Goal: Book appointment/travel/reservation

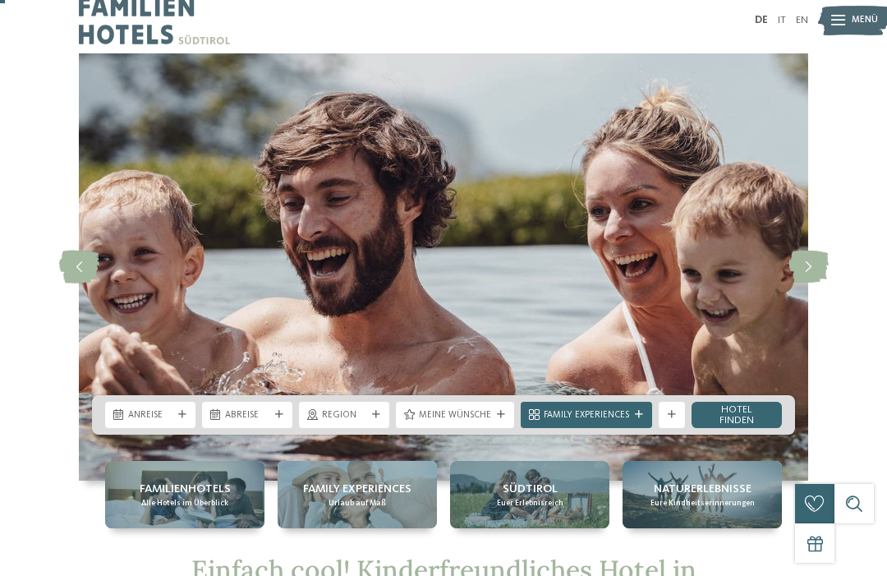
click at [167, 410] on span "Anreise" at bounding box center [150, 415] width 44 height 13
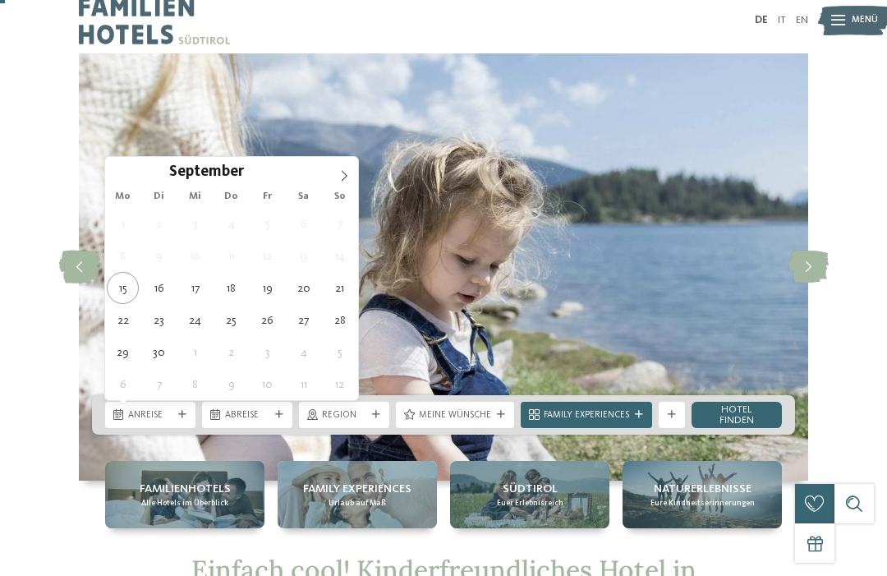
click at [347, 176] on icon at bounding box center [343, 175] width 11 height 11
type div "02.10.2025"
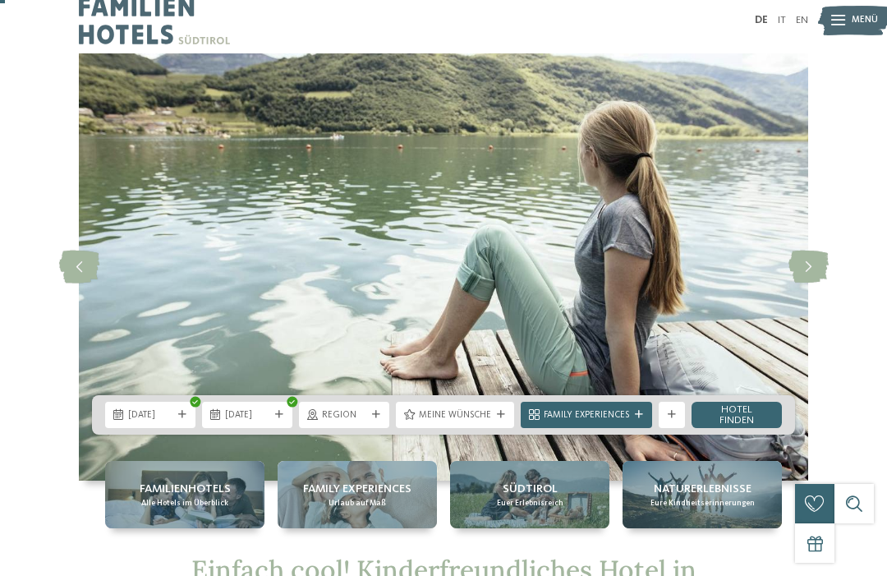
click at [162, 415] on span "02.10.2025" at bounding box center [150, 415] width 44 height 13
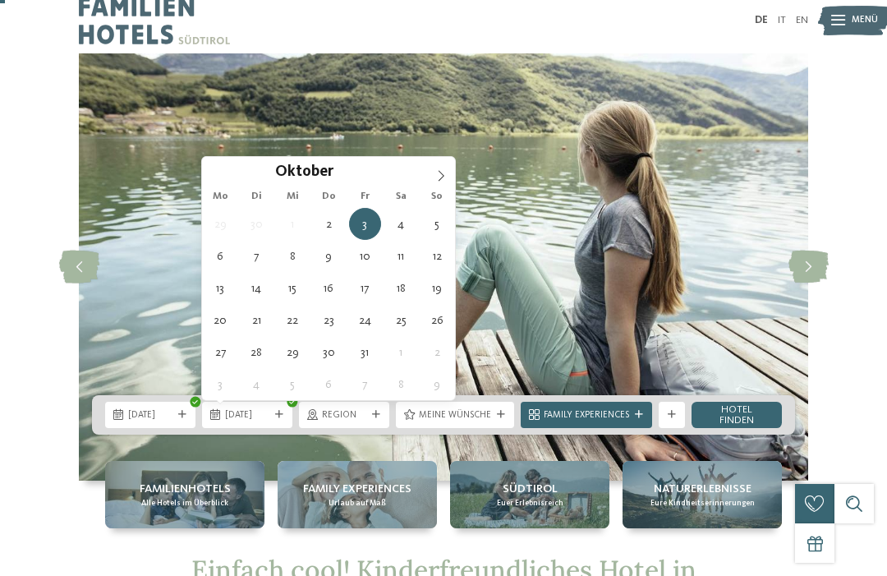
type div "05.10.2025"
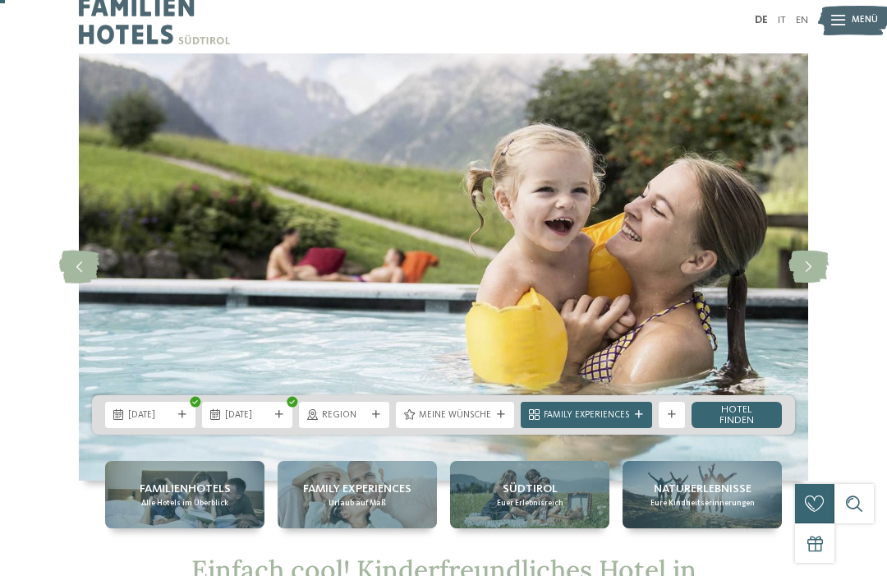
click at [735, 411] on link "Hotel finden" at bounding box center [737, 415] width 90 height 26
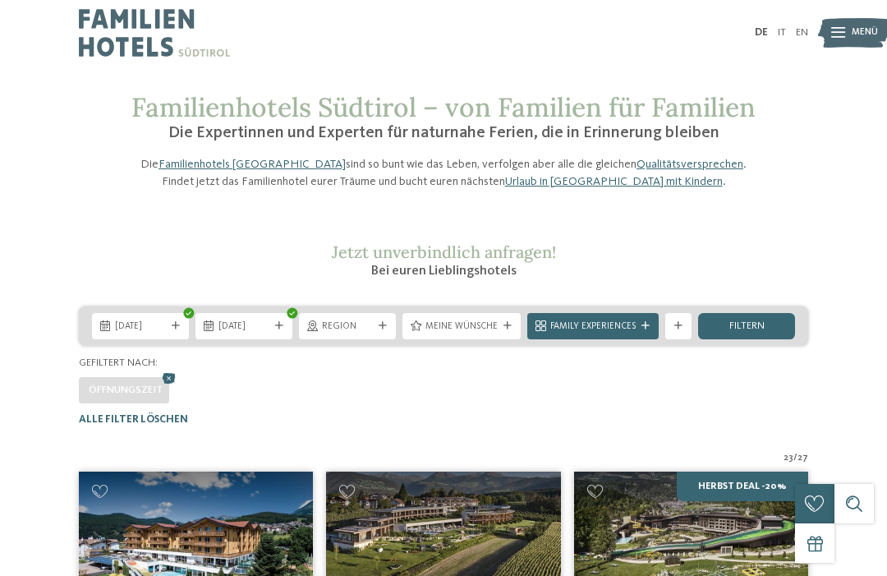
click at [482, 333] on span "Meine Wünsche" at bounding box center [461, 326] width 72 height 13
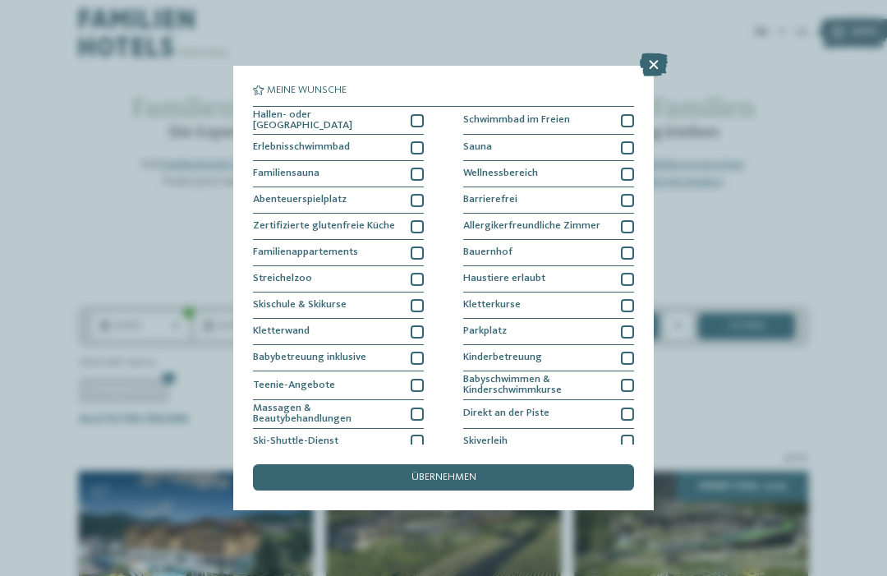
click at [420, 178] on div "Familiensauna" at bounding box center [338, 174] width 171 height 26
click at [415, 168] on div at bounding box center [417, 174] width 13 height 13
click at [658, 60] on icon at bounding box center [654, 64] width 28 height 23
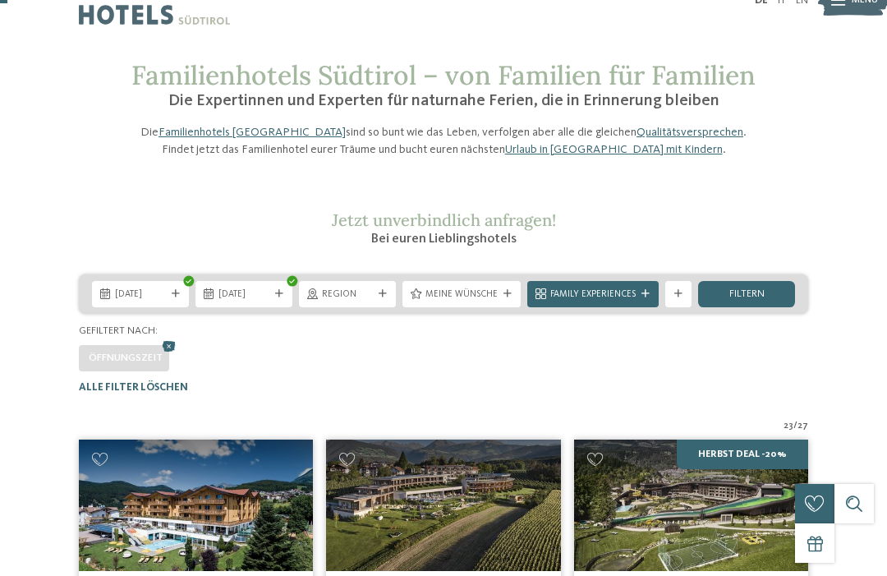
scroll to position [33, 0]
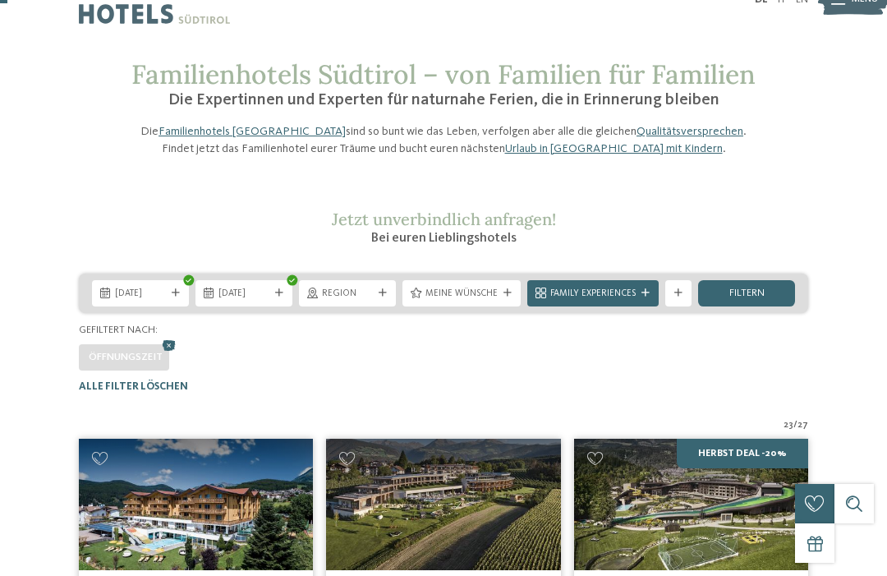
click at [617, 301] on span "Family Experiences" at bounding box center [592, 293] width 85 height 13
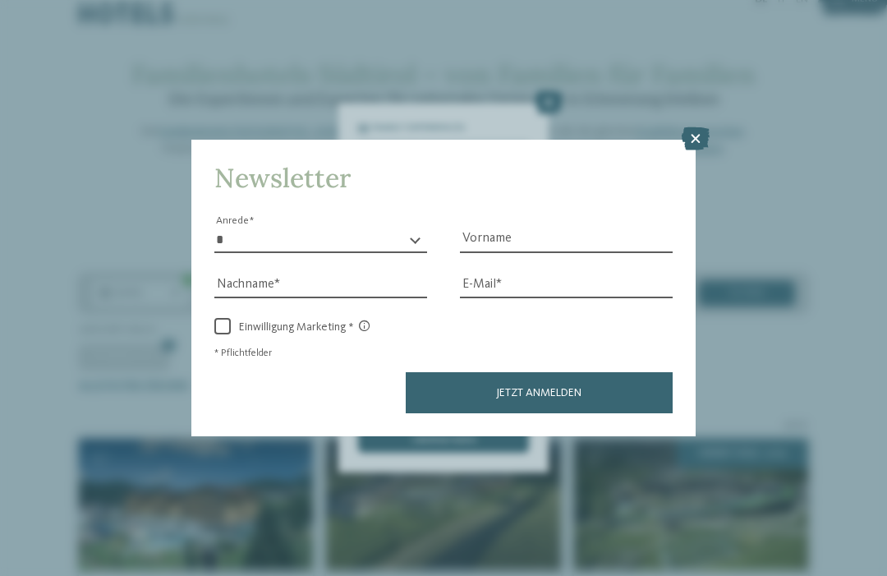
click at [697, 127] on icon at bounding box center [696, 138] width 28 height 23
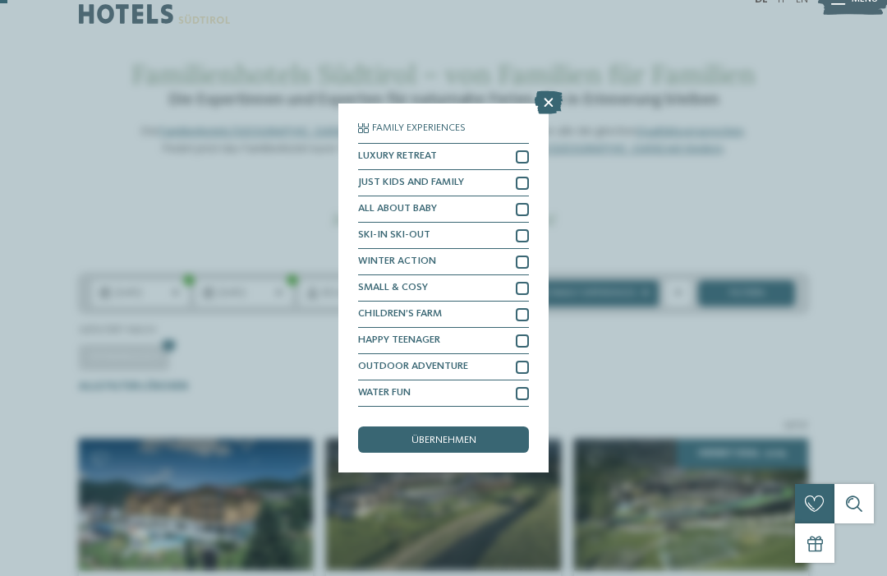
click at [550, 91] on icon at bounding box center [549, 102] width 28 height 23
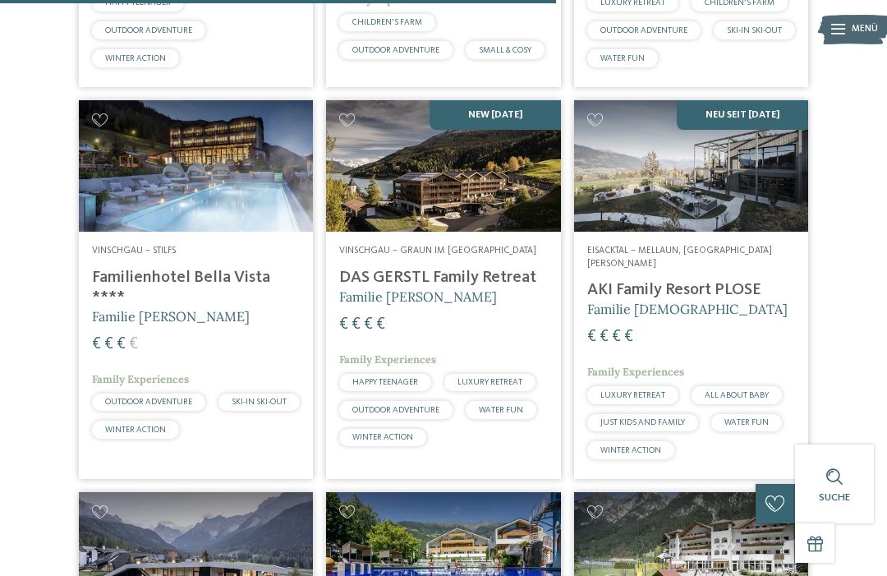
scroll to position [2414, 0]
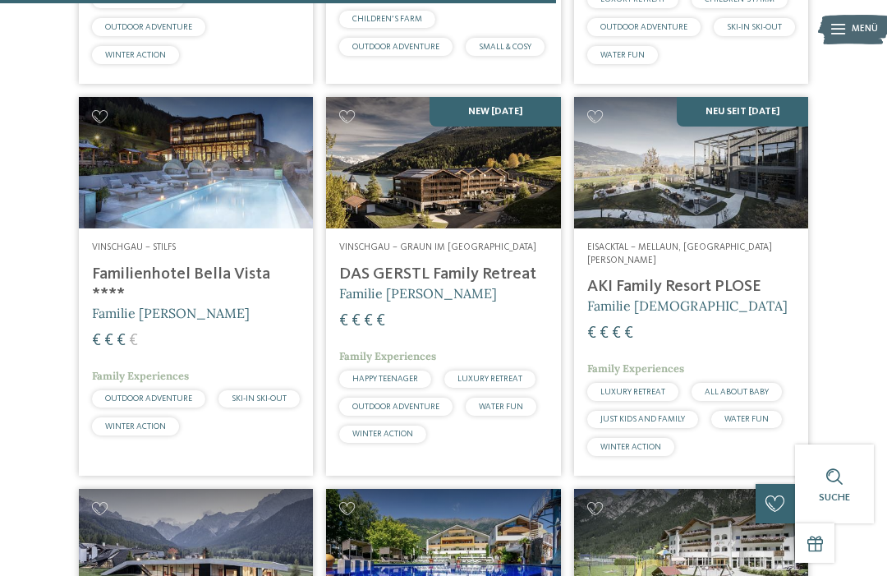
click at [651, 228] on img at bounding box center [691, 162] width 234 height 131
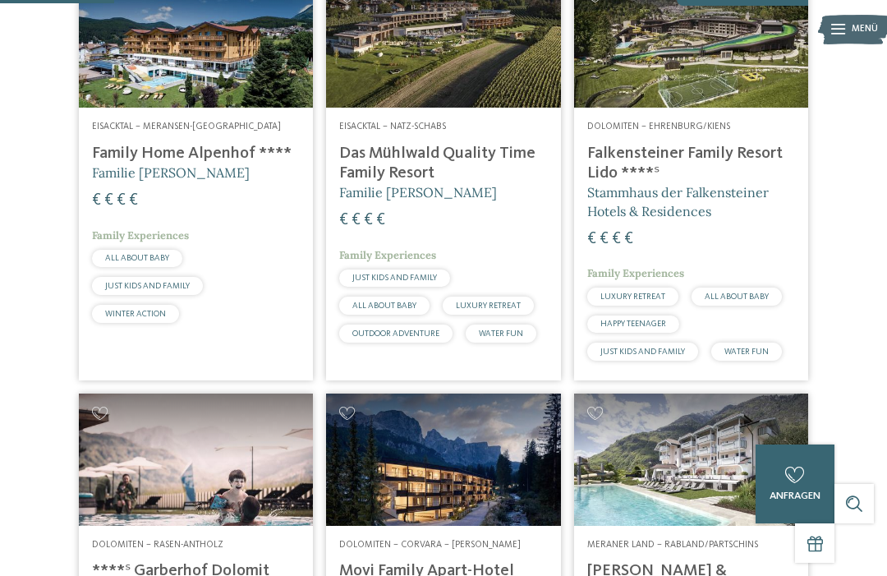
scroll to position [497, 0]
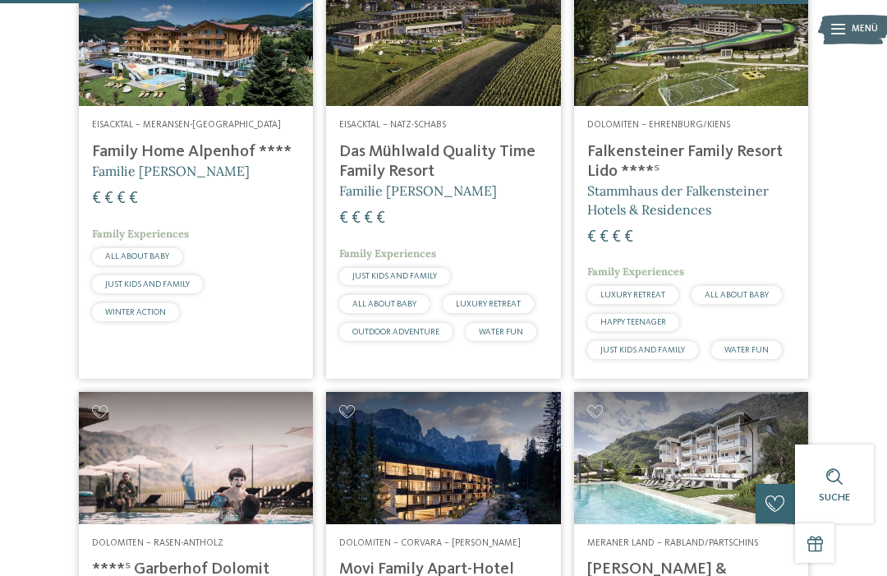
click at [655, 105] on img at bounding box center [691, 40] width 234 height 131
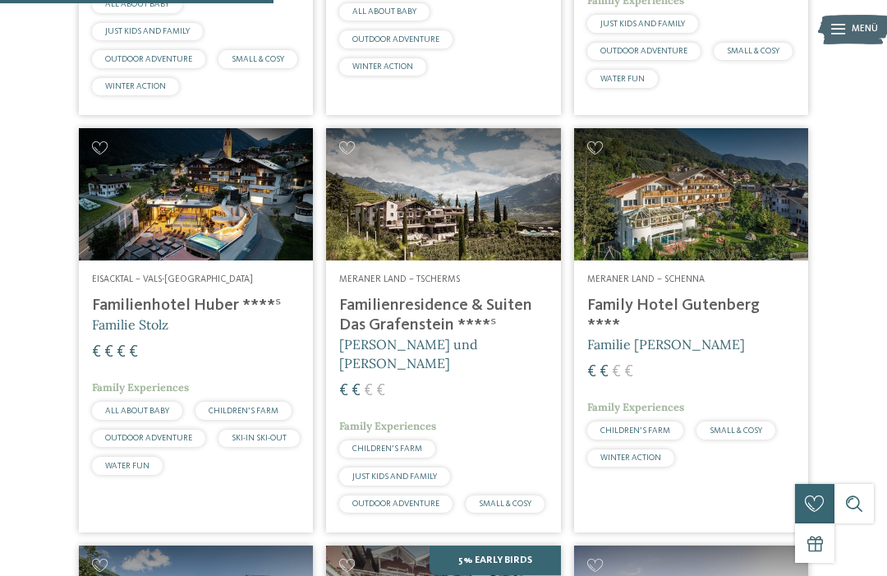
scroll to position [1189, 0]
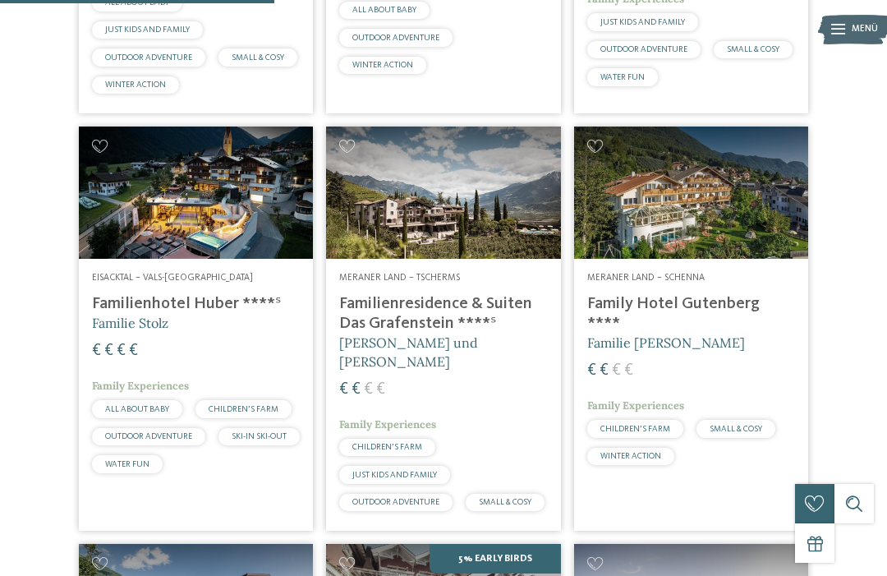
click at [172, 245] on img at bounding box center [196, 191] width 234 height 131
click at [171, 176] on img at bounding box center [196, 191] width 234 height 131
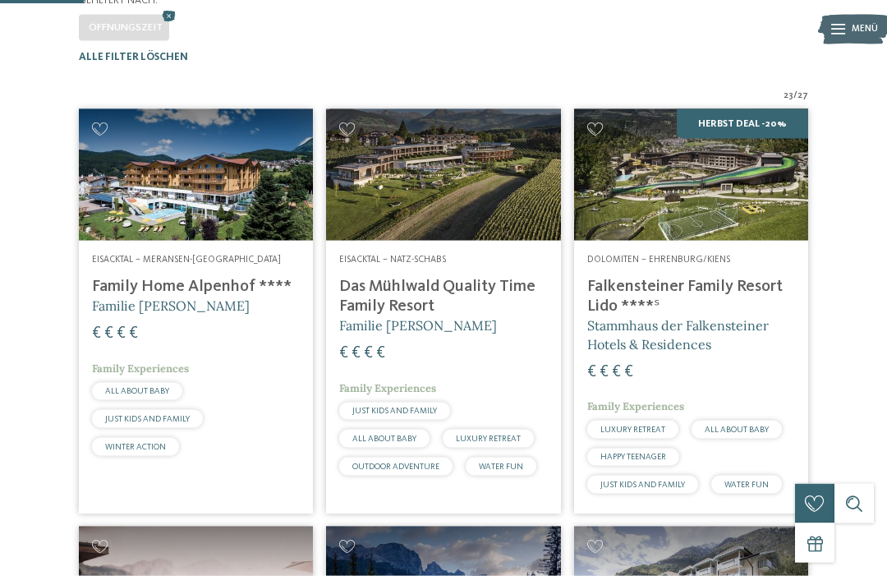
scroll to position [363, 0]
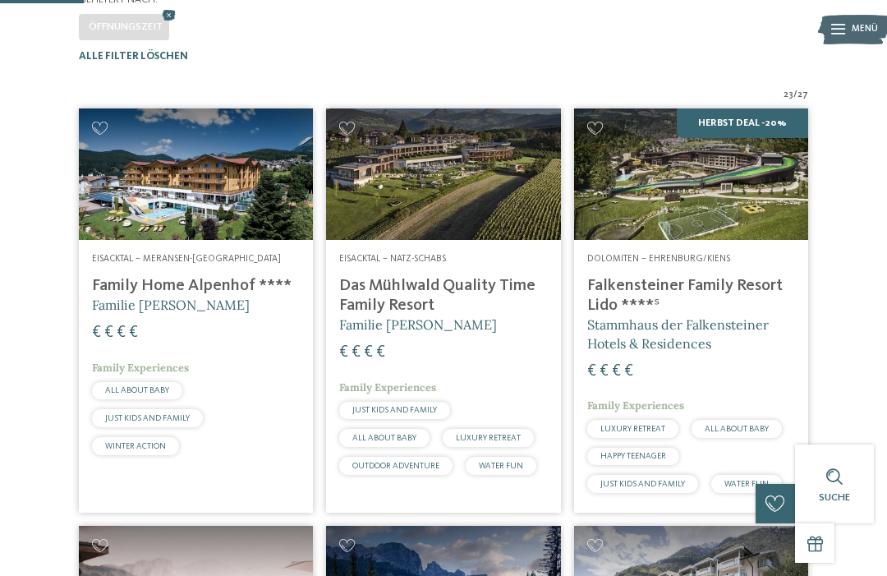
click at [631, 305] on h4 "Falkensteiner Family Resort Lido ****ˢ" at bounding box center [691, 295] width 208 height 39
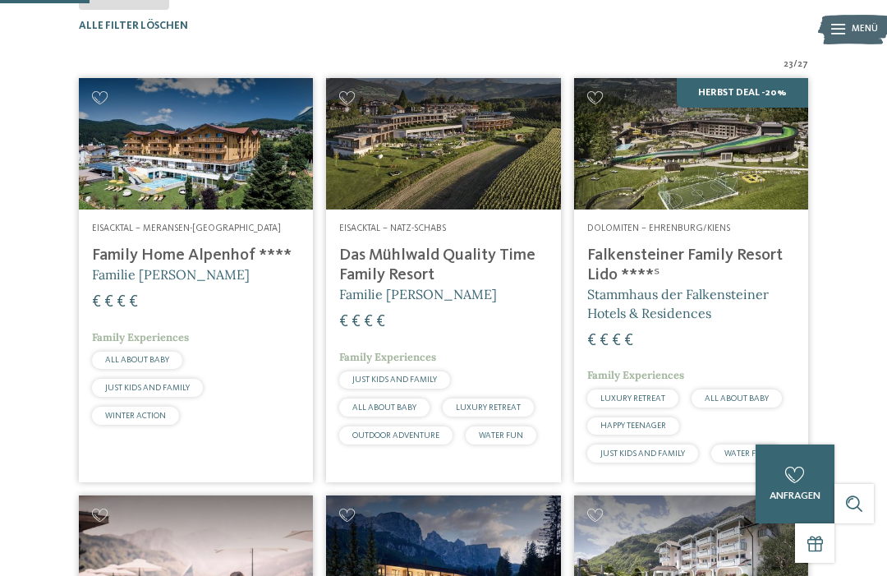
scroll to position [394, 0]
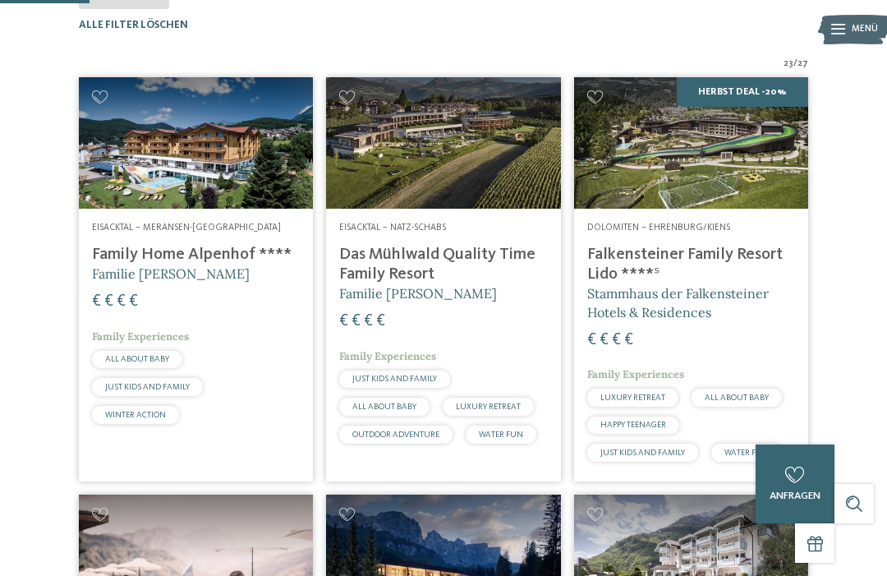
click at [647, 182] on img at bounding box center [691, 142] width 234 height 131
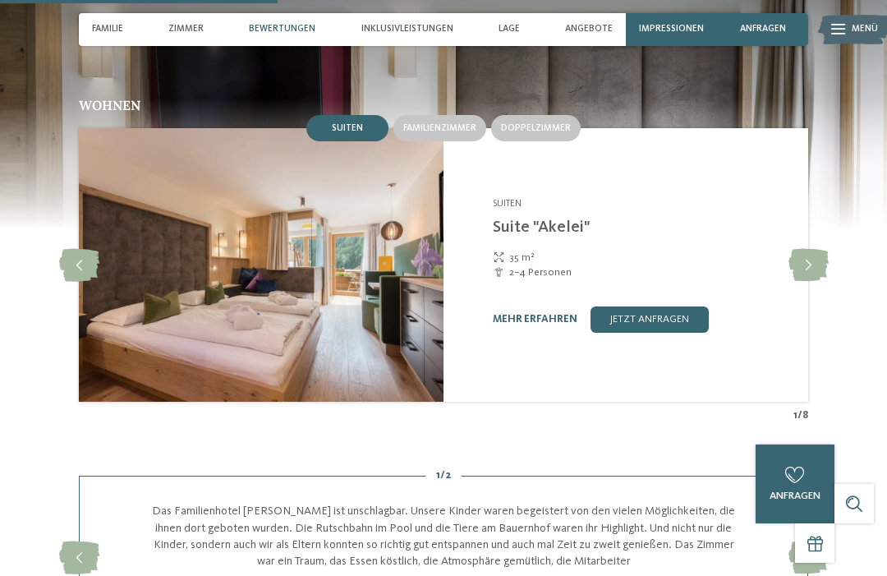
scroll to position [1478, 0]
click at [622, 306] on link "jetzt anfragen" at bounding box center [650, 319] width 118 height 26
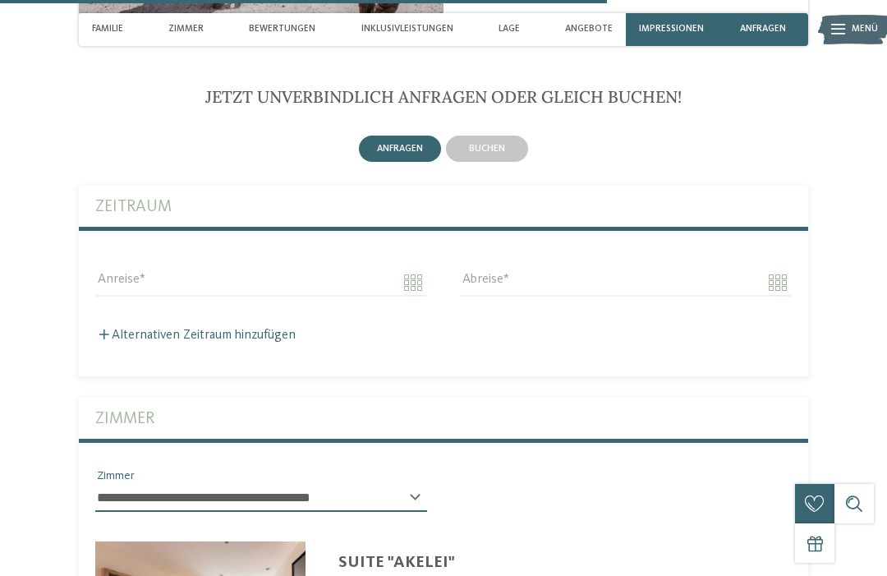
scroll to position [3382, 0]
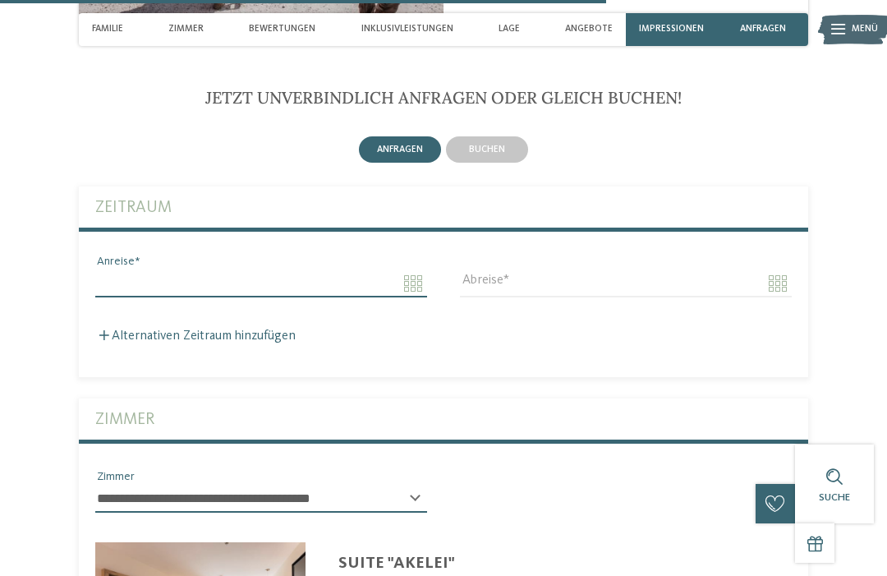
click at [133, 269] on input "Anreise" at bounding box center [261, 283] width 332 height 28
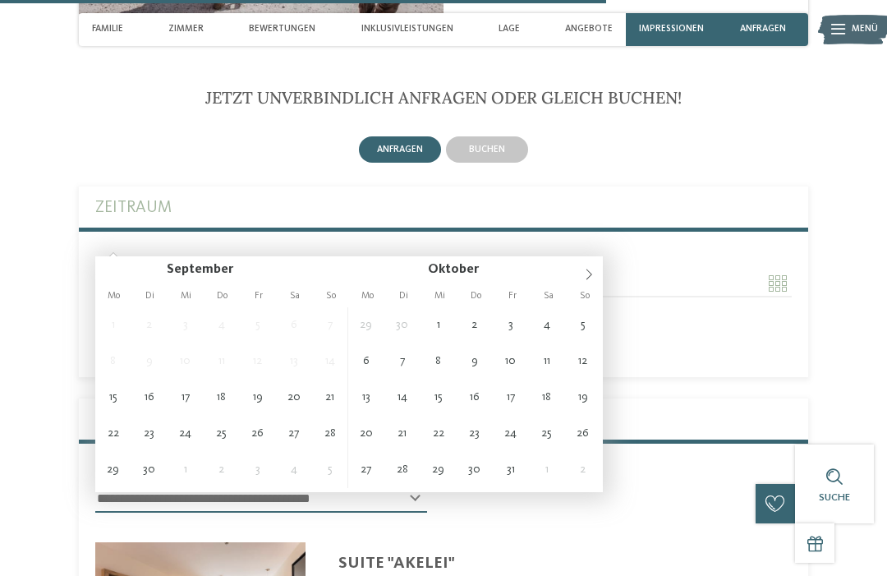
type input "**********"
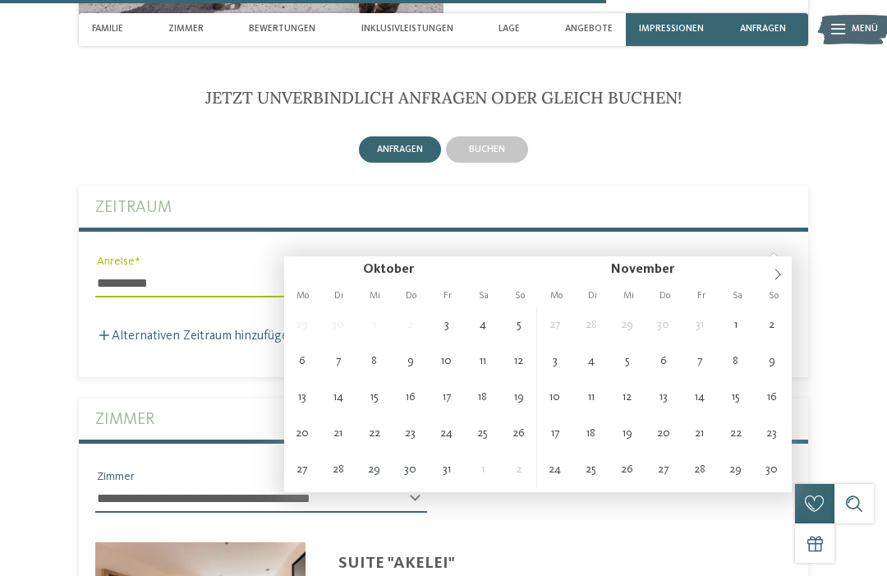
type input "**********"
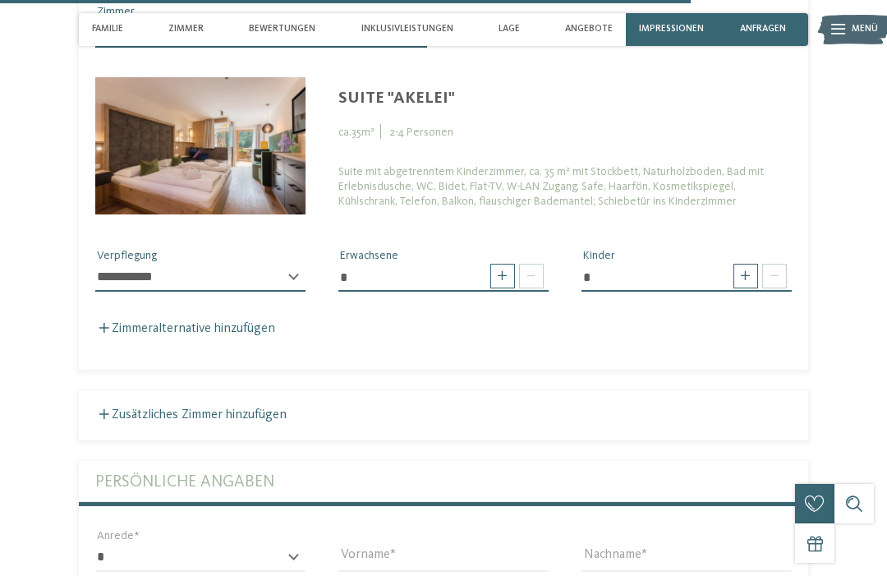
scroll to position [3869, 0]
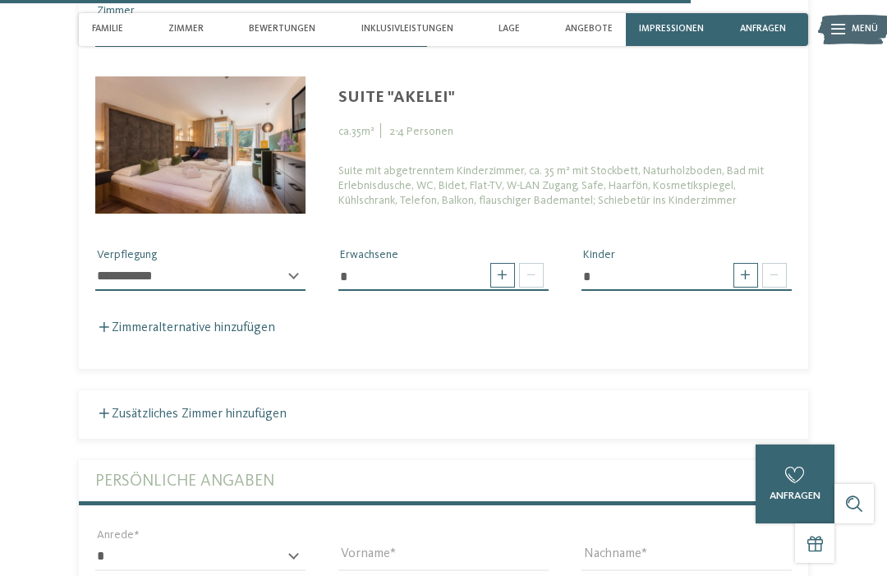
click at [733, 263] on span at bounding box center [745, 275] width 25 height 25
type input "*"
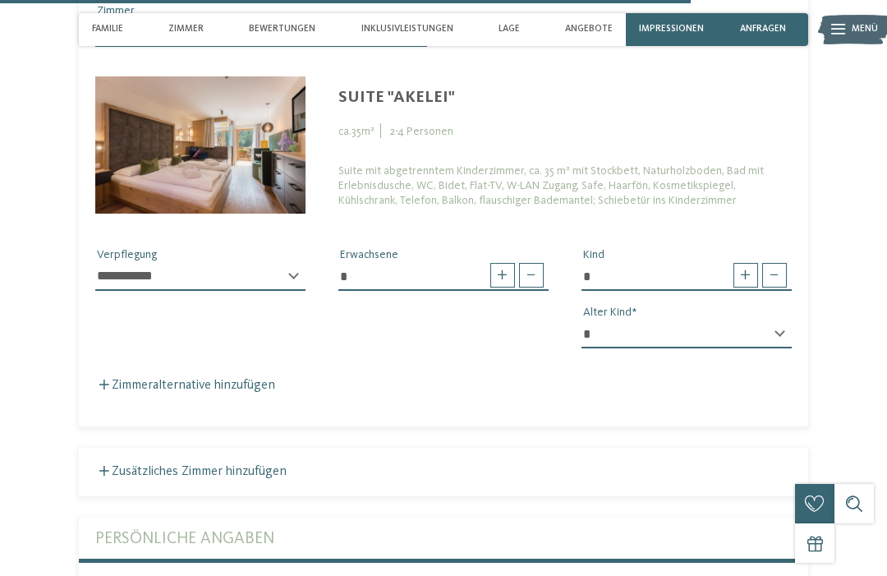
click at [760, 320] on select "* * * * * * * * * * * ** ** ** ** ** ** ** **" at bounding box center [687, 334] width 210 height 28
select select "*"
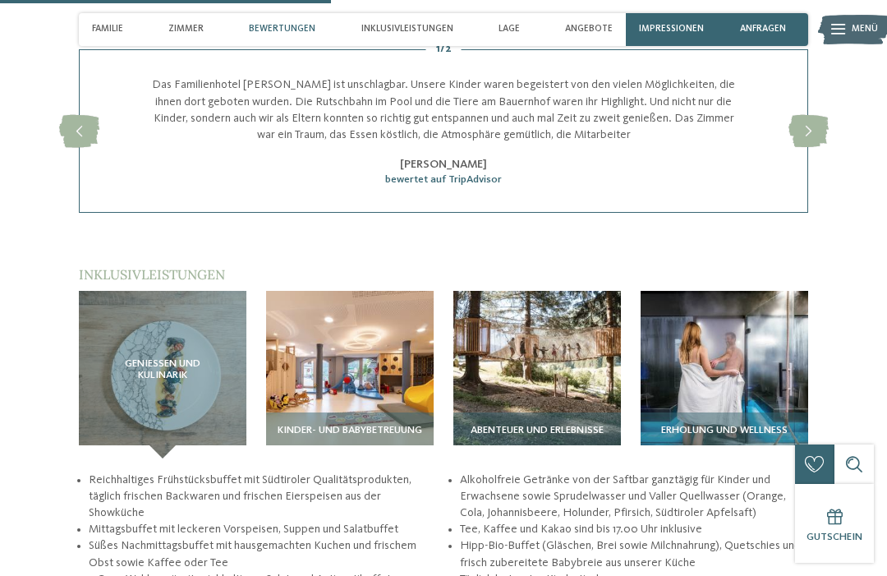
scroll to position [1897, 0]
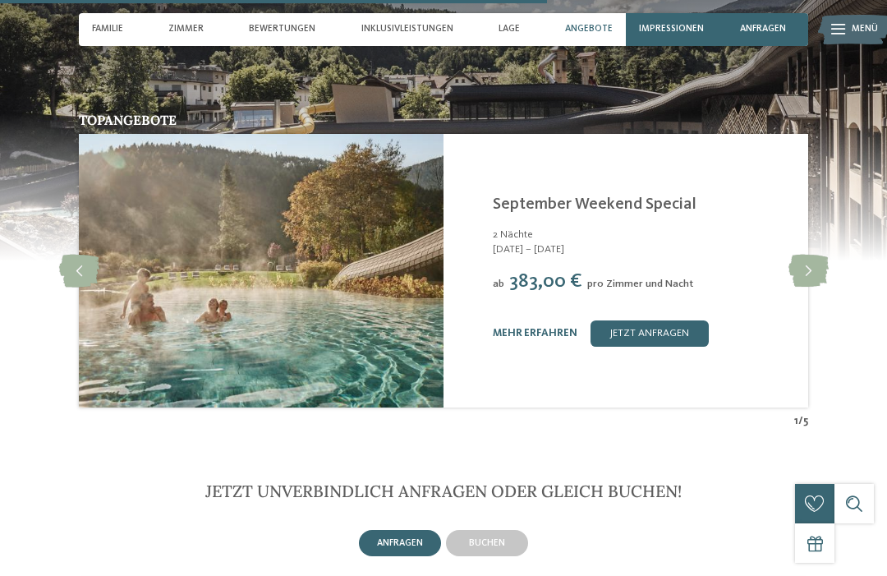
scroll to position [2816, 0]
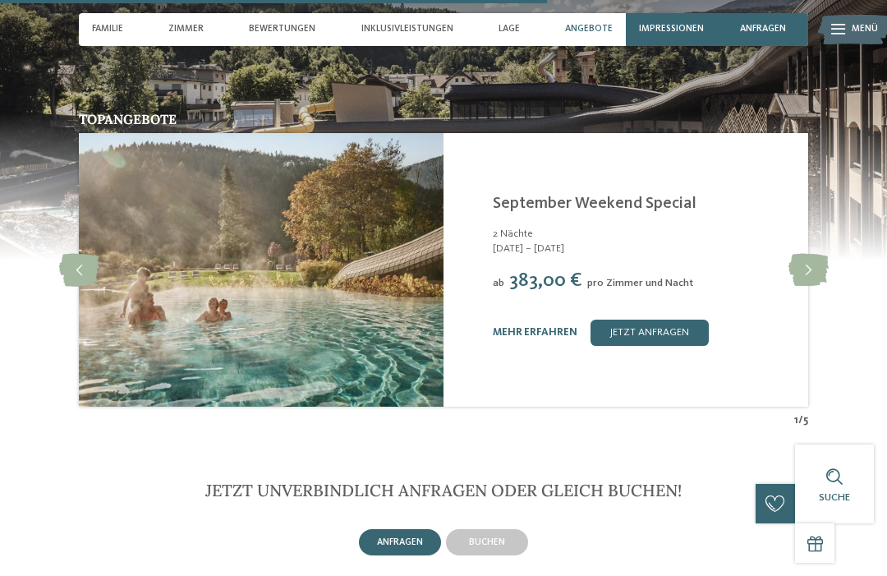
click at [502, 327] on link "mehr erfahren" at bounding box center [535, 332] width 85 height 11
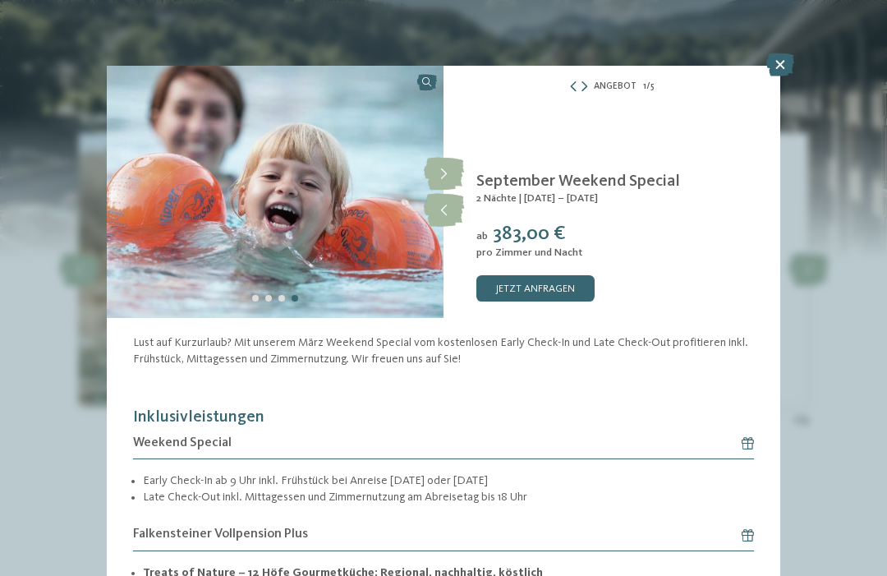
click at [777, 67] on icon at bounding box center [780, 64] width 28 height 23
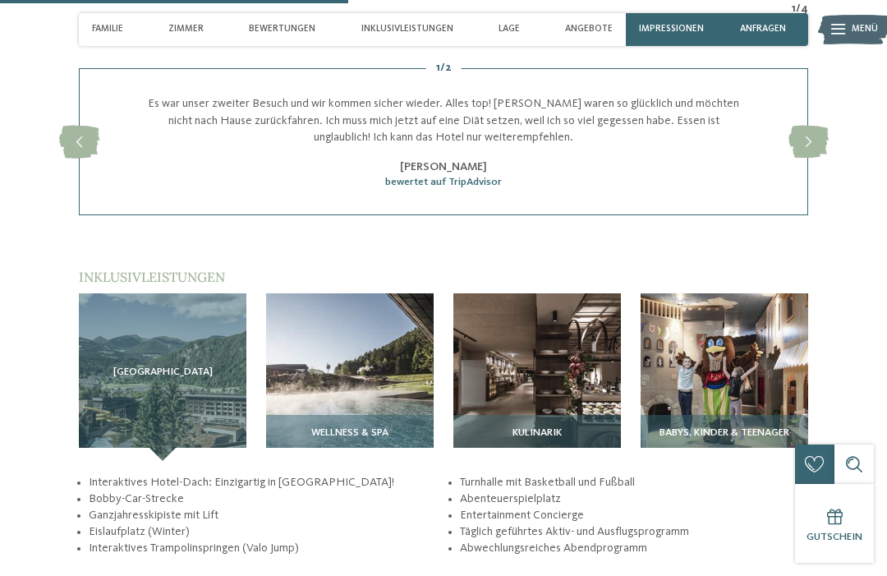
scroll to position [1793, 0]
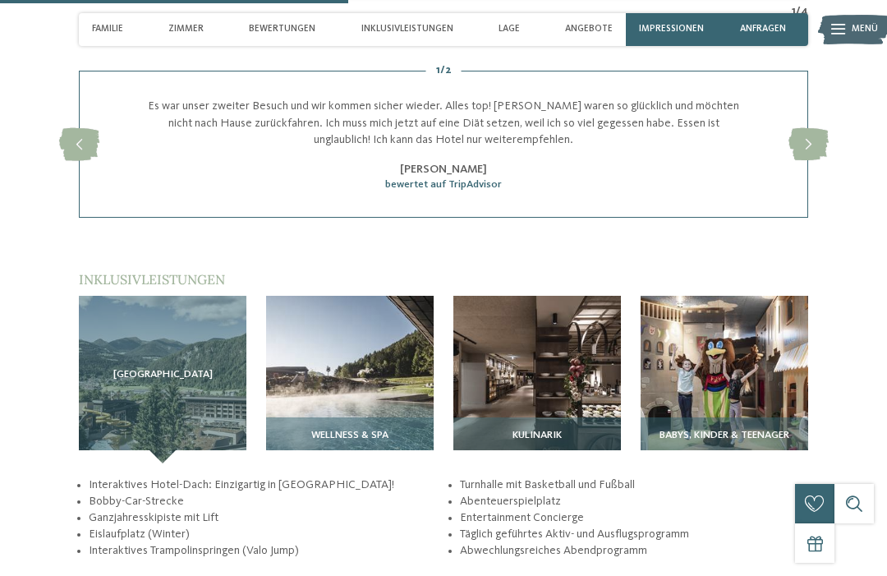
click at [741, 430] on span "Babys, Kinder & Teenager" at bounding box center [725, 435] width 130 height 11
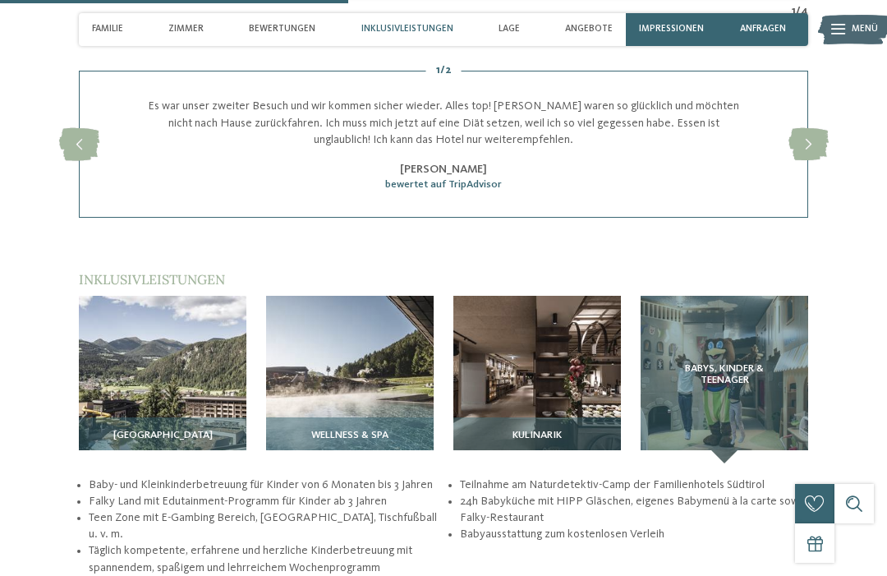
click at [389, 341] on img at bounding box center [350, 380] width 168 height 168
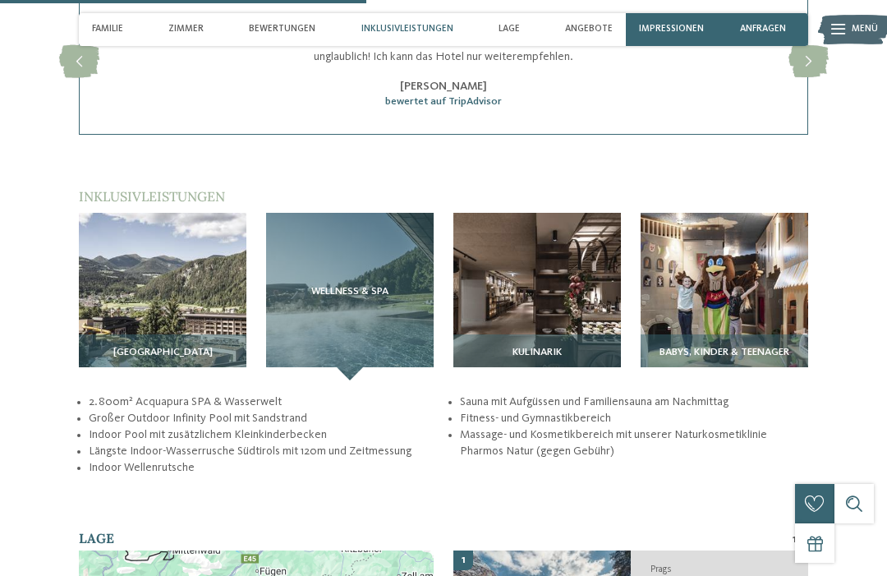
scroll to position [1892, 0]
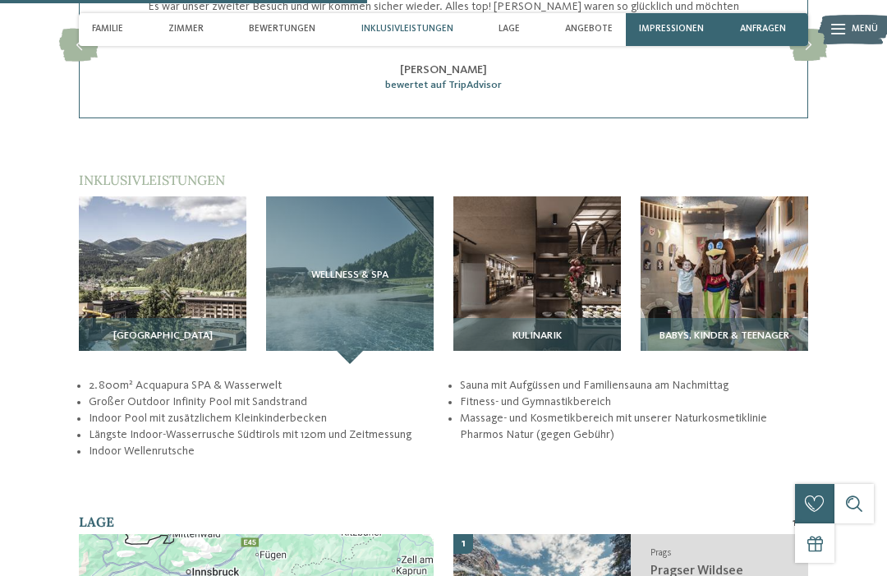
click at [178, 278] on img at bounding box center [163, 280] width 168 height 168
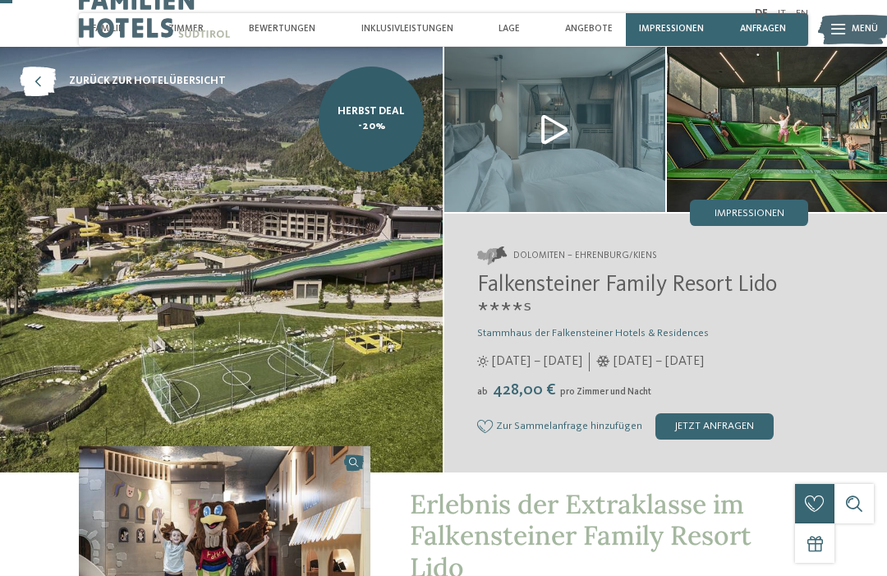
scroll to position [0, 0]
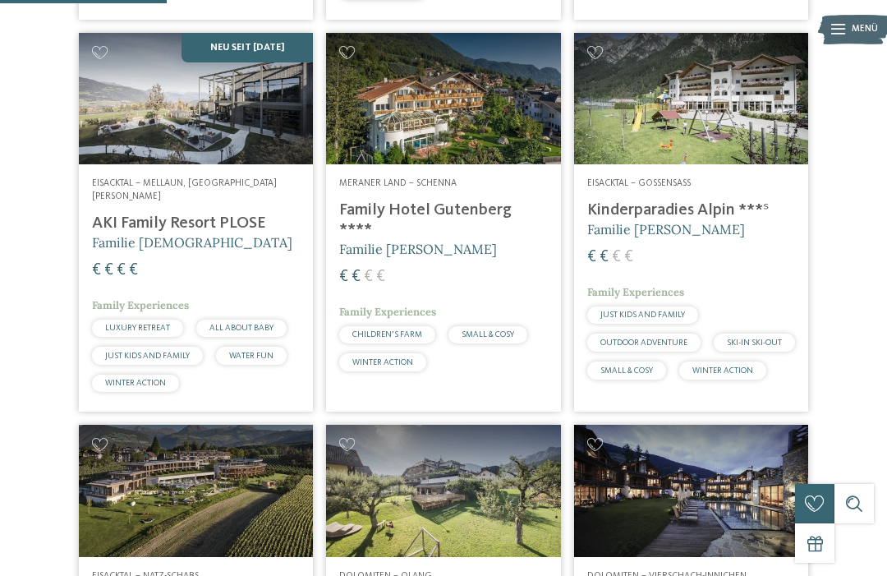
scroll to position [789, 0]
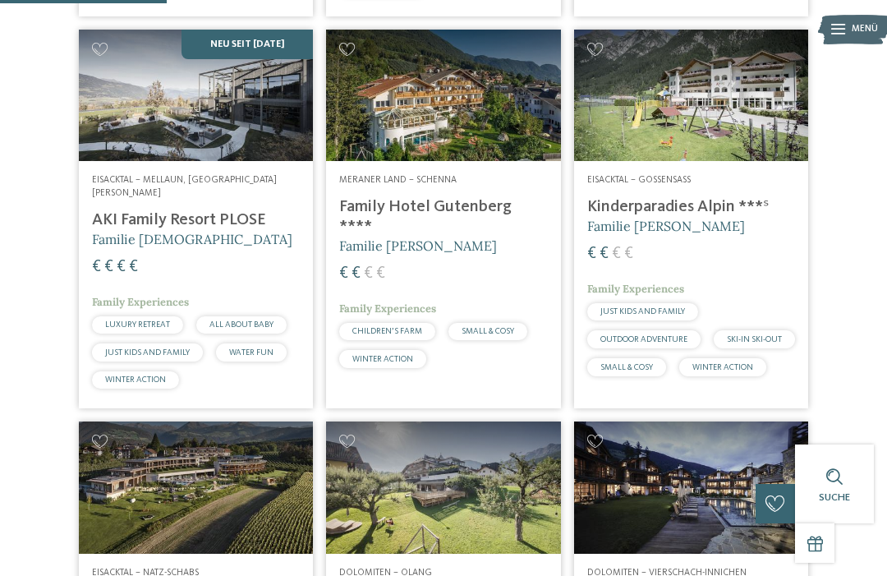
click at [630, 217] on h4 "Kinderparadies Alpin ***ˢ" at bounding box center [691, 207] width 208 height 20
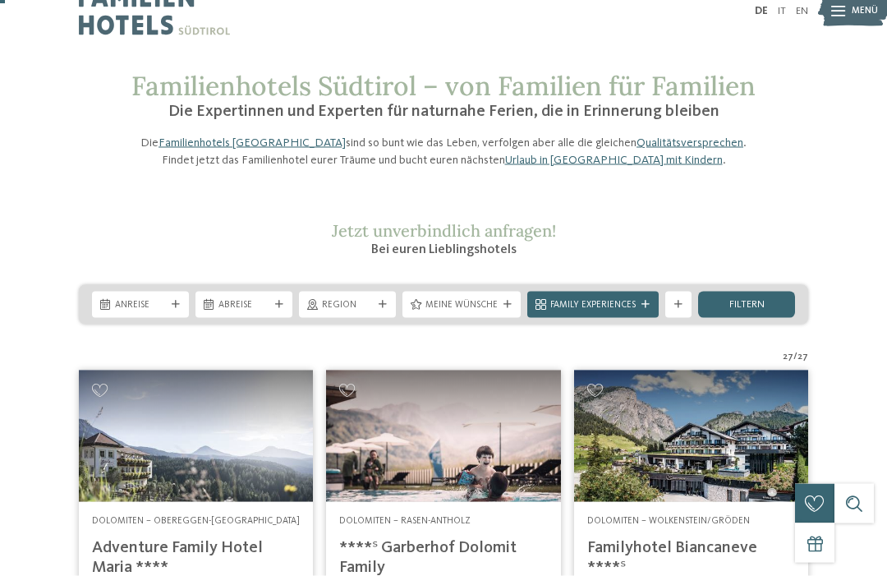
scroll to position [0, 0]
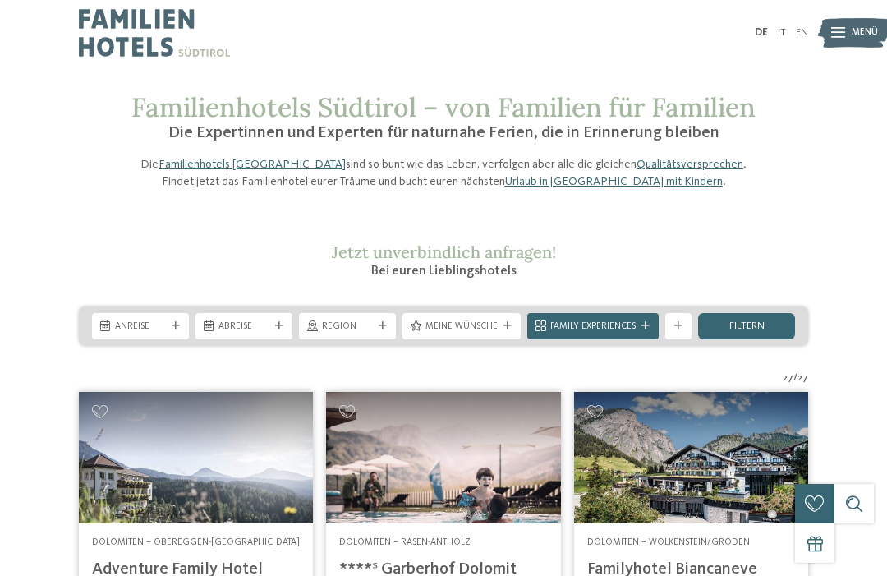
click at [441, 333] on span "Meine Wünsche" at bounding box center [461, 326] width 72 height 13
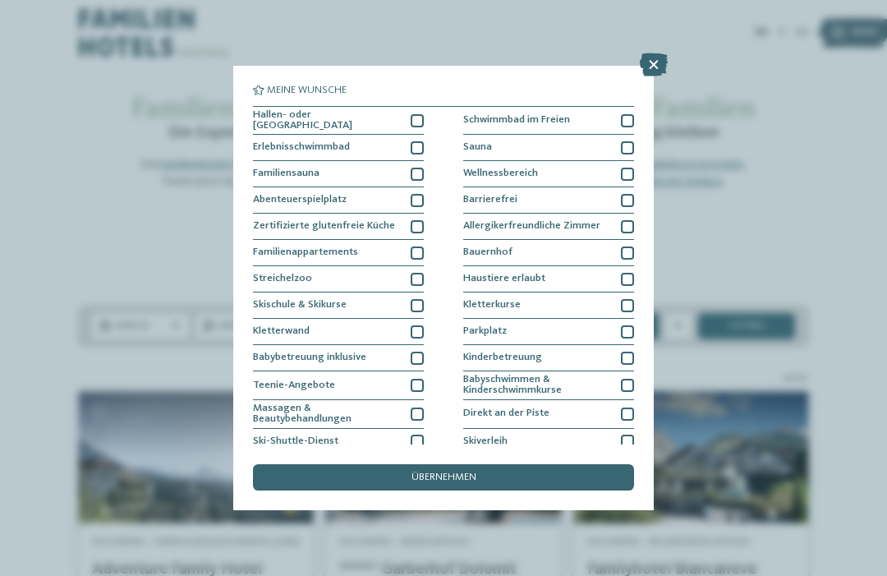
click at [630, 175] on div at bounding box center [627, 174] width 13 height 13
click at [296, 464] on div "übernehmen" at bounding box center [443, 477] width 381 height 26
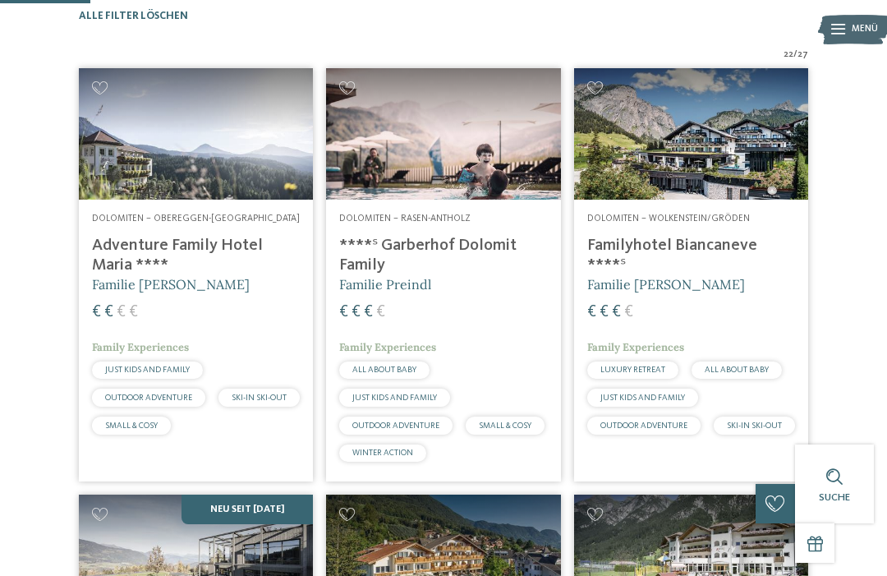
scroll to position [389, 0]
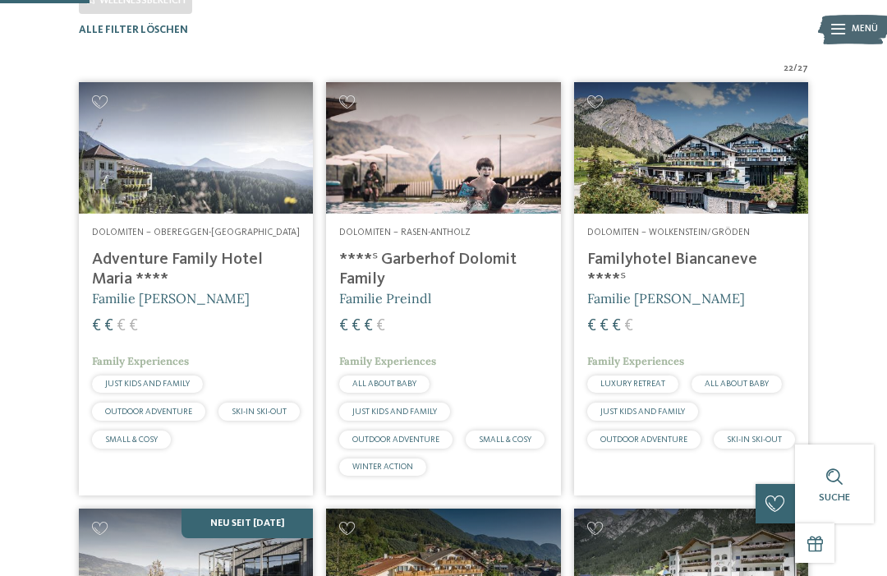
click at [127, 289] on h4 "Adventure Family Hotel Maria ****" at bounding box center [196, 269] width 208 height 39
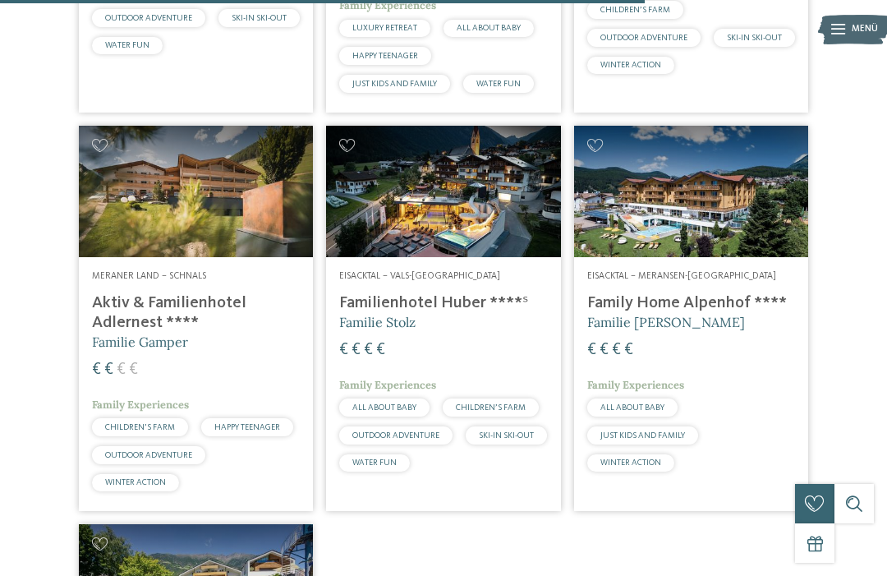
scroll to position [2799, 0]
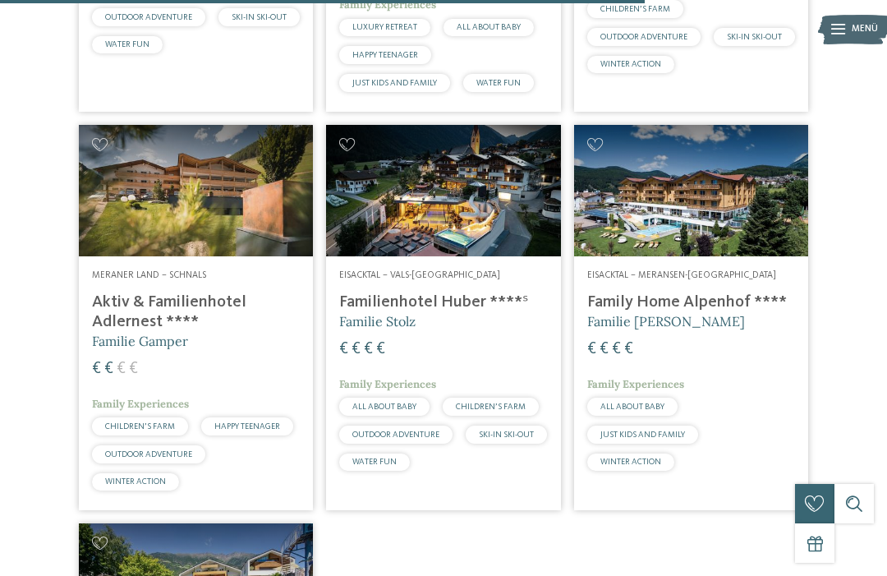
click at [641, 256] on img at bounding box center [691, 190] width 234 height 131
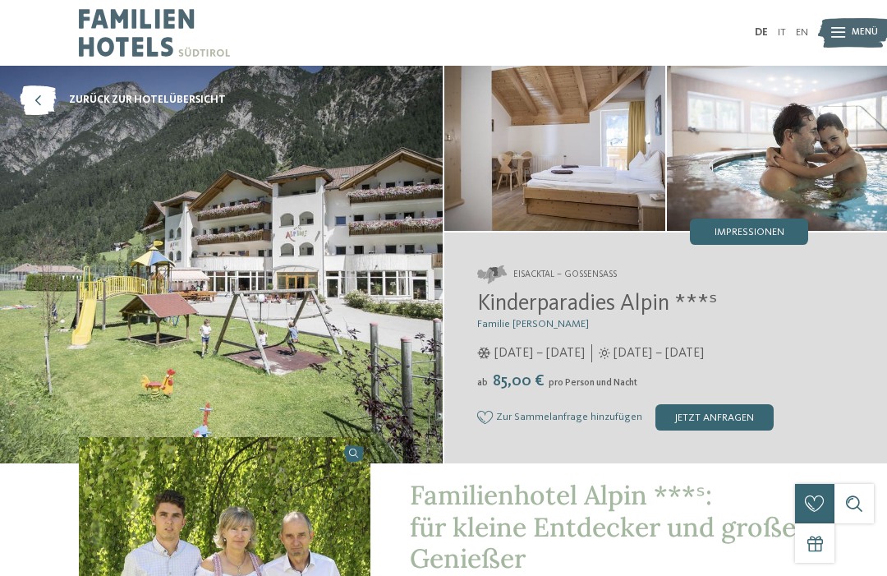
click at [727, 232] on span "Impressionen" at bounding box center [750, 233] width 70 height 11
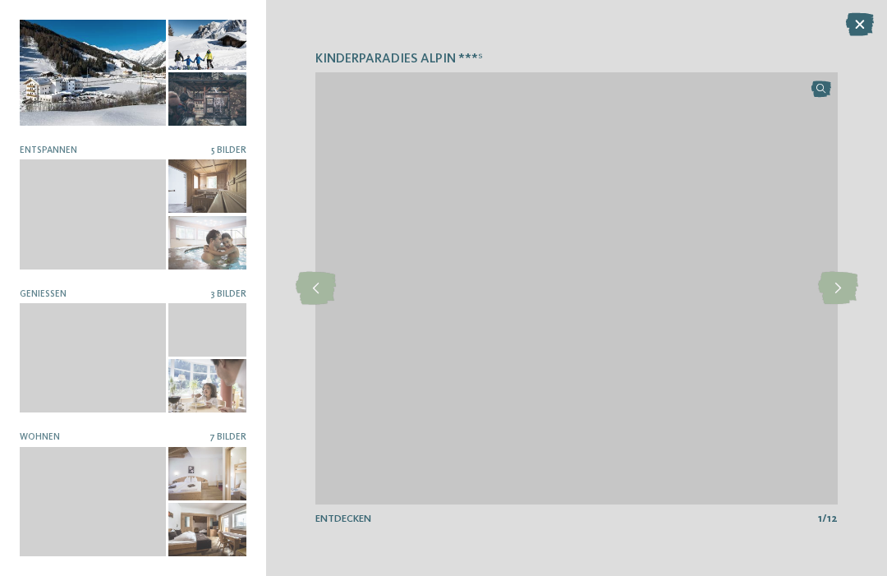
scroll to position [16, 0]
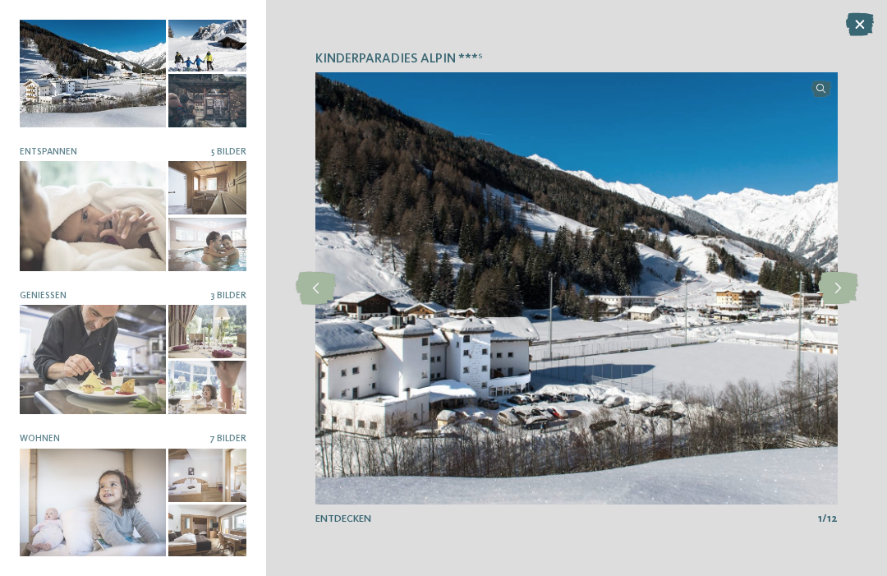
click at [304, 281] on icon at bounding box center [316, 288] width 40 height 33
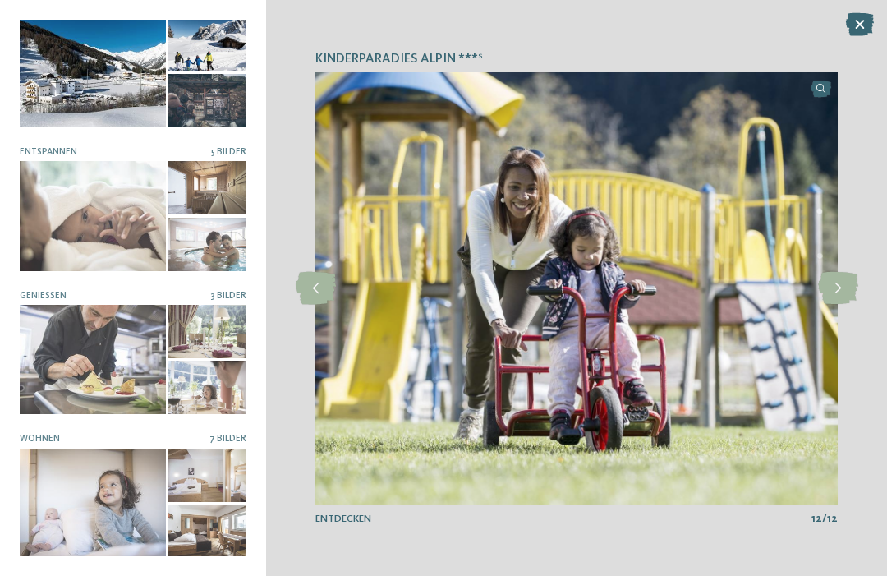
click at [306, 290] on icon at bounding box center [316, 288] width 40 height 33
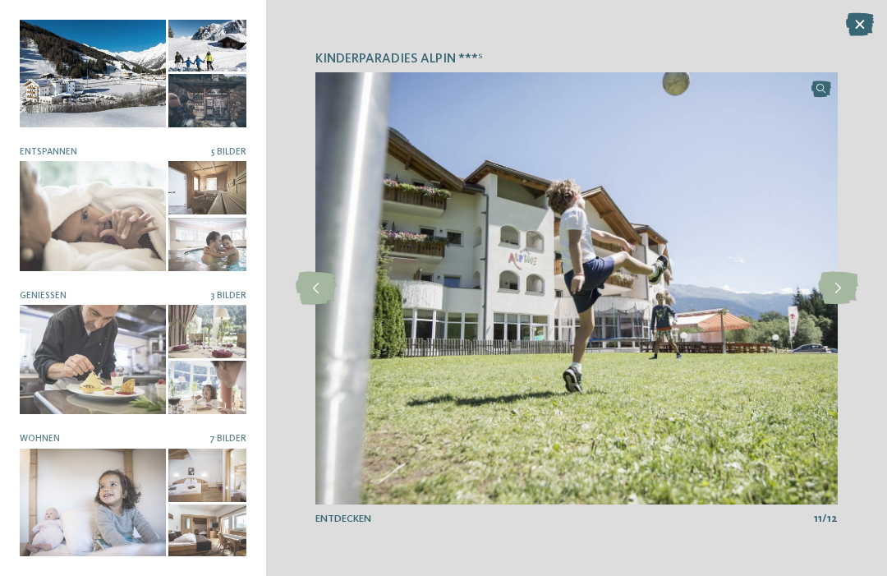
click at [310, 287] on icon at bounding box center [316, 288] width 40 height 33
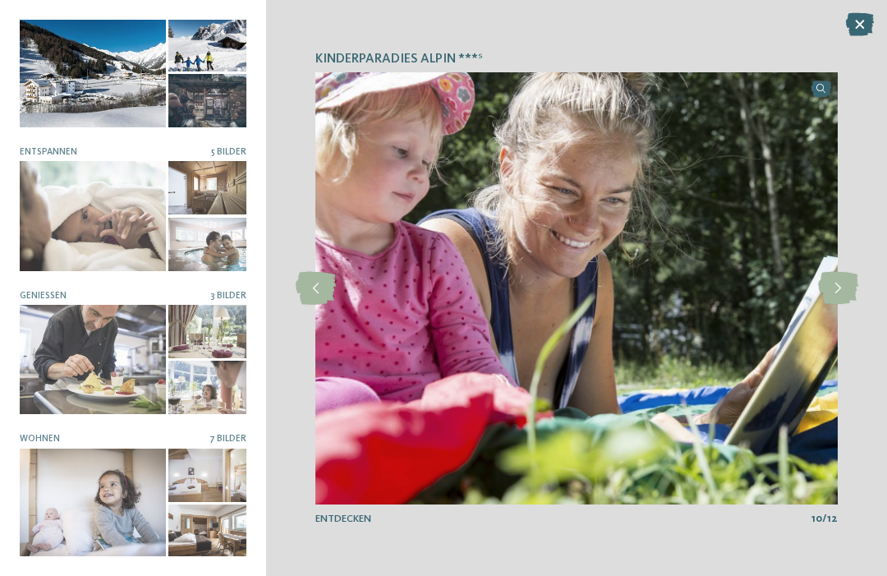
click at [307, 297] on icon at bounding box center [316, 288] width 40 height 33
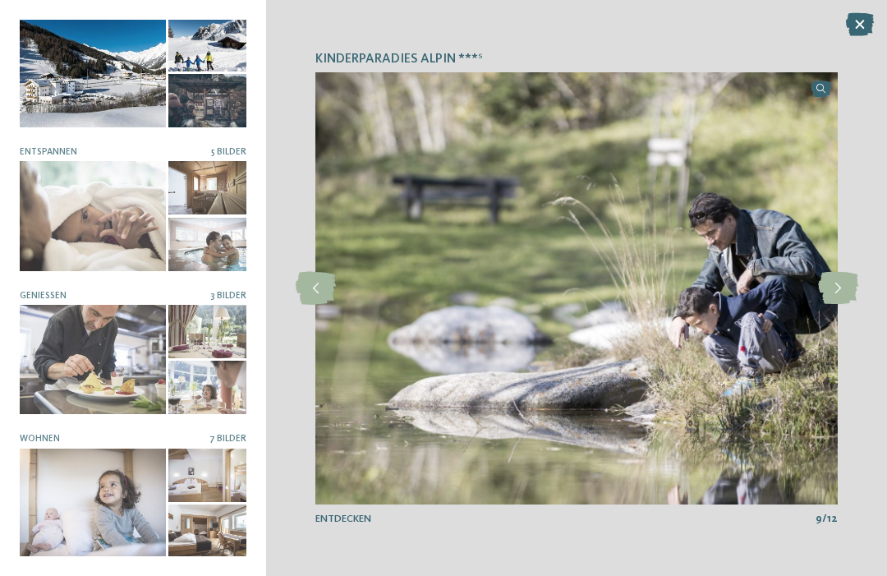
click at [308, 293] on icon at bounding box center [316, 288] width 40 height 33
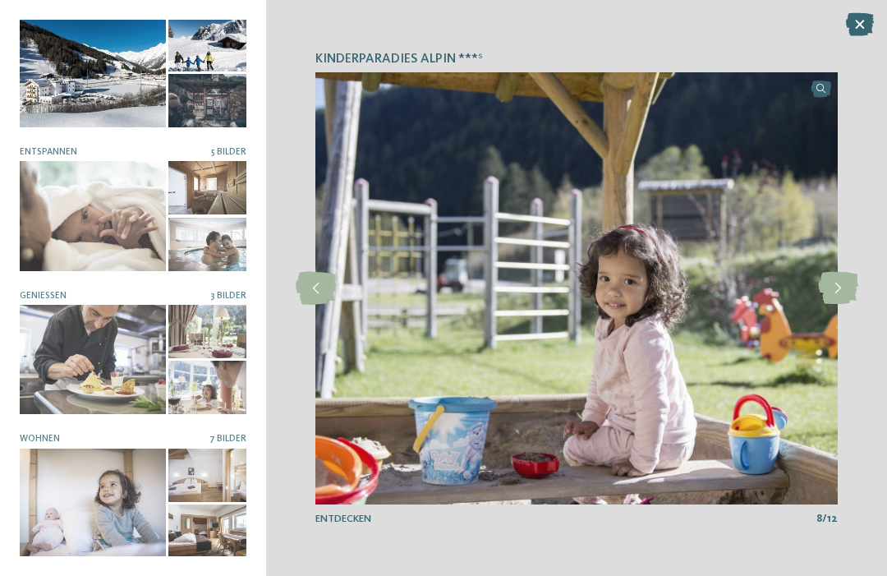
click at [309, 301] on icon at bounding box center [316, 288] width 40 height 33
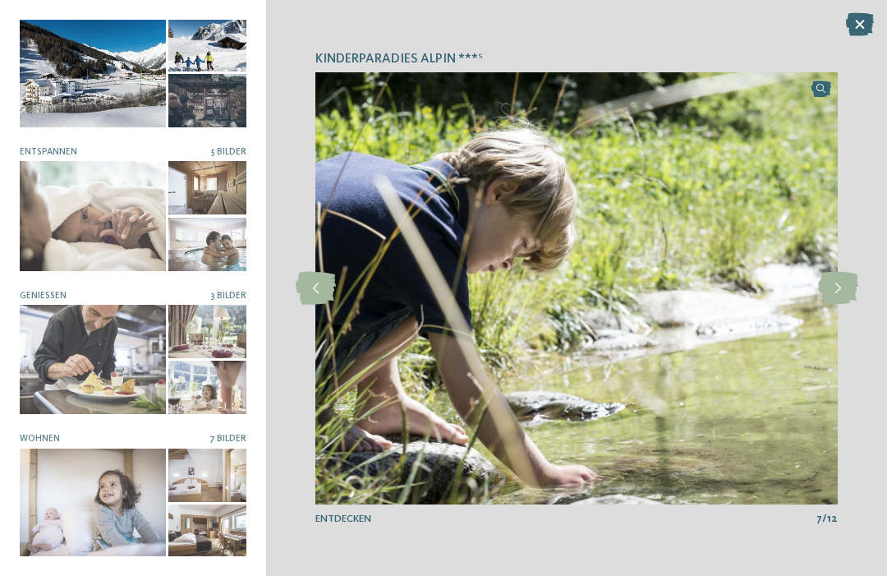
click at [310, 297] on icon at bounding box center [316, 288] width 40 height 33
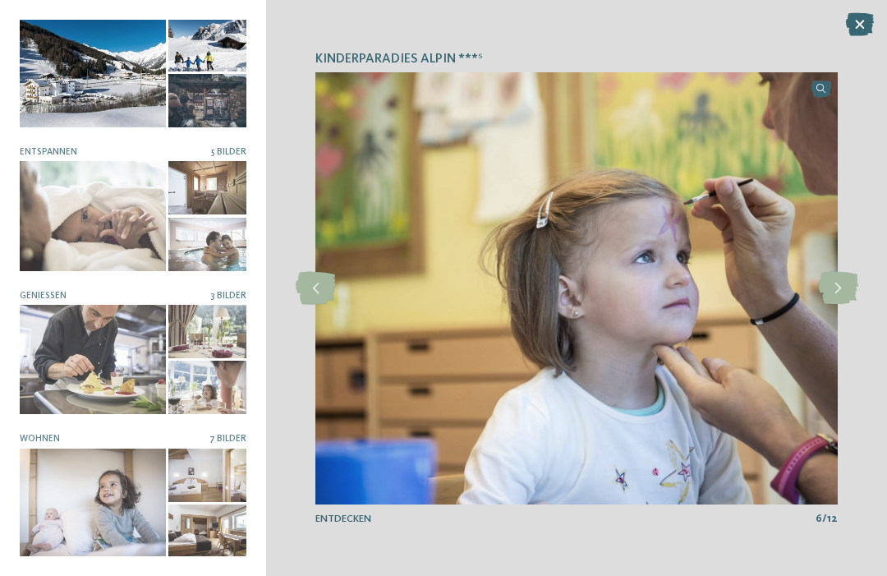
click at [308, 305] on div at bounding box center [315, 288] width 36 height 36
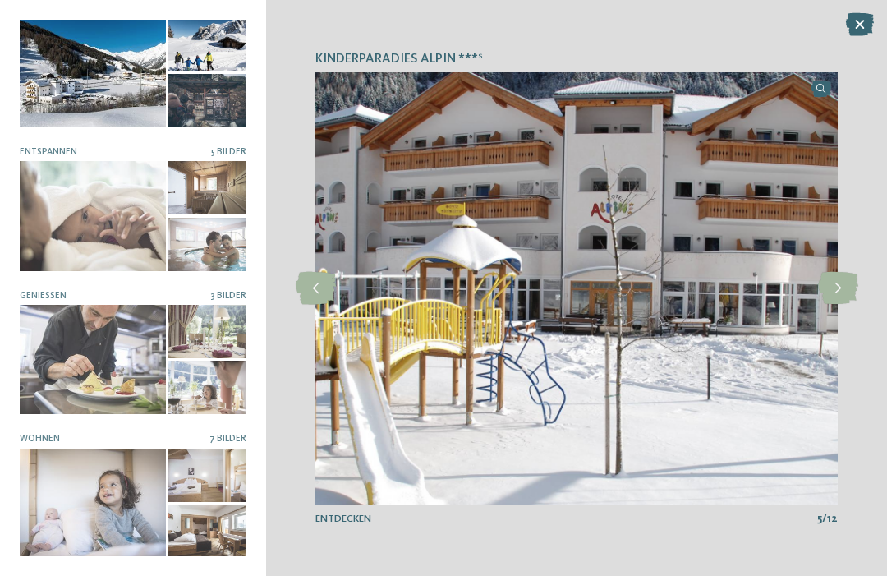
click at [305, 313] on div "Kinderparadies Alpin ***ˢ slide 5 of 12 5" at bounding box center [576, 288] width 621 height 576
click at [312, 292] on icon at bounding box center [316, 288] width 40 height 33
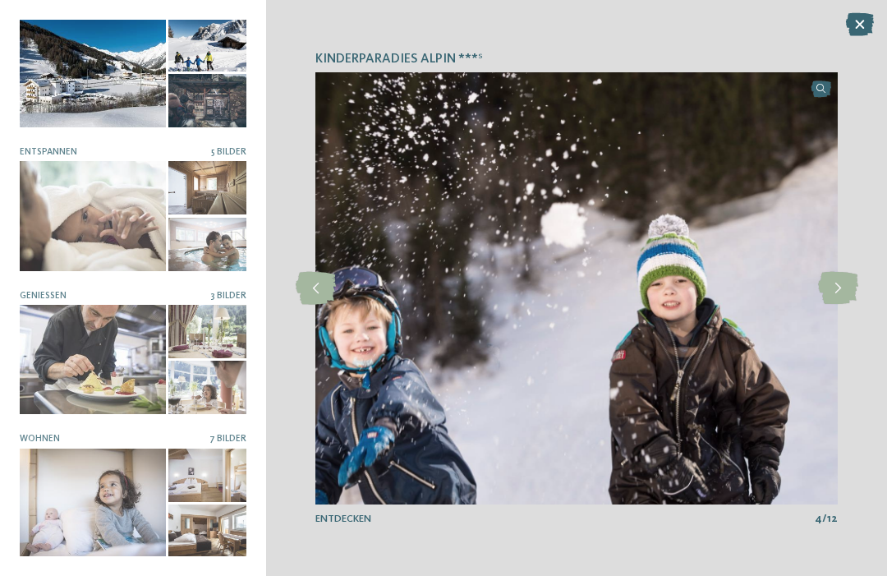
click at [312, 303] on icon at bounding box center [316, 288] width 40 height 33
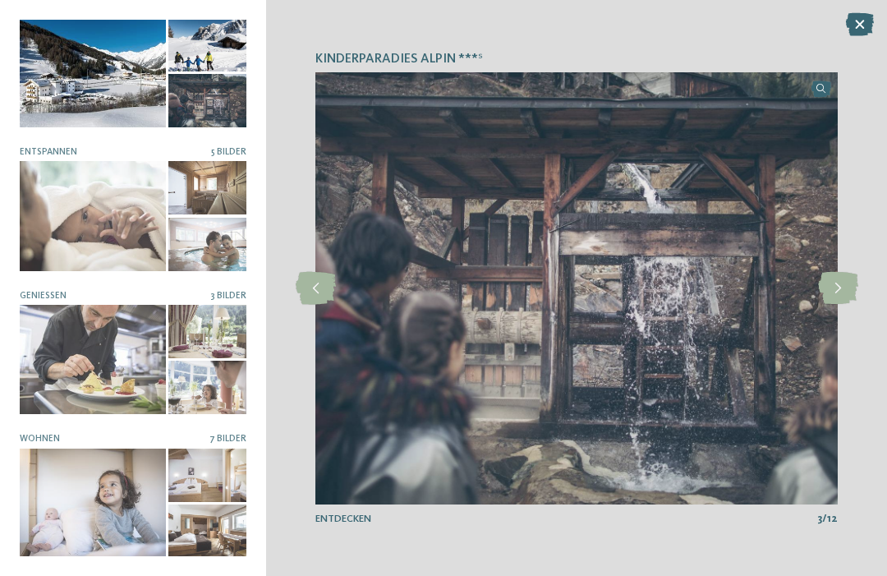
click at [308, 305] on div at bounding box center [315, 288] width 36 height 36
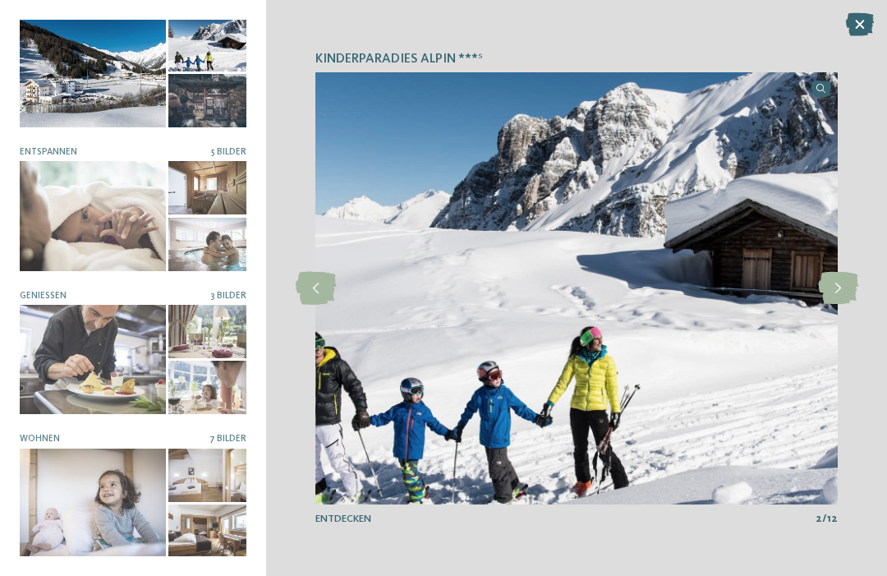
click at [311, 305] on div at bounding box center [315, 288] width 36 height 36
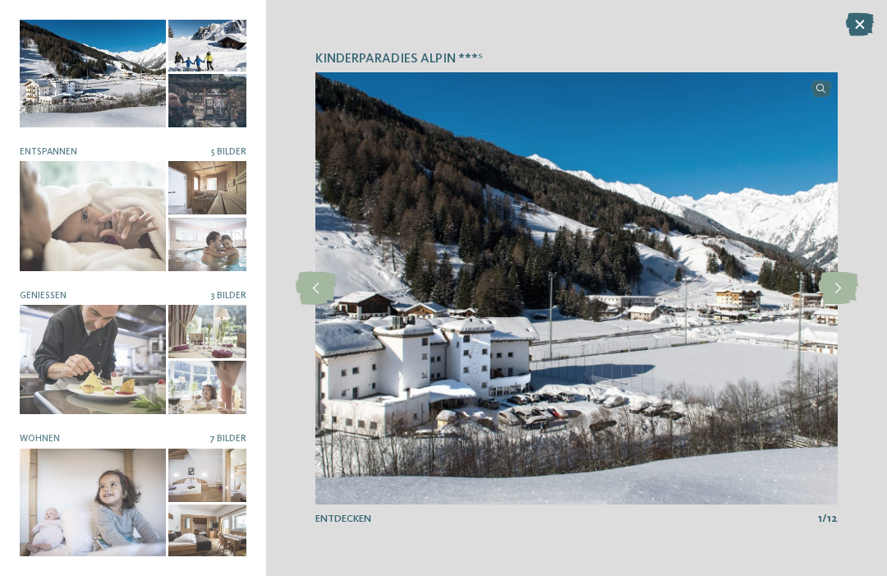
click at [308, 303] on icon at bounding box center [316, 288] width 40 height 33
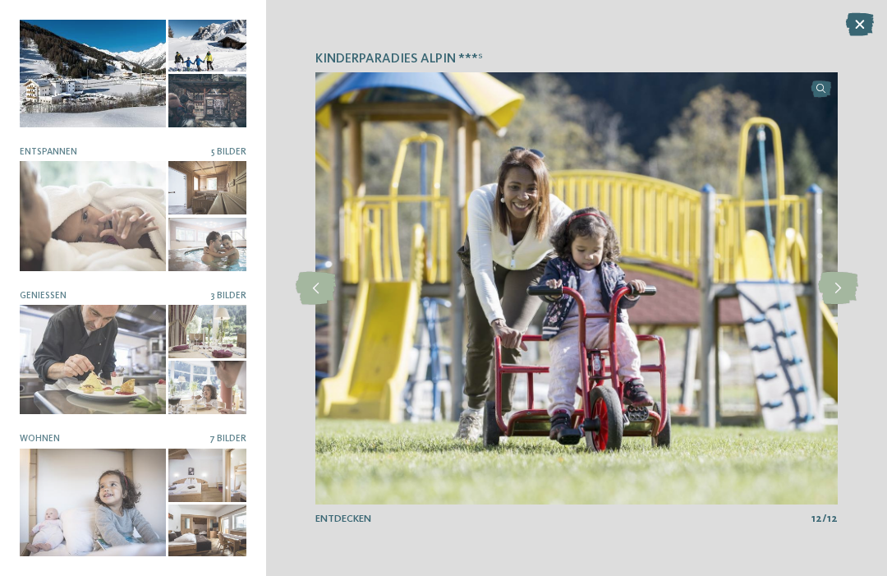
click at [309, 305] on div at bounding box center [315, 288] width 36 height 36
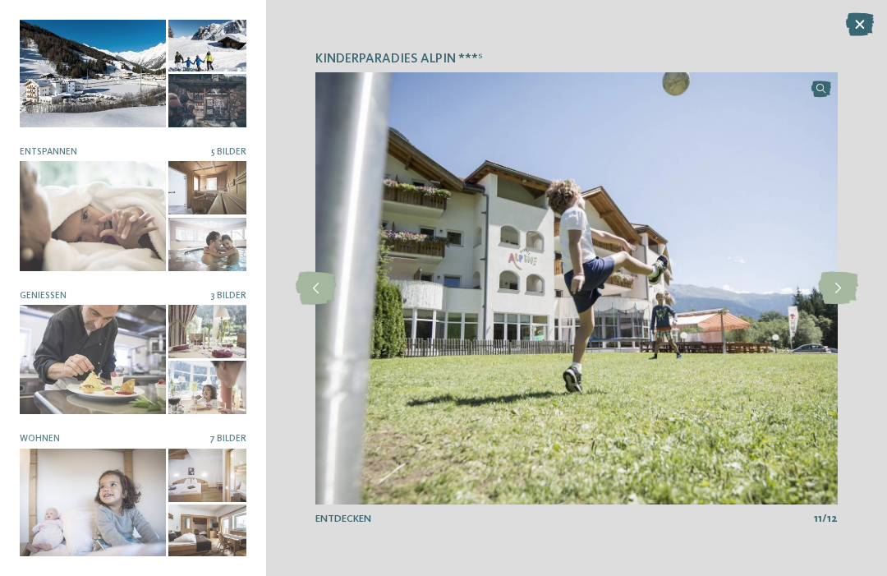
click at [857, 28] on icon at bounding box center [860, 24] width 28 height 23
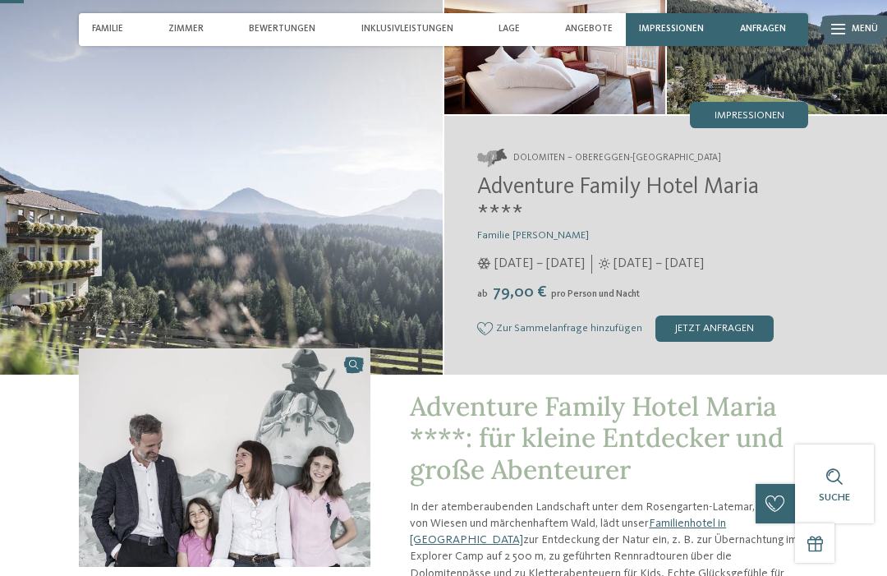
scroll to position [118, 0]
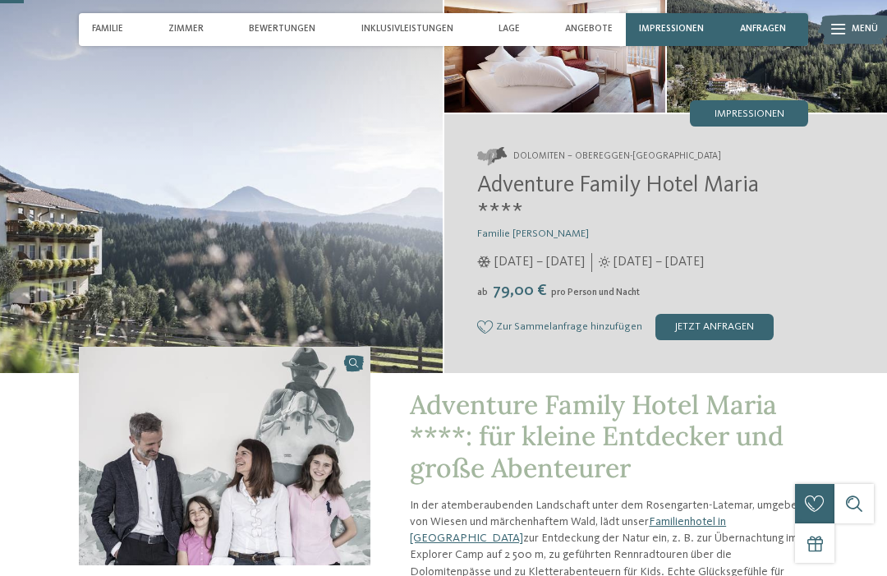
click at [723, 118] on span "Impressionen" at bounding box center [750, 114] width 70 height 11
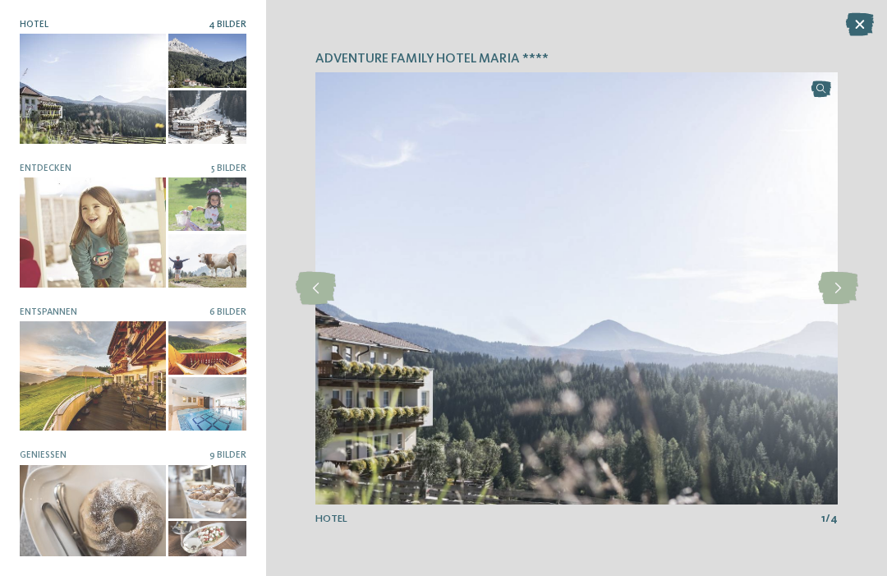
click at [311, 283] on icon at bounding box center [316, 288] width 40 height 33
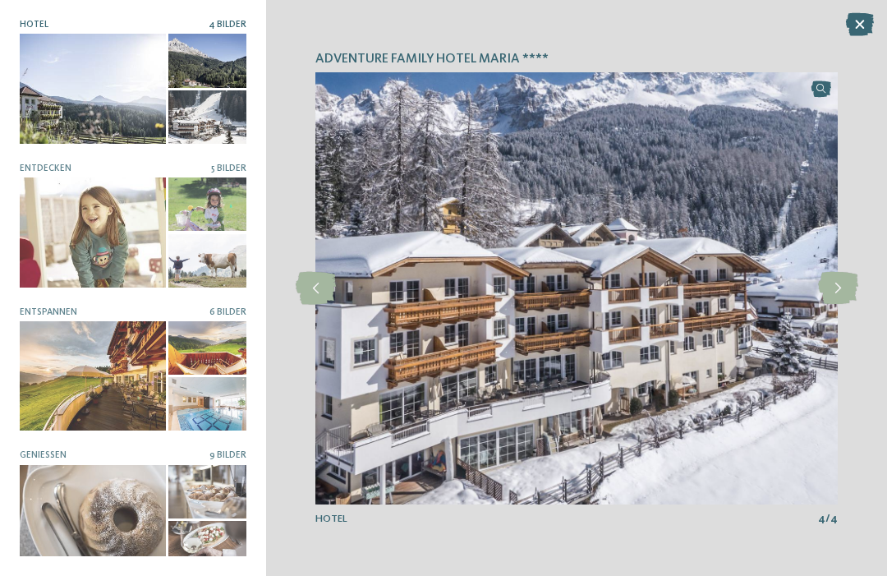
click at [316, 290] on icon at bounding box center [316, 288] width 40 height 33
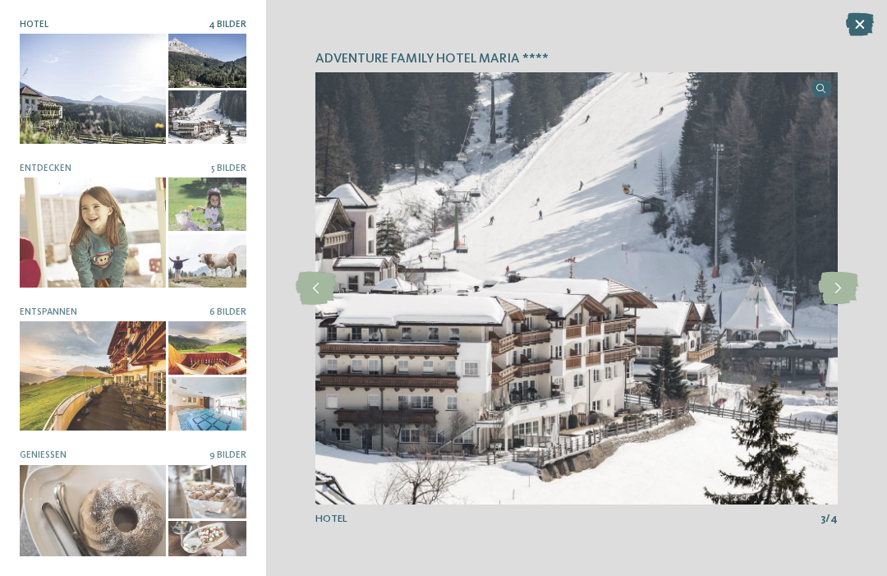
click at [312, 297] on icon at bounding box center [316, 288] width 40 height 33
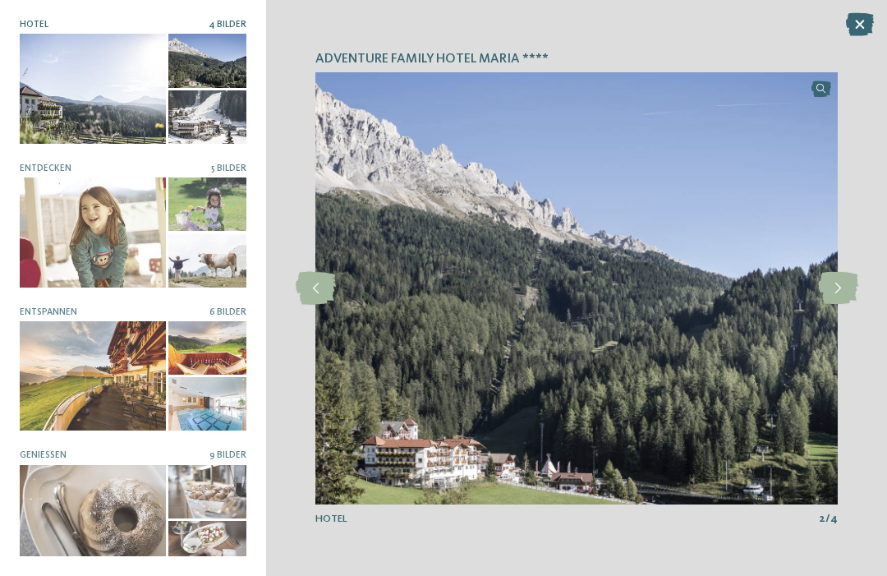
click at [308, 299] on icon at bounding box center [316, 288] width 40 height 33
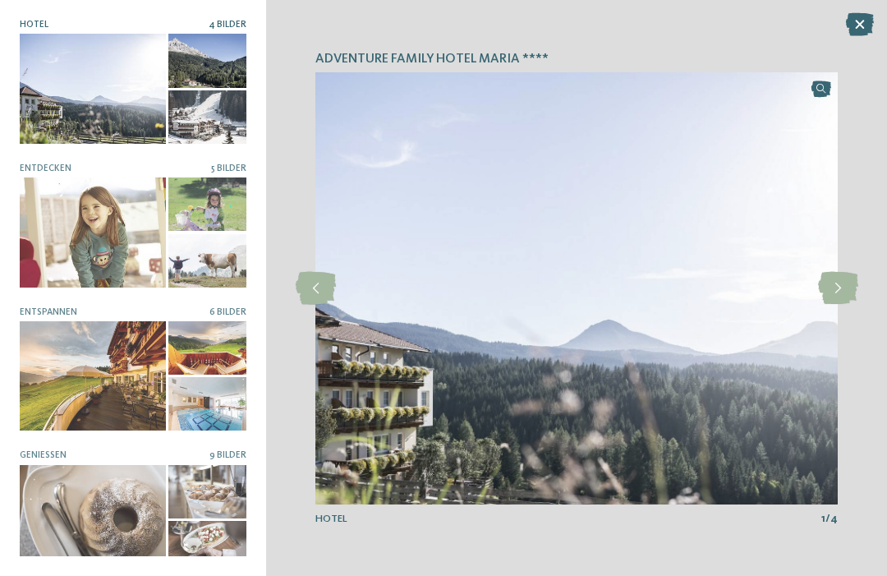
click at [306, 304] on icon at bounding box center [316, 288] width 40 height 33
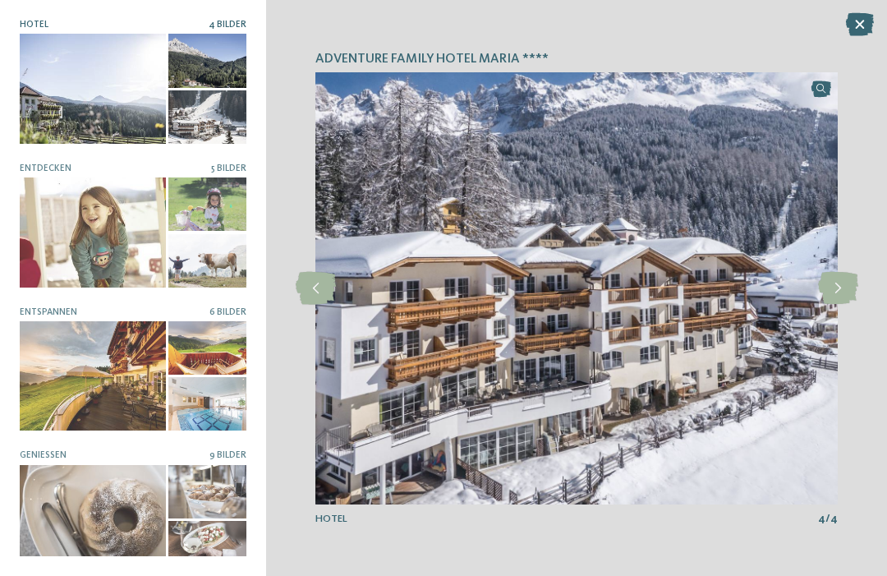
click at [301, 297] on icon at bounding box center [316, 288] width 40 height 33
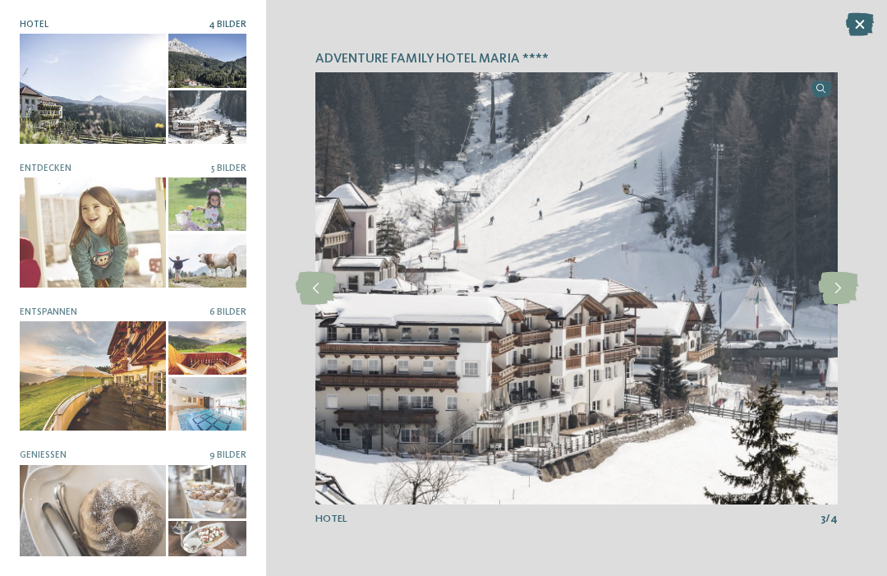
click at [301, 299] on icon at bounding box center [316, 288] width 40 height 33
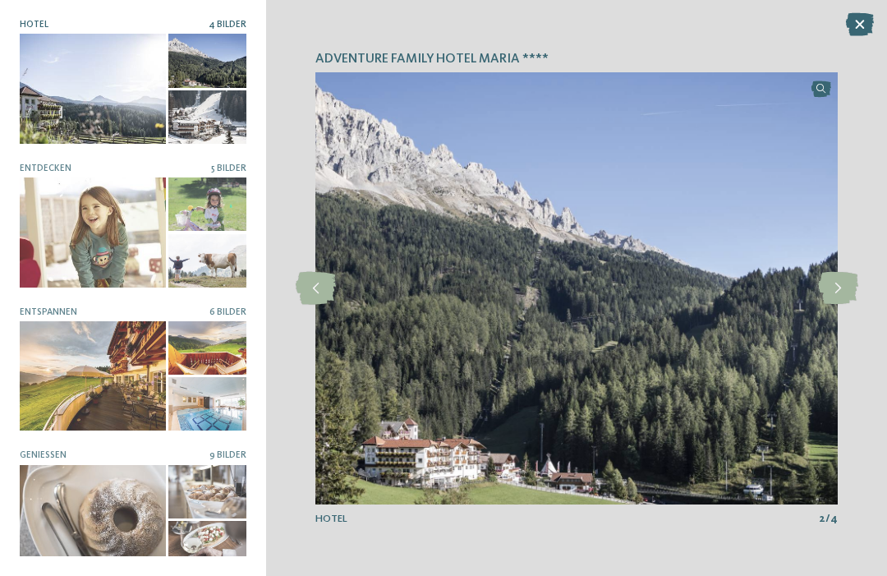
click at [298, 301] on icon at bounding box center [316, 288] width 40 height 33
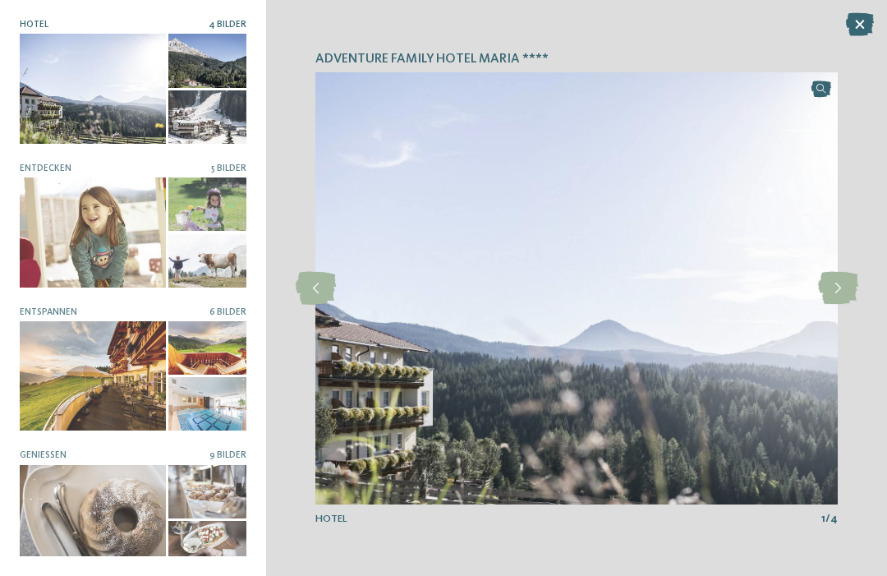
click at [308, 301] on icon at bounding box center [316, 288] width 40 height 33
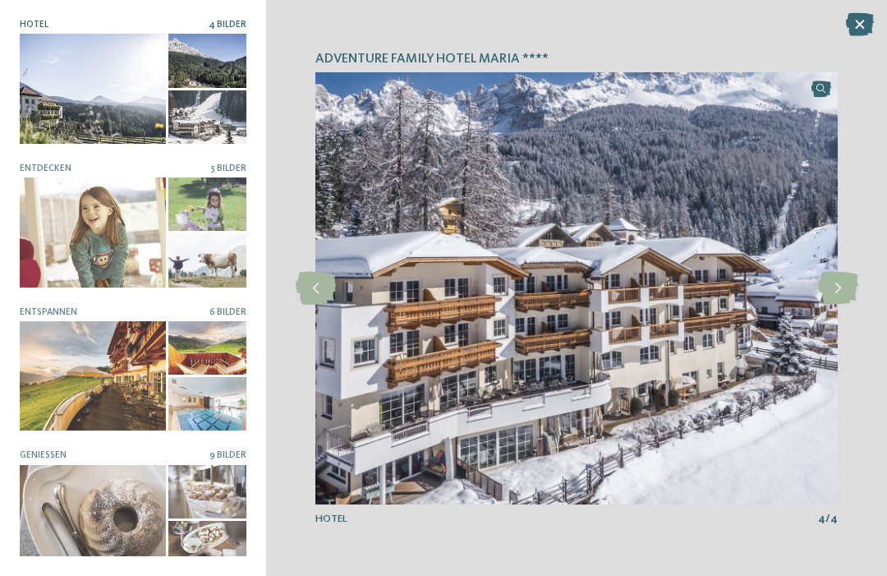
click at [317, 302] on icon at bounding box center [316, 288] width 40 height 33
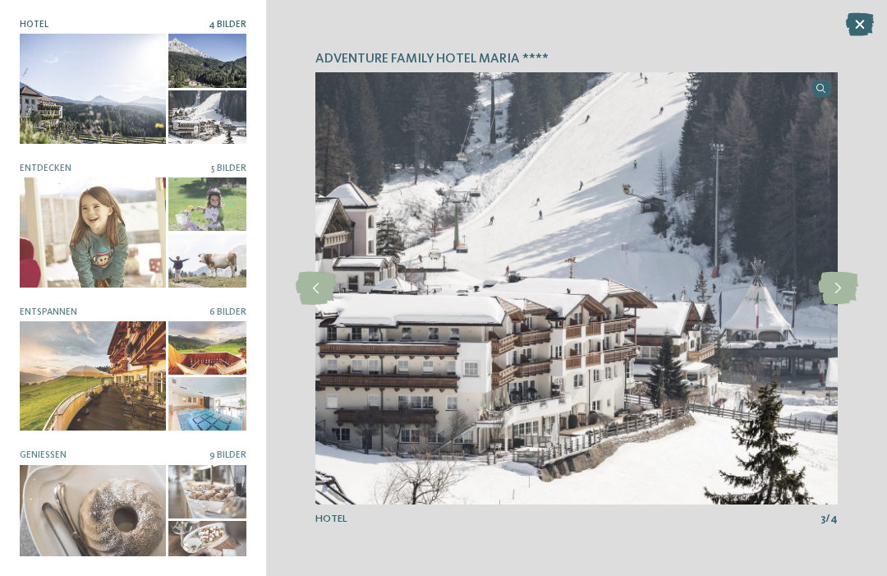
click at [43, 362] on div at bounding box center [93, 375] width 146 height 109
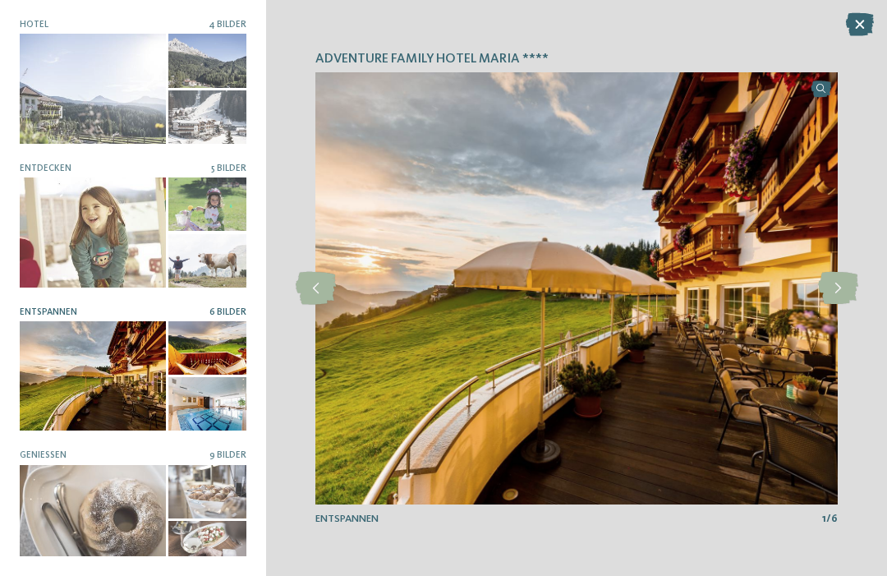
click at [304, 287] on icon at bounding box center [316, 288] width 40 height 33
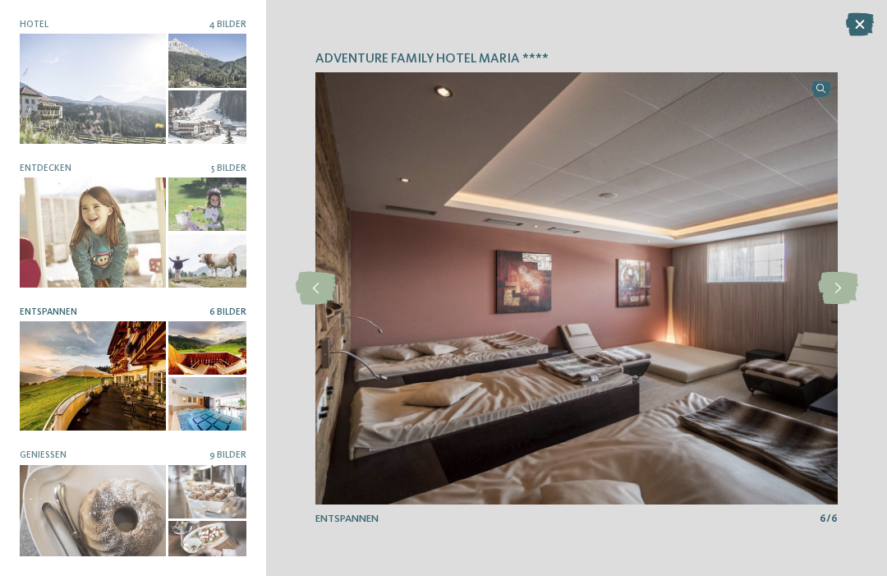
click at [305, 280] on icon at bounding box center [316, 288] width 40 height 33
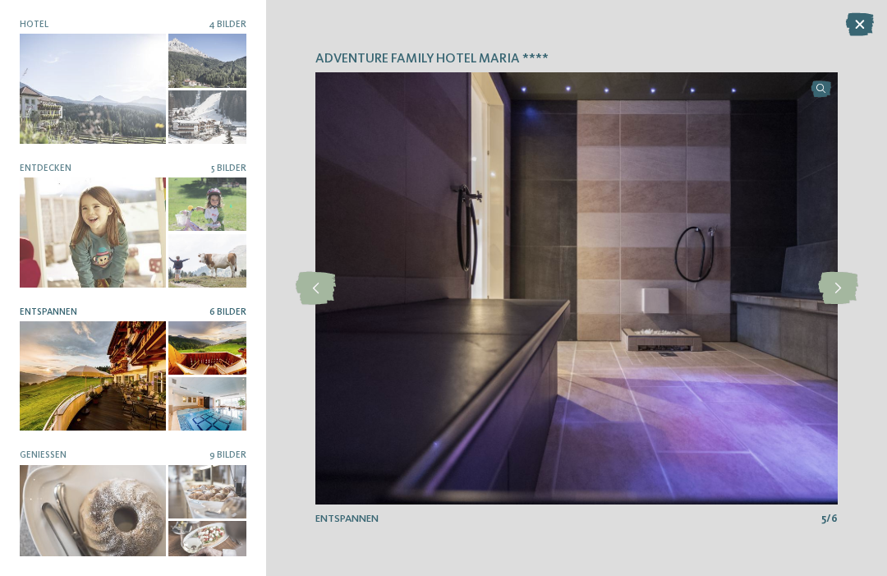
click at [312, 289] on icon at bounding box center [316, 288] width 40 height 33
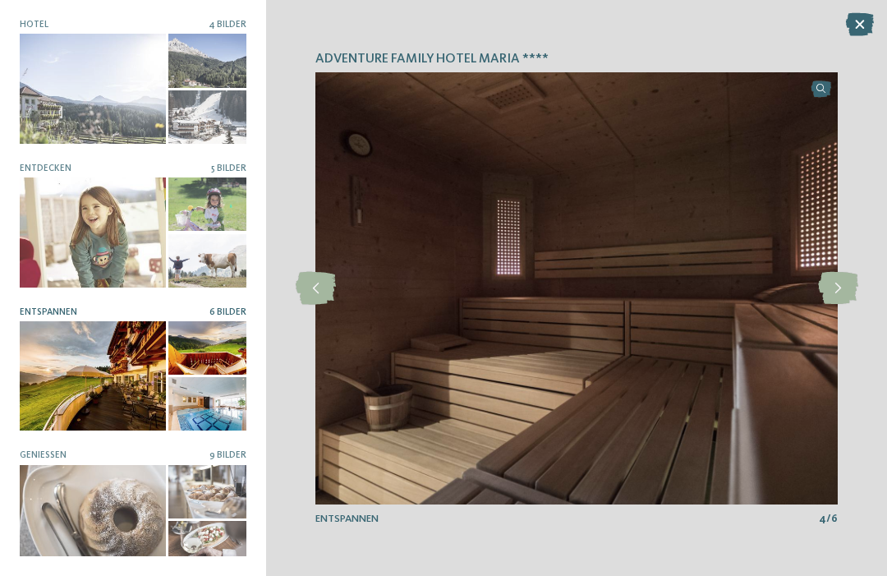
click at [303, 300] on icon at bounding box center [316, 288] width 40 height 33
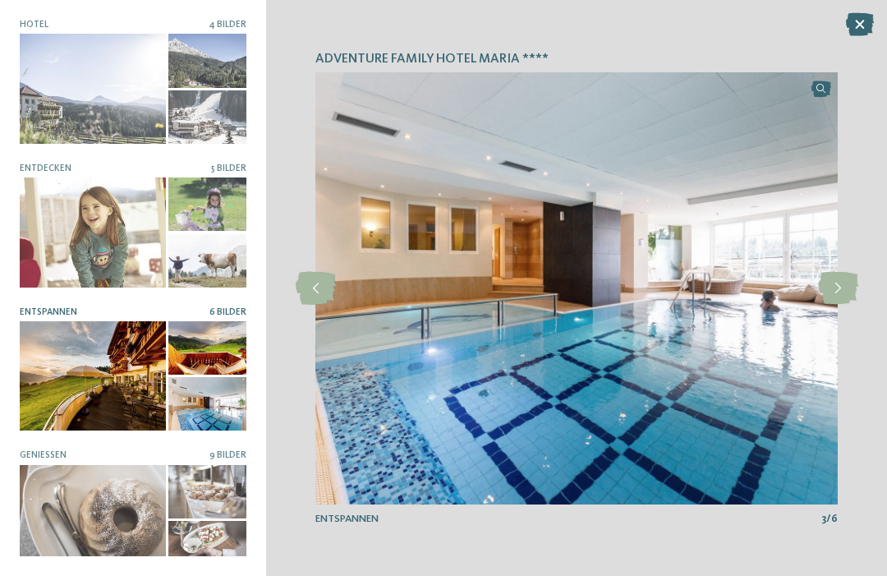
click at [316, 292] on icon at bounding box center [316, 288] width 40 height 33
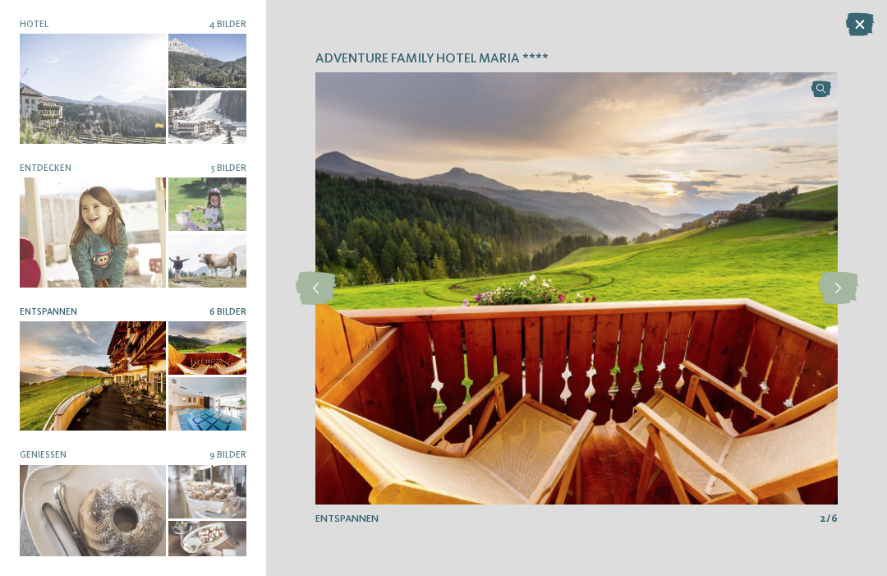
click at [306, 301] on icon at bounding box center [316, 288] width 40 height 33
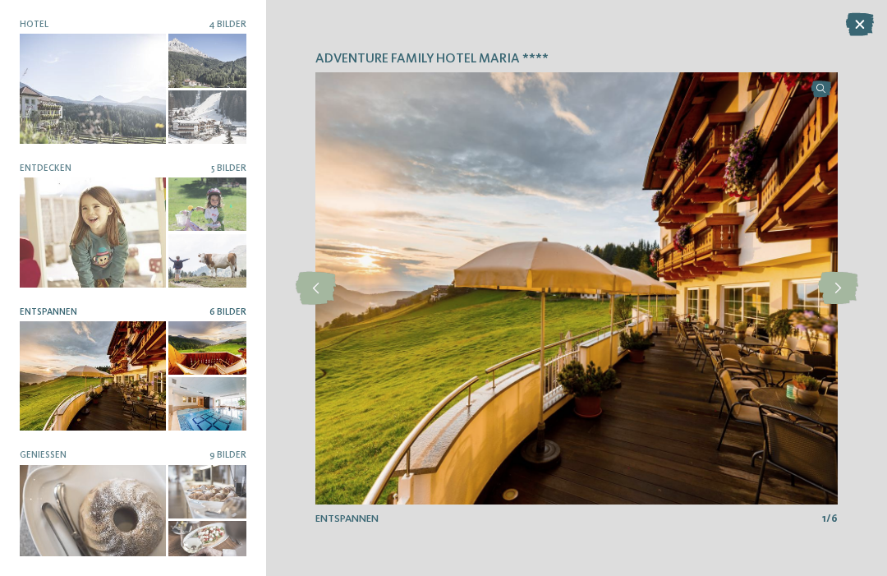
click at [314, 306] on div at bounding box center [315, 288] width 36 height 36
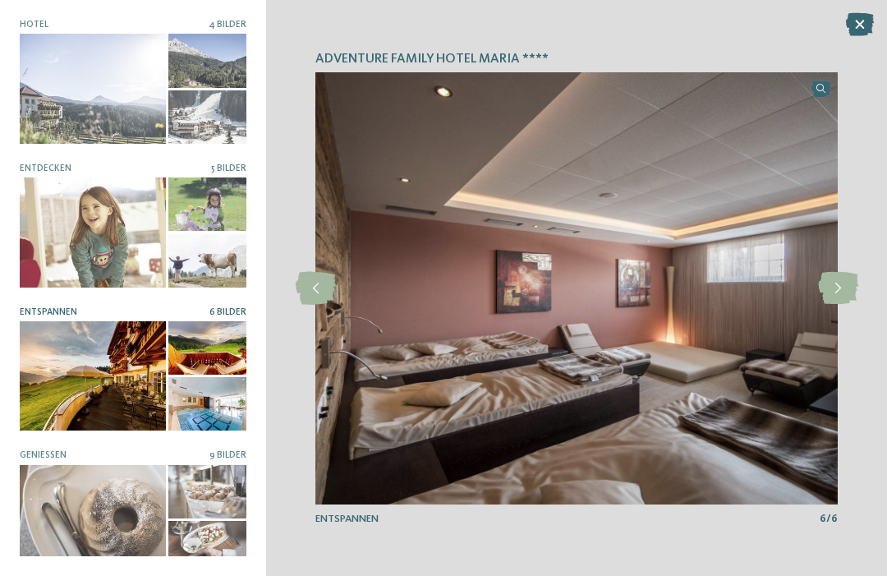
click at [308, 305] on div at bounding box center [315, 288] width 36 height 36
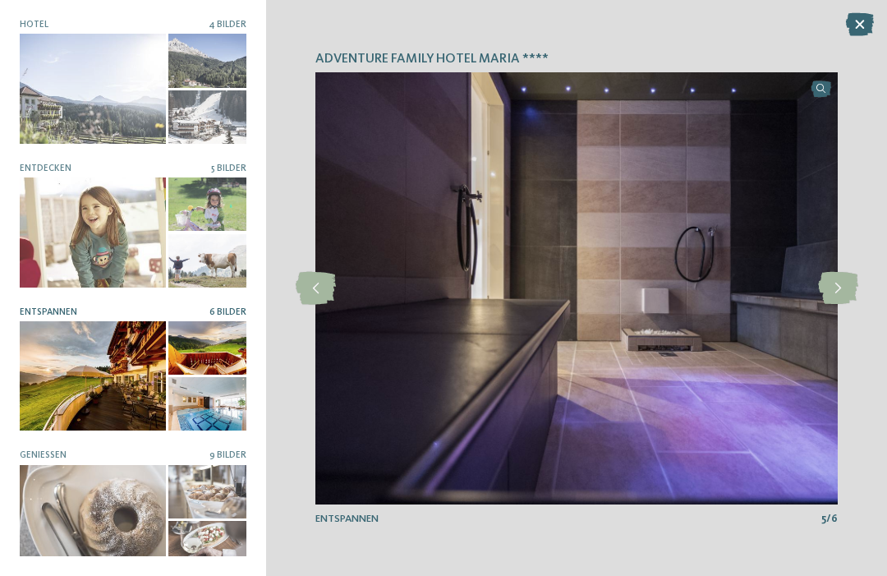
click at [71, 223] on div at bounding box center [93, 231] width 146 height 109
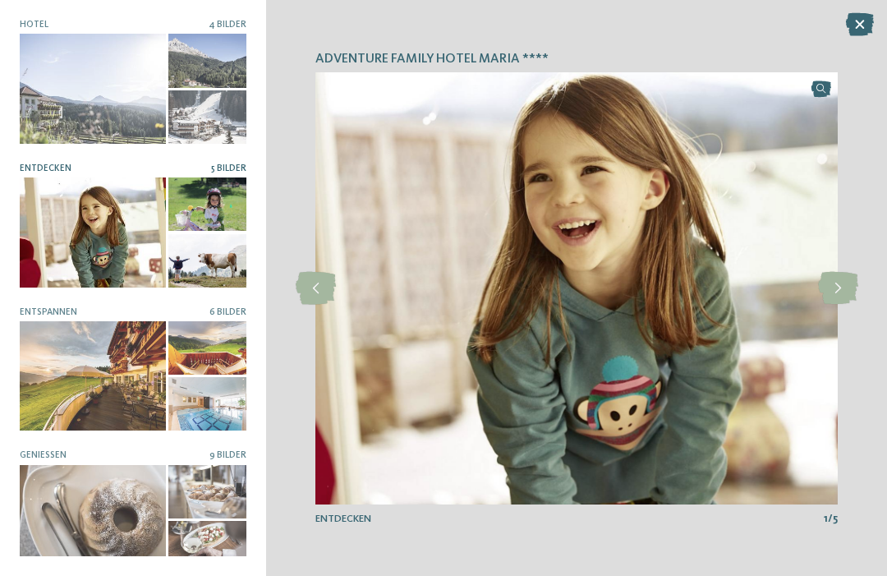
click at [302, 291] on icon at bounding box center [316, 288] width 40 height 33
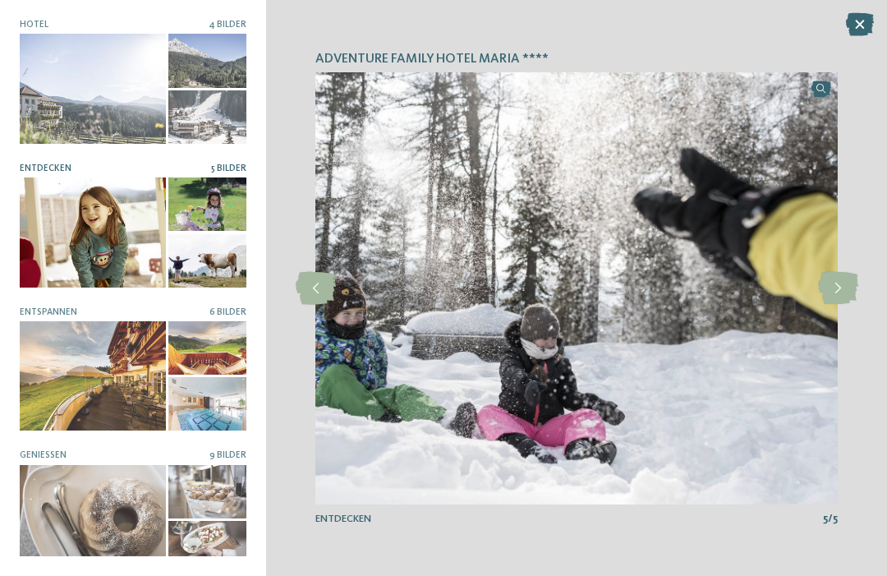
click at [307, 290] on icon at bounding box center [316, 288] width 40 height 33
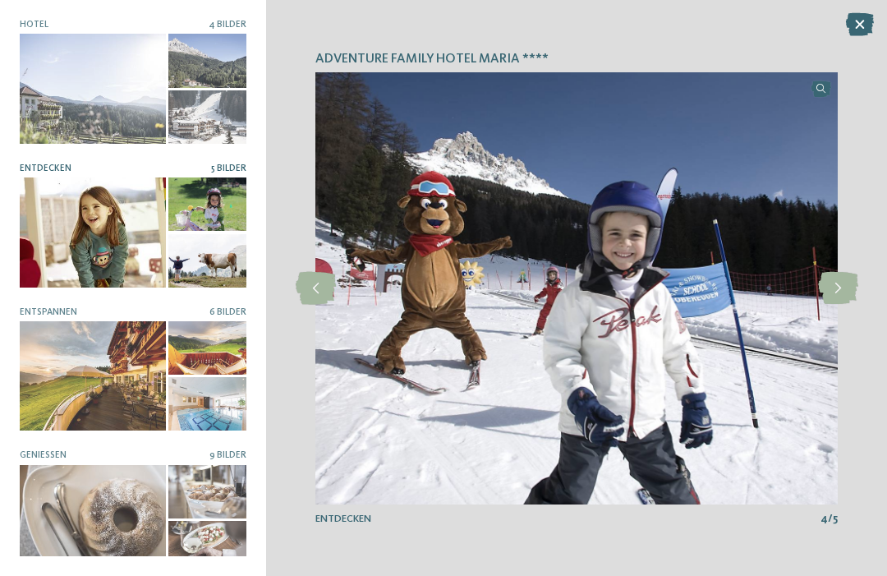
click at [302, 297] on icon at bounding box center [316, 288] width 40 height 33
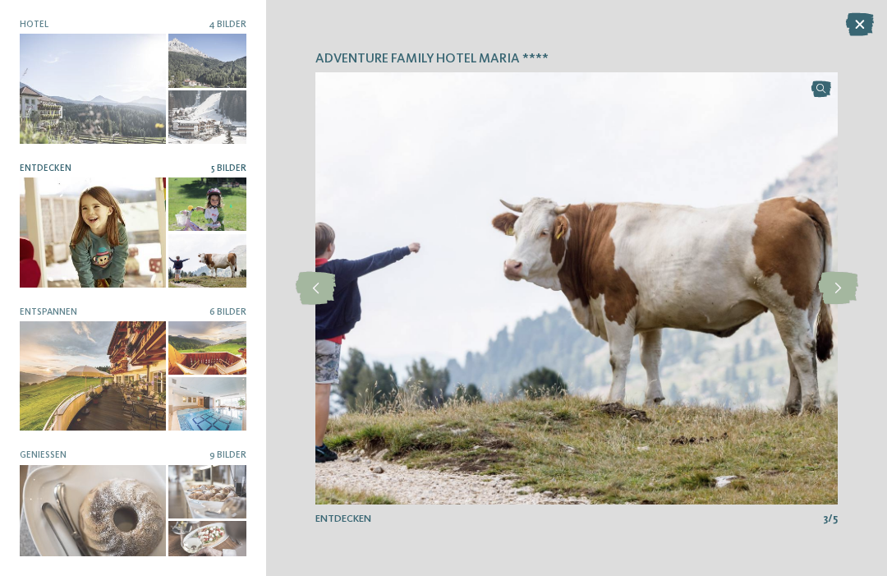
click at [305, 303] on icon at bounding box center [316, 288] width 40 height 33
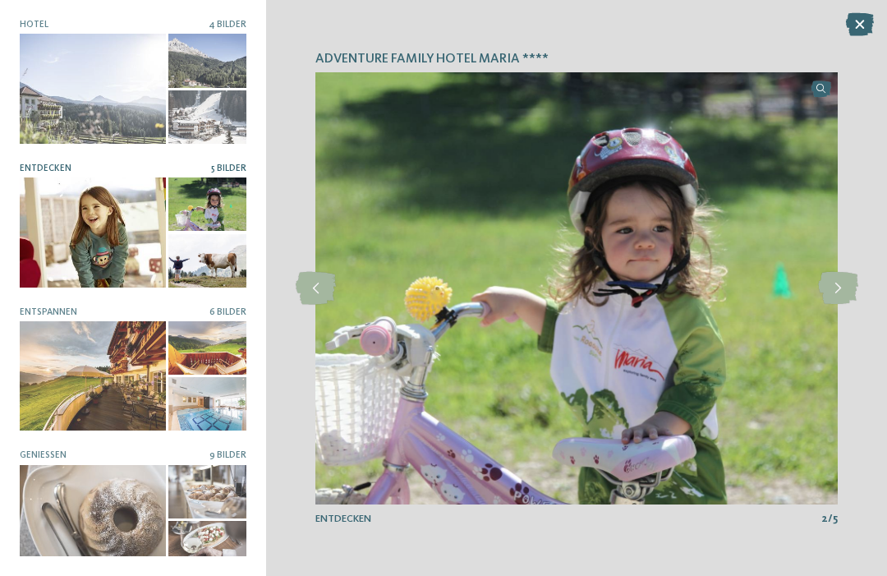
click at [301, 303] on icon at bounding box center [316, 288] width 40 height 33
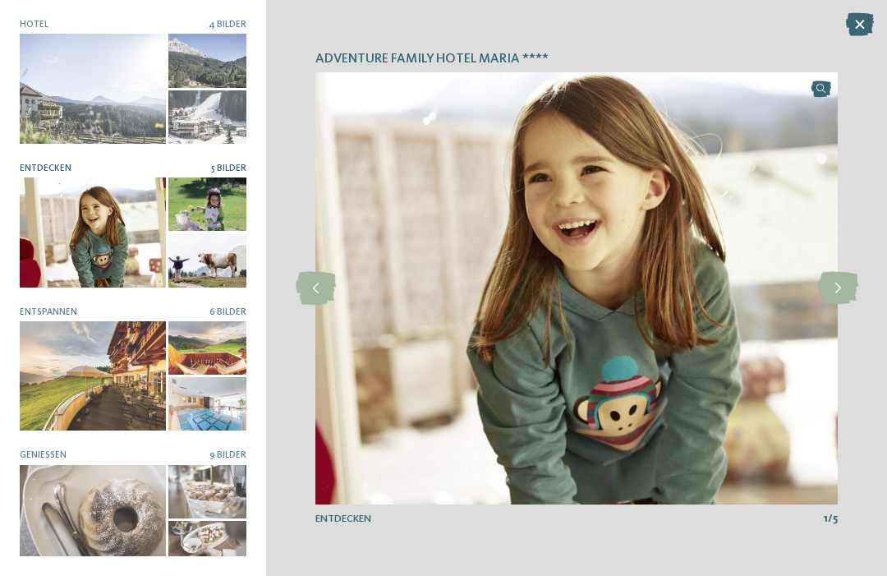
click at [301, 306] on div at bounding box center [315, 288] width 36 height 36
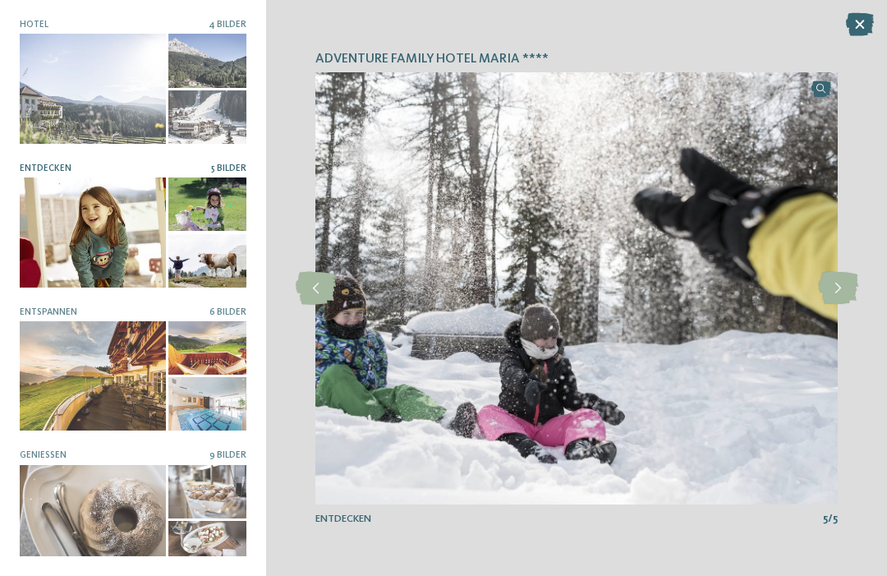
click at [296, 299] on icon at bounding box center [316, 288] width 40 height 33
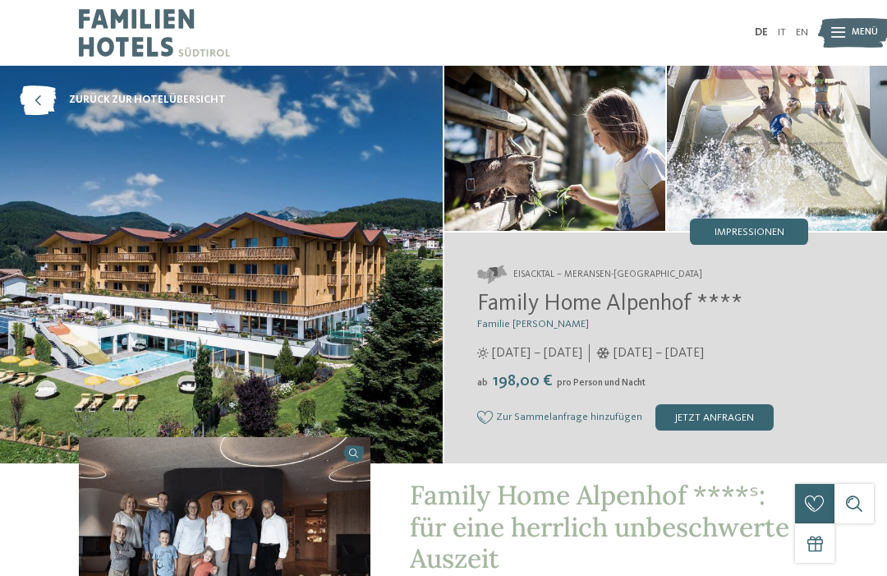
click at [706, 225] on div "Impressionen" at bounding box center [749, 231] width 118 height 26
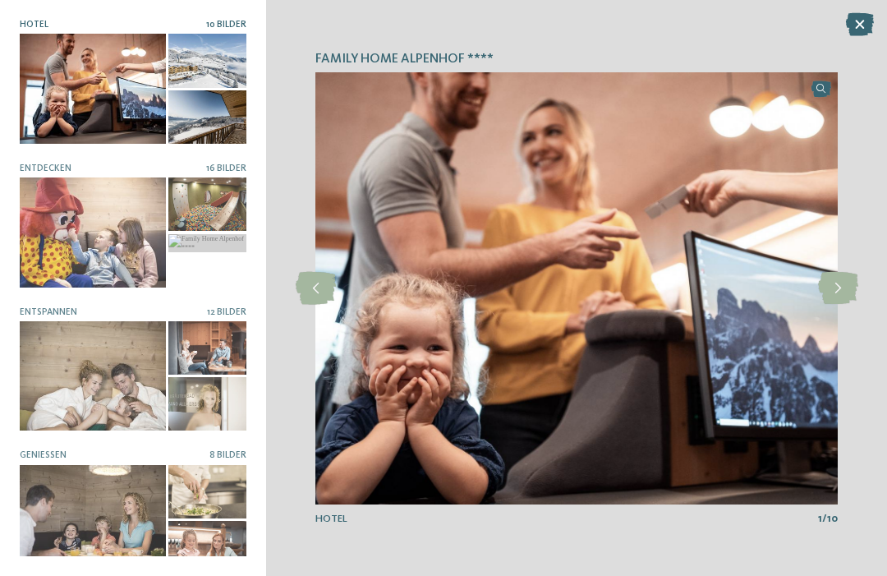
click at [296, 285] on icon at bounding box center [316, 288] width 40 height 33
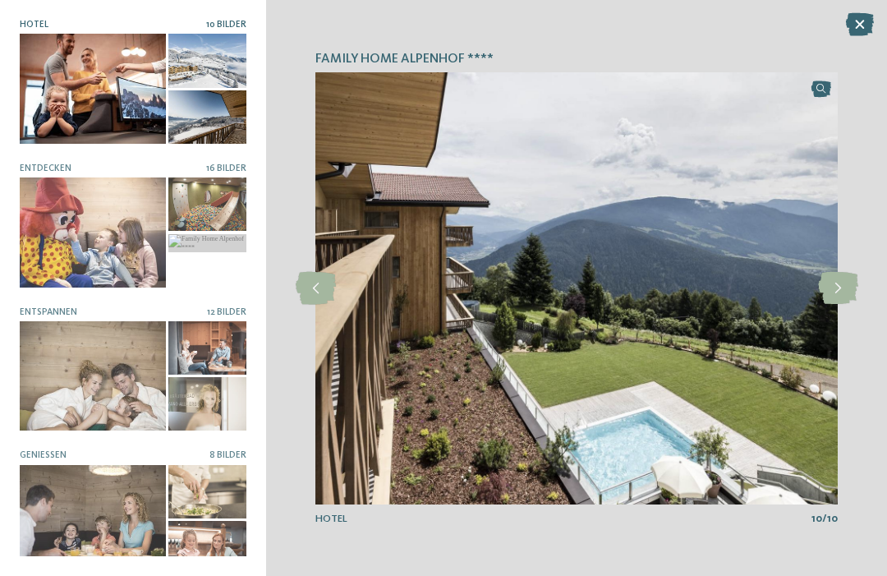
click at [312, 300] on icon at bounding box center [316, 288] width 40 height 33
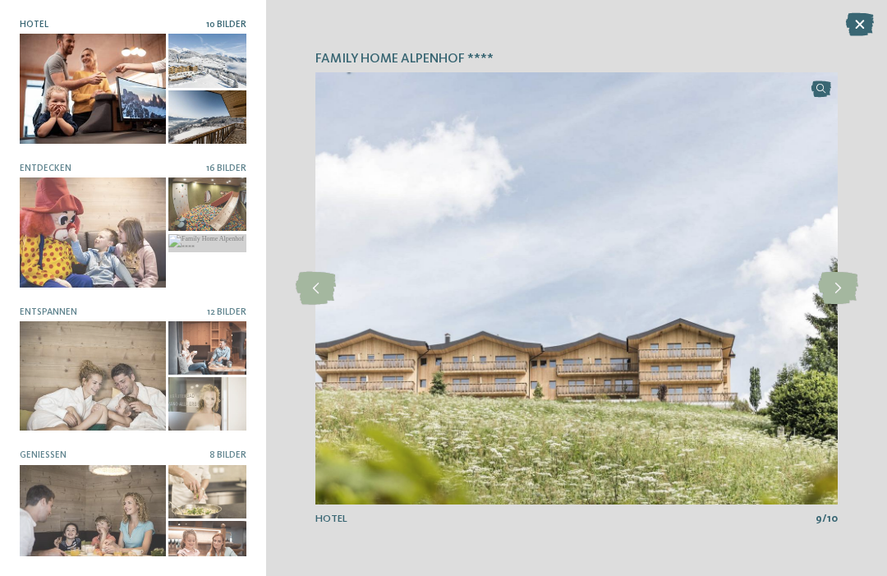
click at [310, 304] on icon at bounding box center [316, 288] width 40 height 33
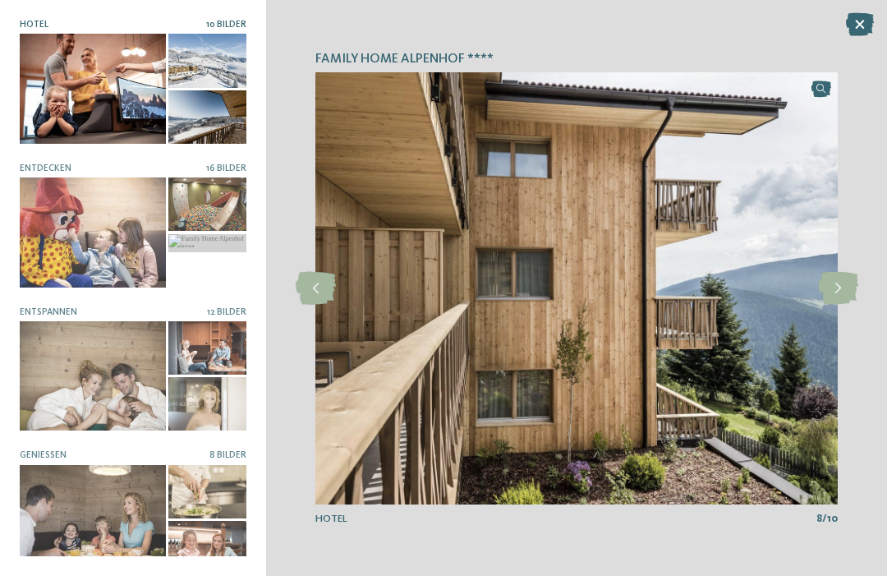
click at [305, 303] on icon at bounding box center [316, 288] width 40 height 33
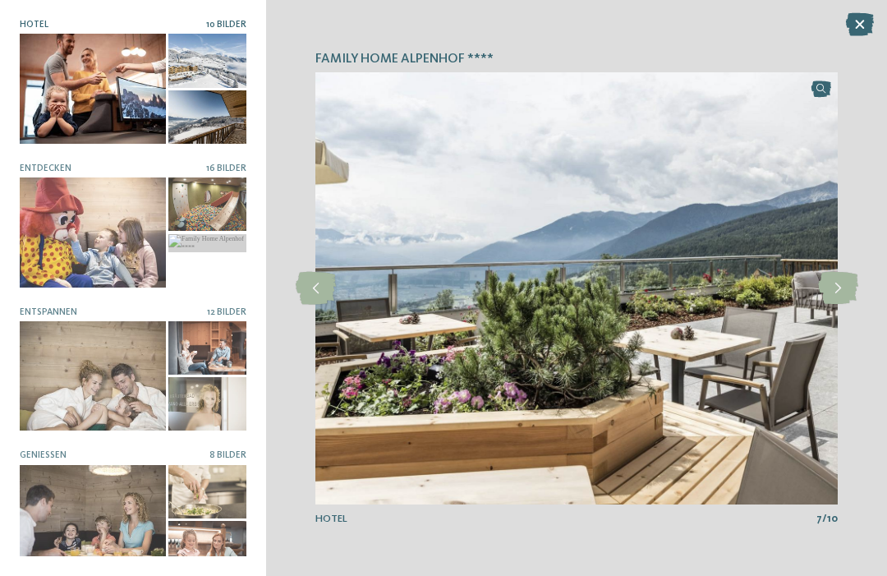
click at [306, 306] on div at bounding box center [315, 288] width 36 height 36
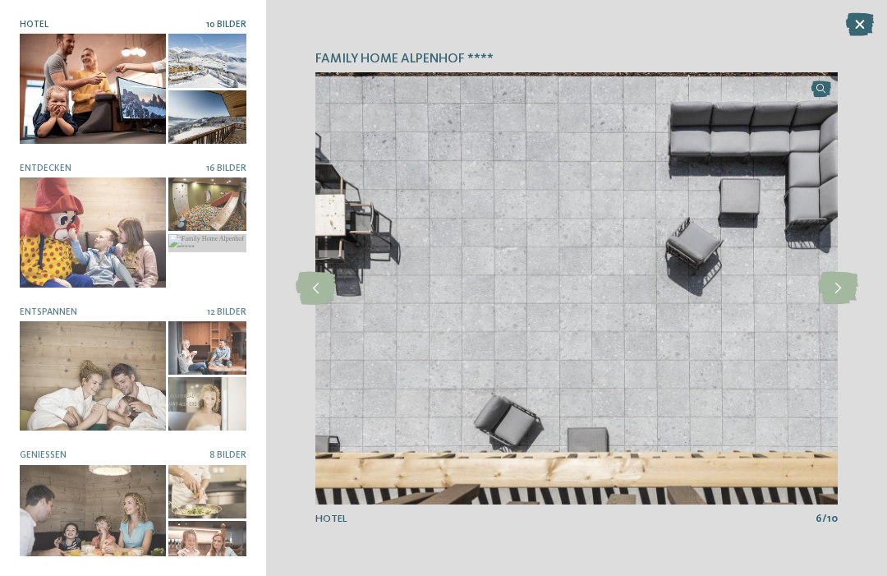
click at [304, 272] on icon at bounding box center [316, 288] width 40 height 33
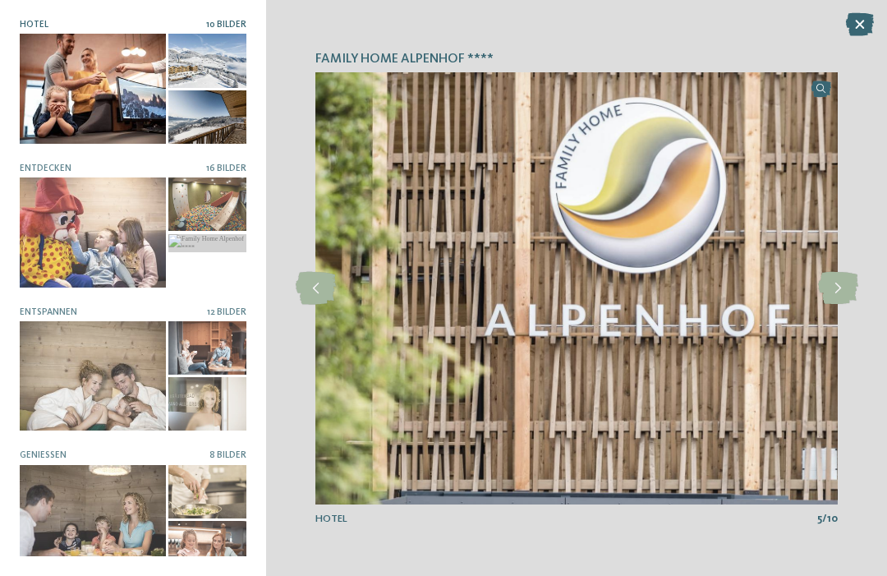
click at [312, 290] on icon at bounding box center [316, 288] width 40 height 33
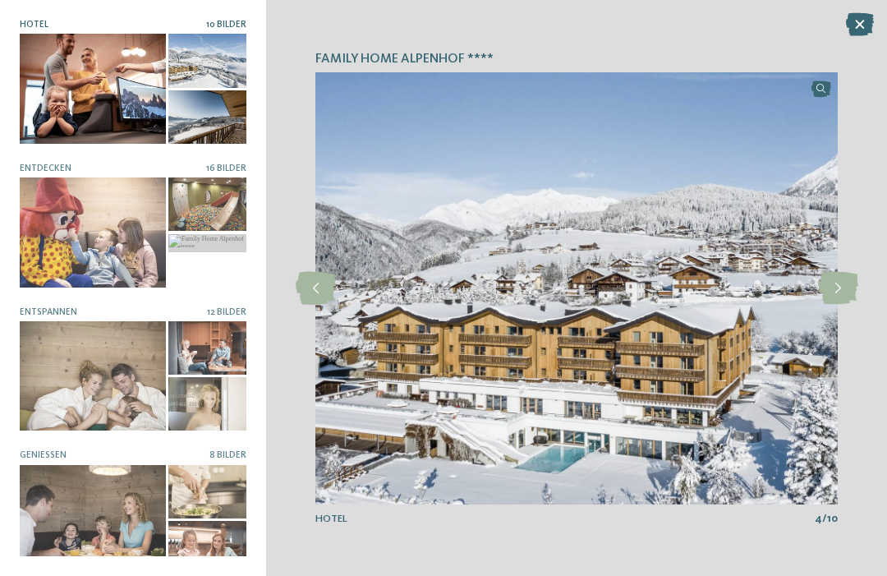
click at [309, 292] on icon at bounding box center [316, 288] width 40 height 33
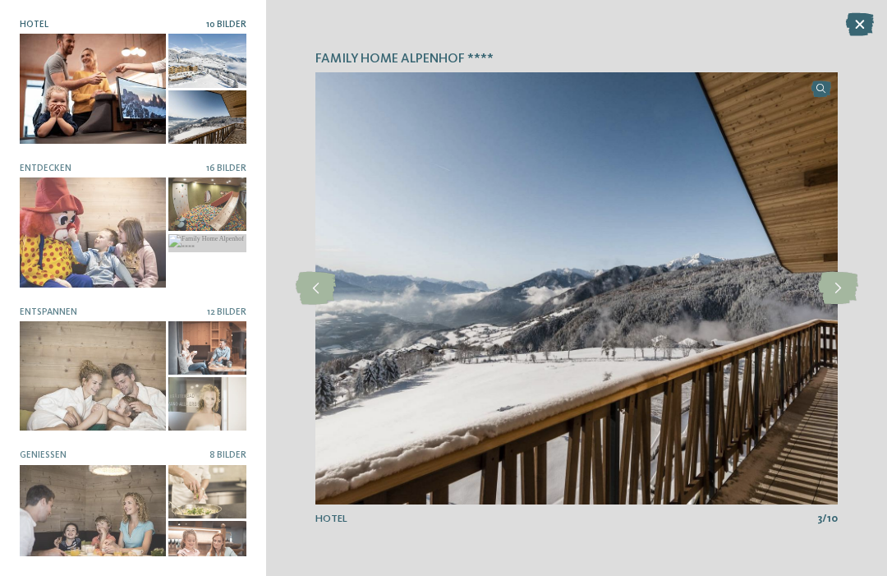
click at [304, 294] on icon at bounding box center [316, 288] width 40 height 33
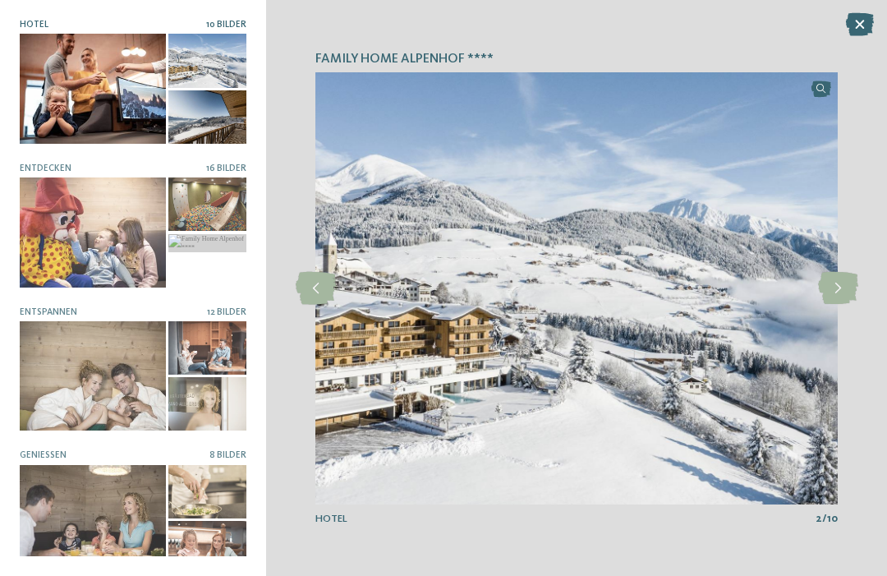
click at [308, 298] on icon at bounding box center [316, 288] width 40 height 33
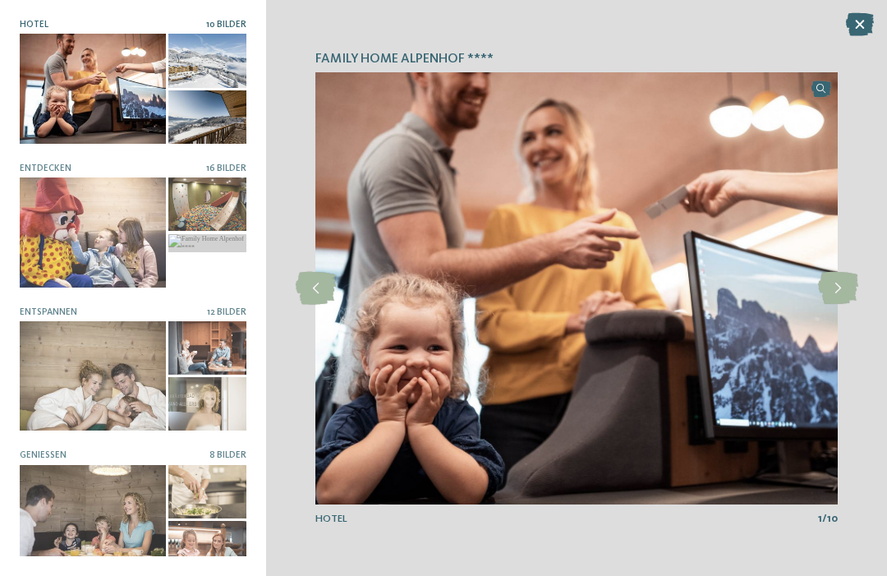
click at [63, 241] on div at bounding box center [93, 231] width 146 height 109
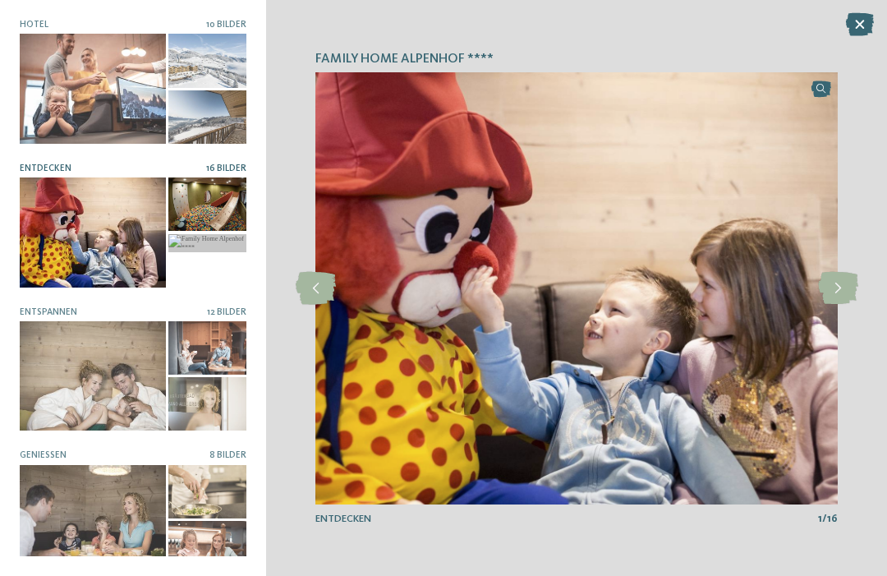
click at [317, 293] on icon at bounding box center [316, 288] width 40 height 33
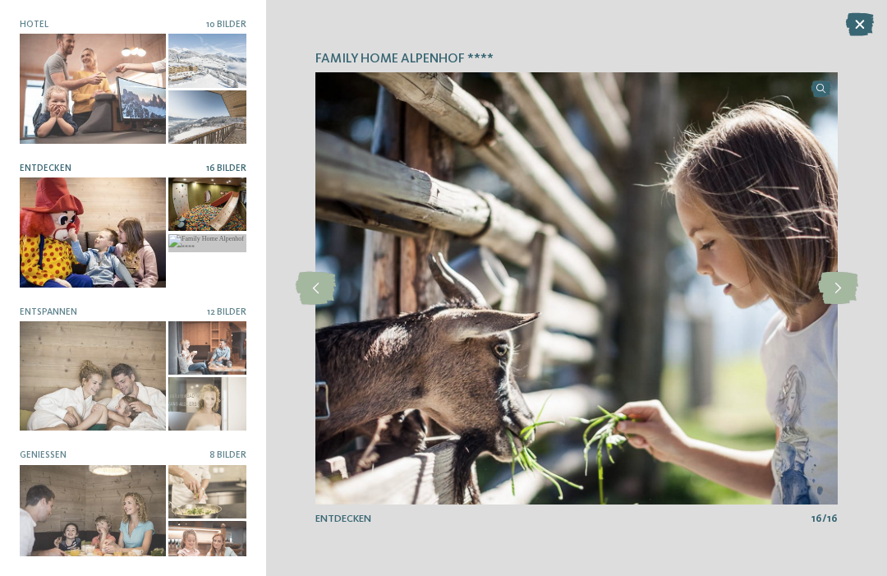
click at [310, 302] on icon at bounding box center [316, 288] width 40 height 33
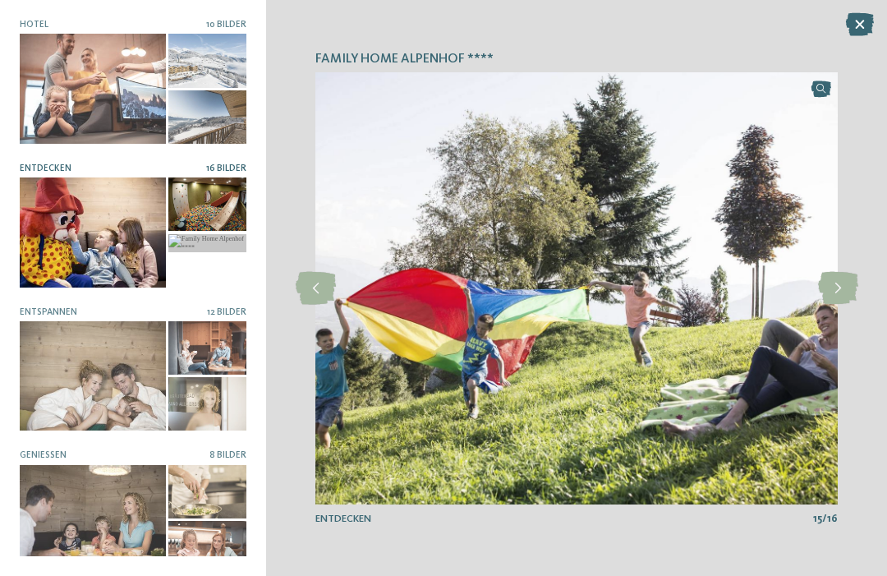
click at [312, 294] on icon at bounding box center [316, 288] width 40 height 33
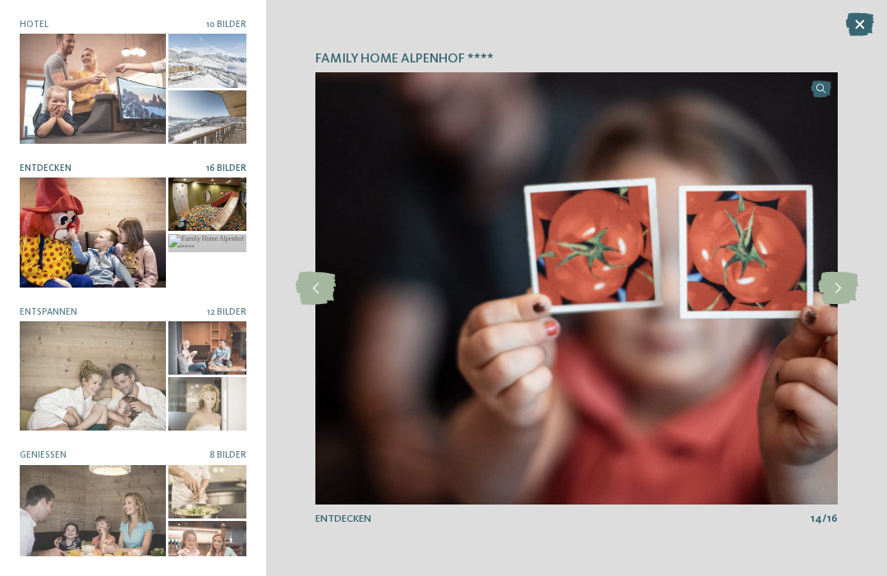
click at [315, 301] on icon at bounding box center [316, 288] width 40 height 33
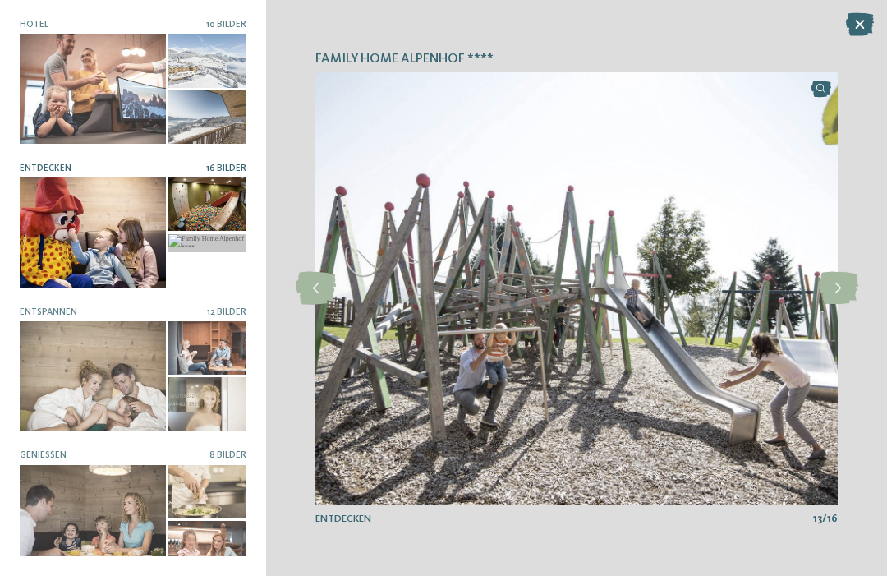
click at [322, 297] on icon at bounding box center [316, 288] width 40 height 33
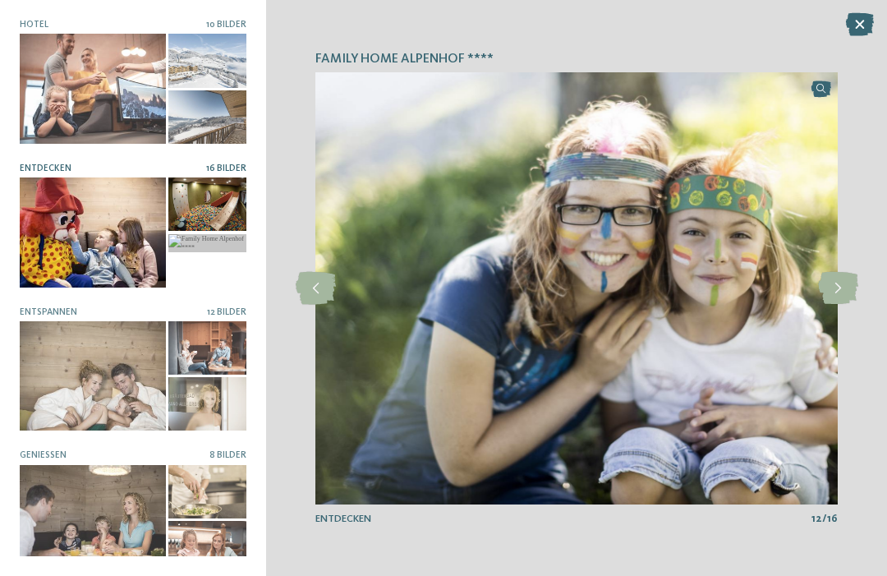
click at [316, 296] on icon at bounding box center [316, 288] width 40 height 33
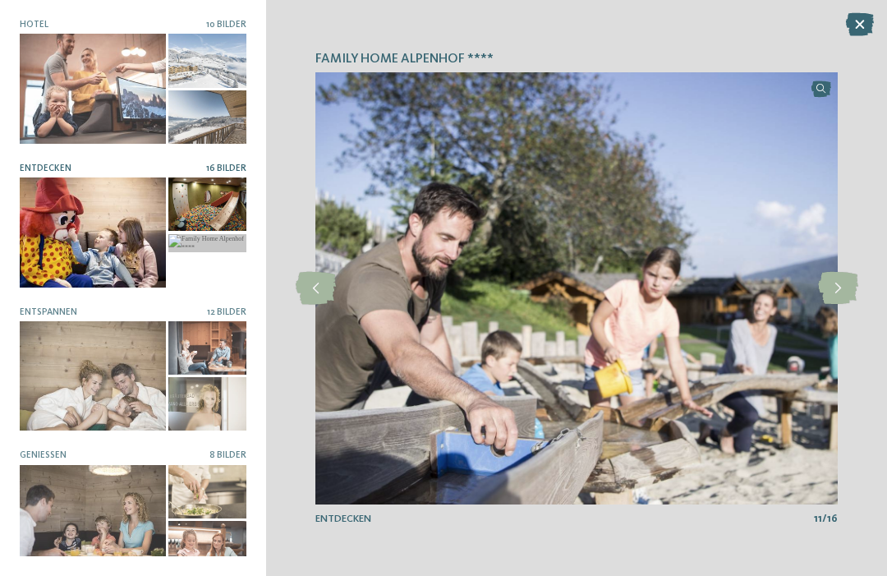
click at [306, 296] on icon at bounding box center [316, 288] width 40 height 33
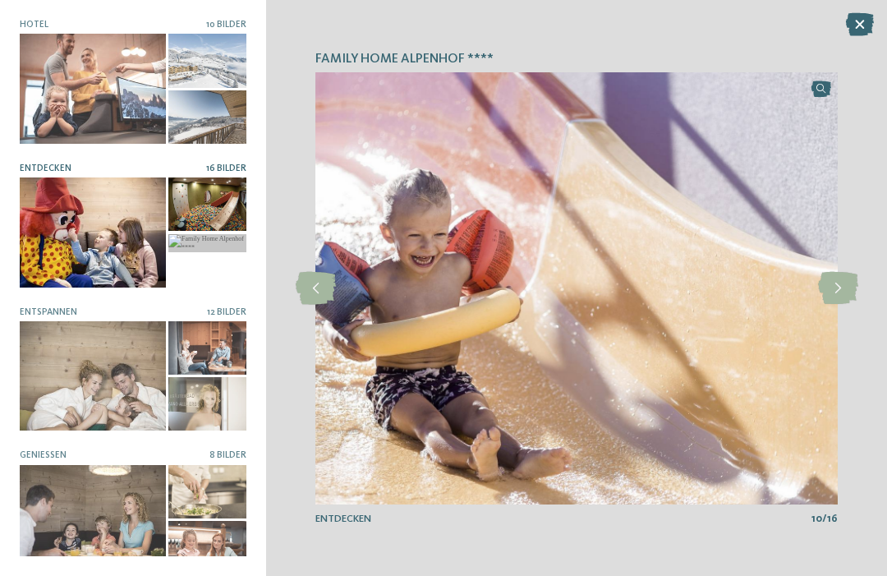
click at [303, 306] on div at bounding box center [315, 288] width 36 height 36
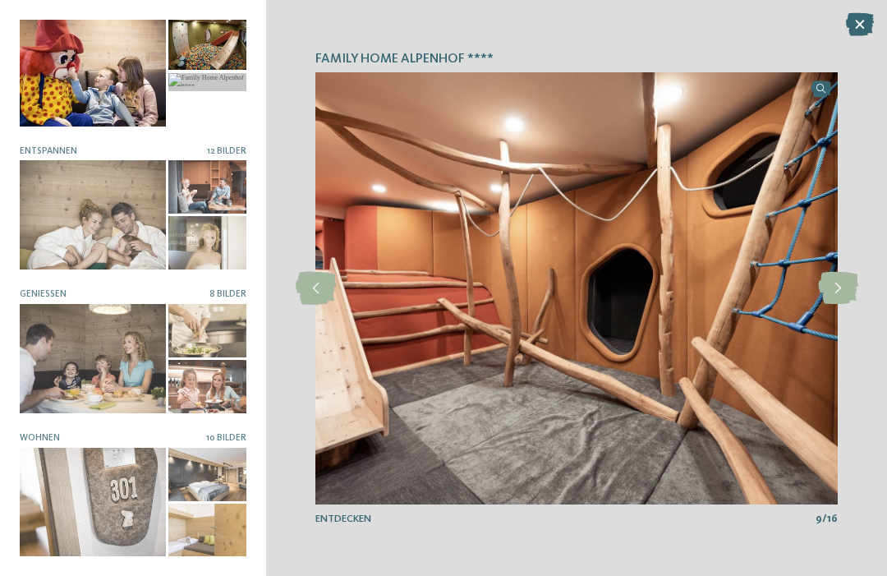
scroll to position [160, 0]
click at [211, 248] on div at bounding box center [207, 243] width 78 height 53
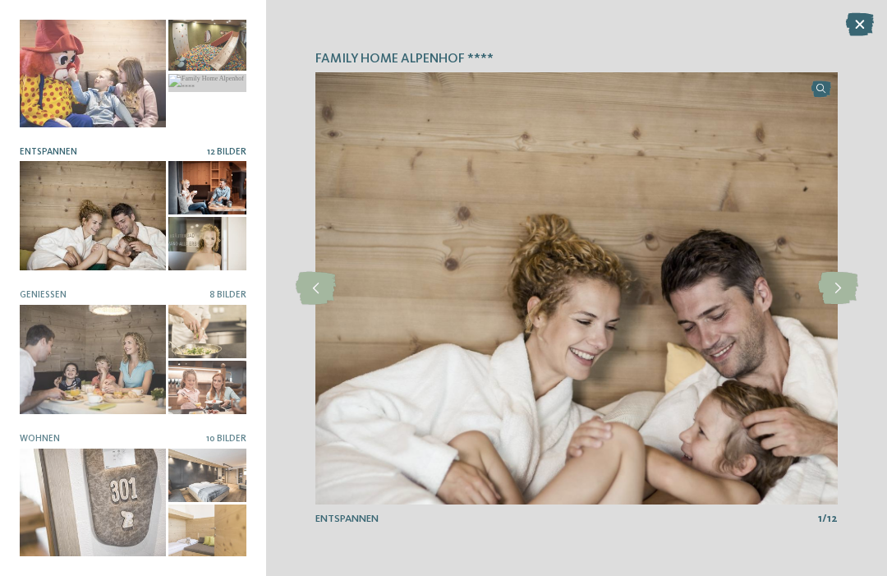
click at [312, 291] on icon at bounding box center [316, 288] width 40 height 33
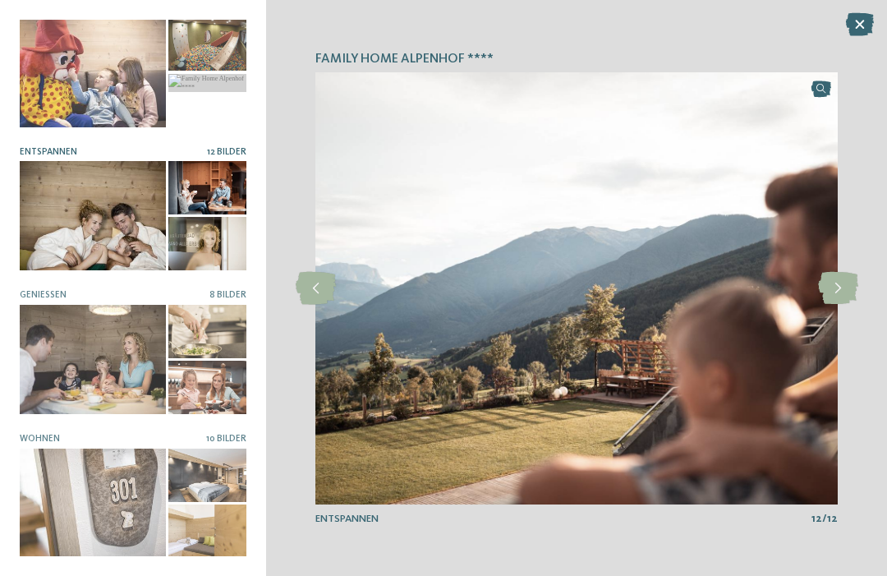
click at [315, 299] on icon at bounding box center [316, 288] width 40 height 33
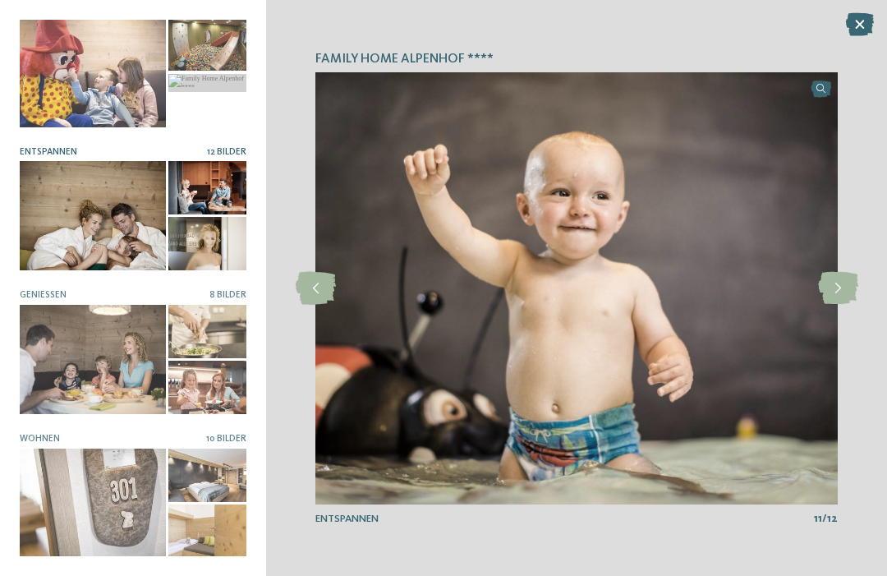
click at [309, 303] on icon at bounding box center [316, 288] width 40 height 33
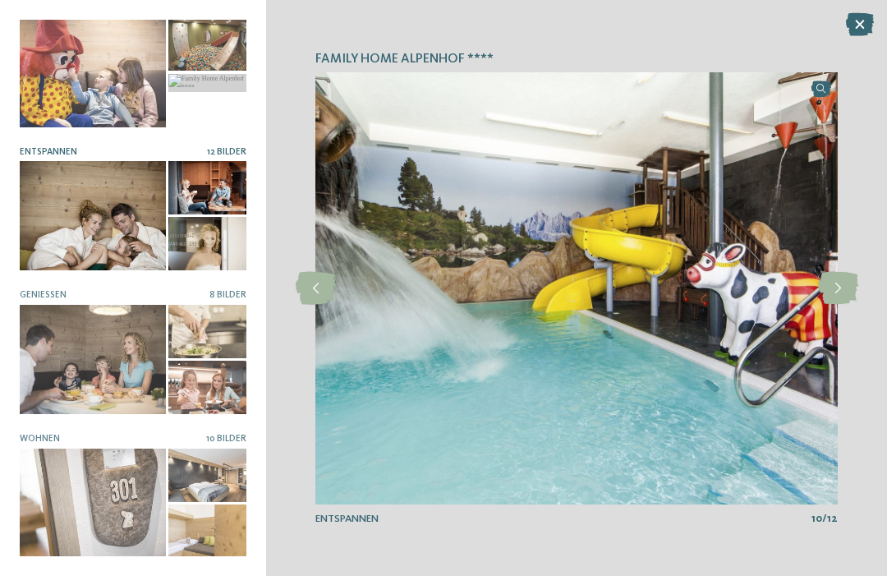
click at [315, 299] on icon at bounding box center [316, 288] width 40 height 33
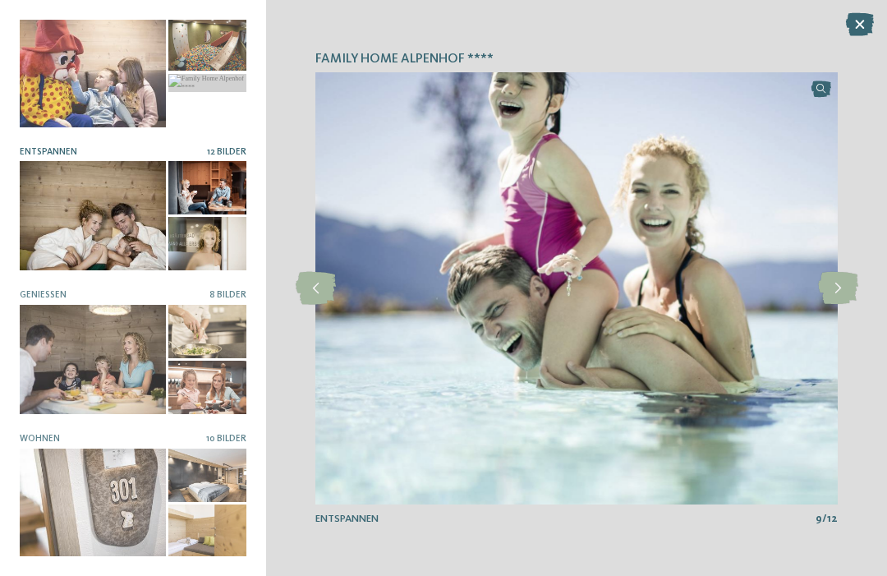
click at [306, 287] on icon at bounding box center [316, 288] width 40 height 33
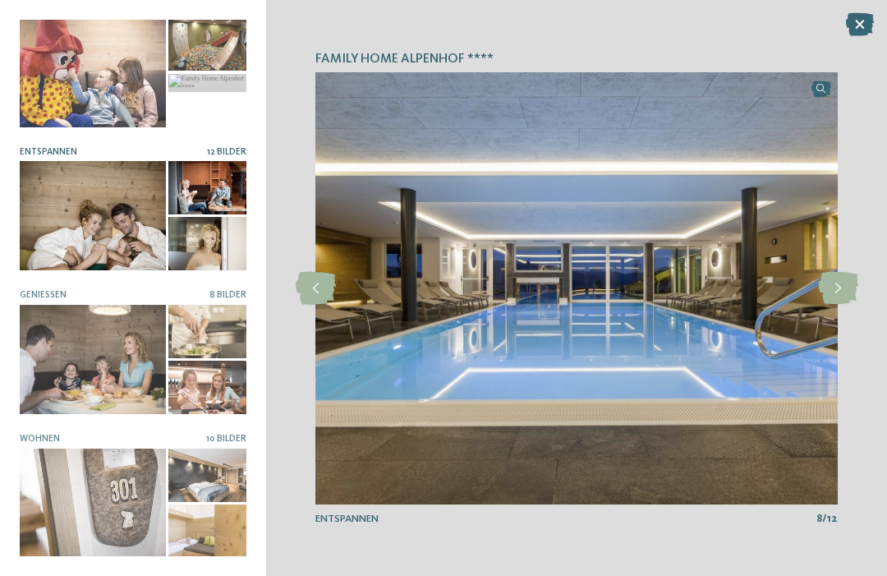
click at [303, 290] on icon at bounding box center [316, 288] width 40 height 33
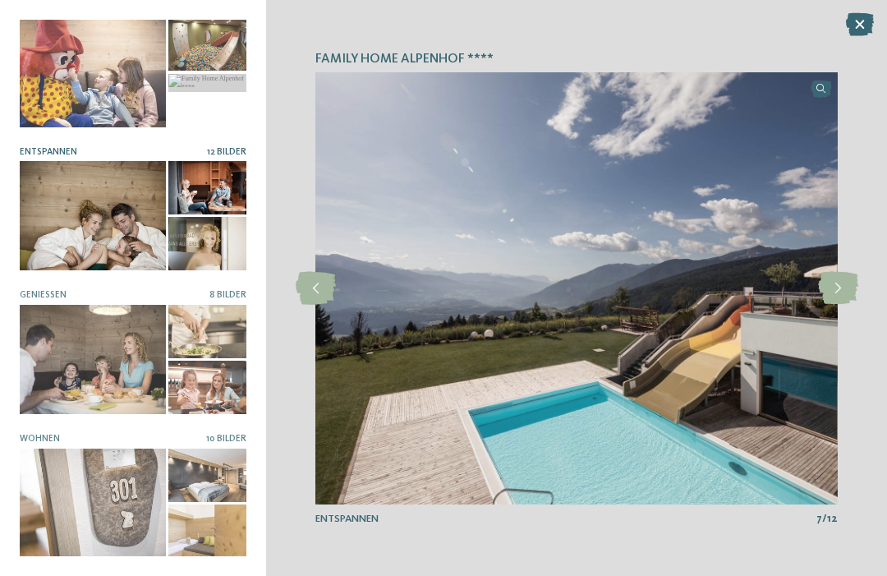
click at [301, 289] on icon at bounding box center [316, 288] width 40 height 33
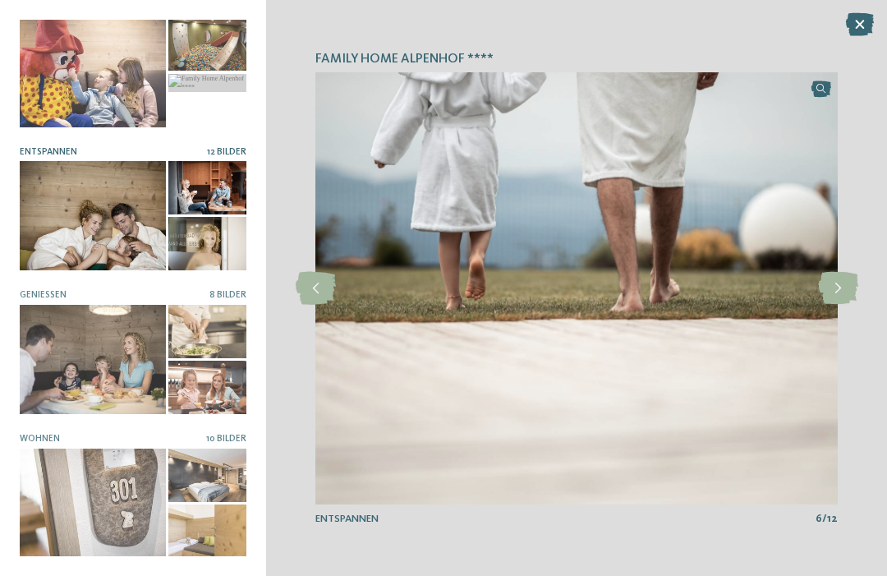
click at [299, 292] on icon at bounding box center [316, 288] width 40 height 33
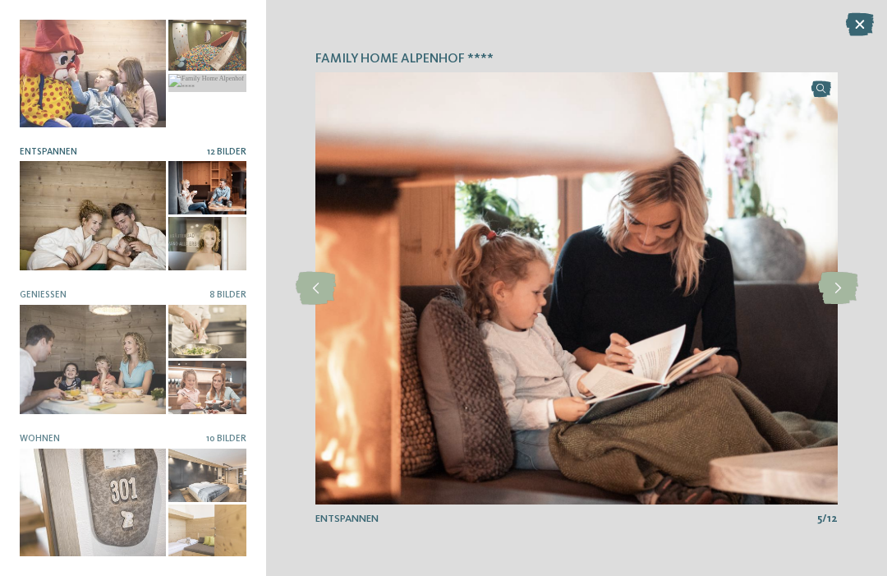
click at [310, 293] on icon at bounding box center [316, 288] width 40 height 33
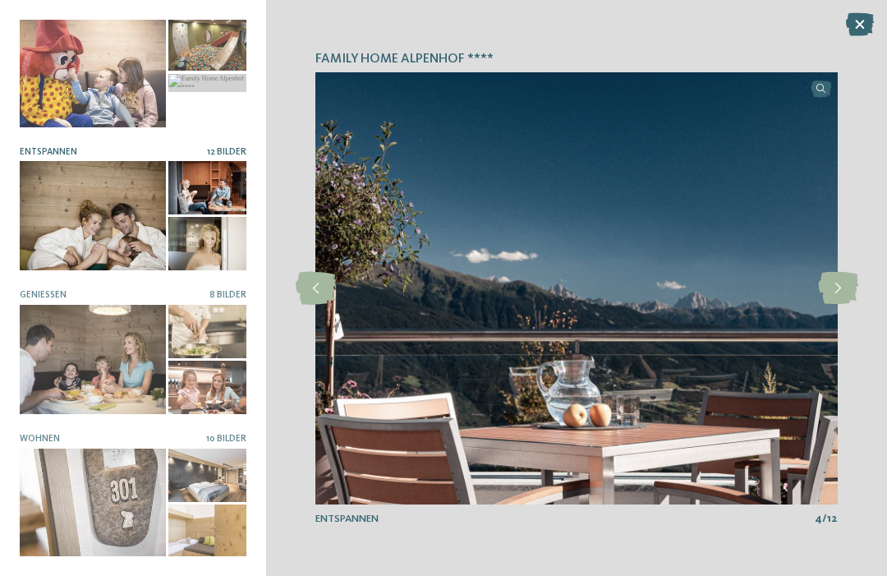
click at [312, 295] on icon at bounding box center [316, 288] width 40 height 33
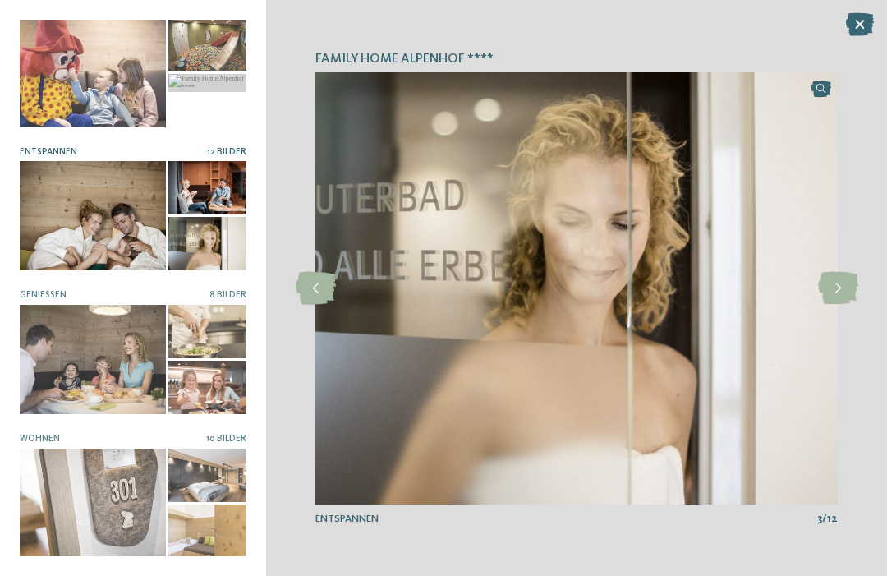
click at [306, 298] on icon at bounding box center [316, 288] width 40 height 33
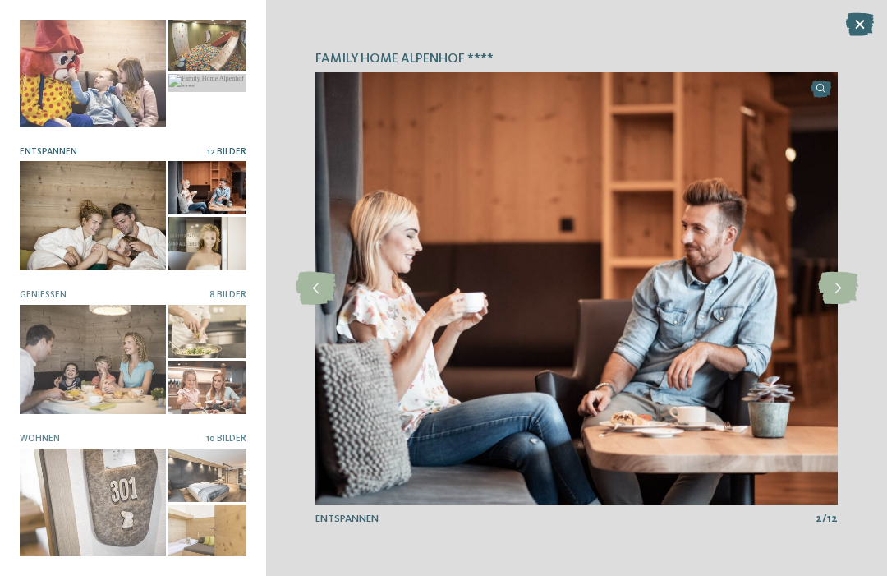
click at [306, 305] on div at bounding box center [315, 288] width 36 height 36
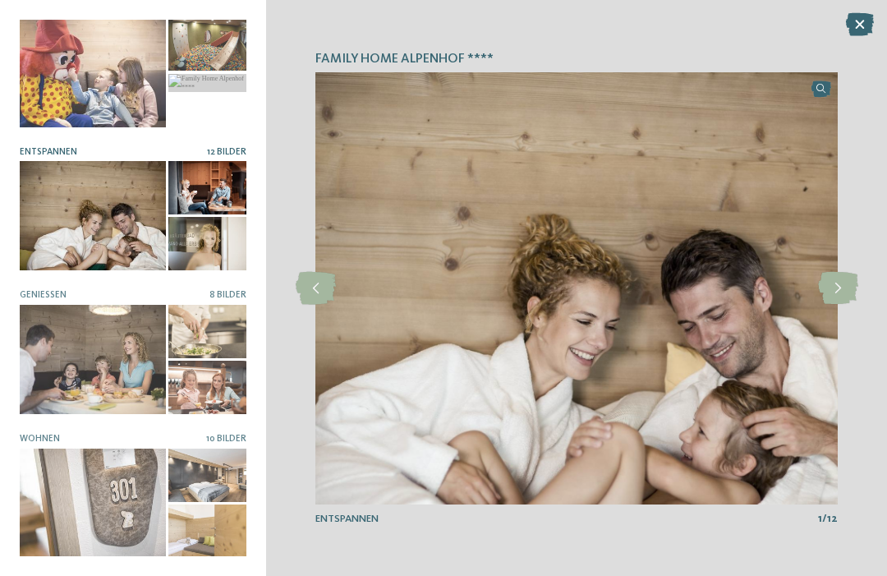
click at [301, 304] on icon at bounding box center [316, 288] width 40 height 33
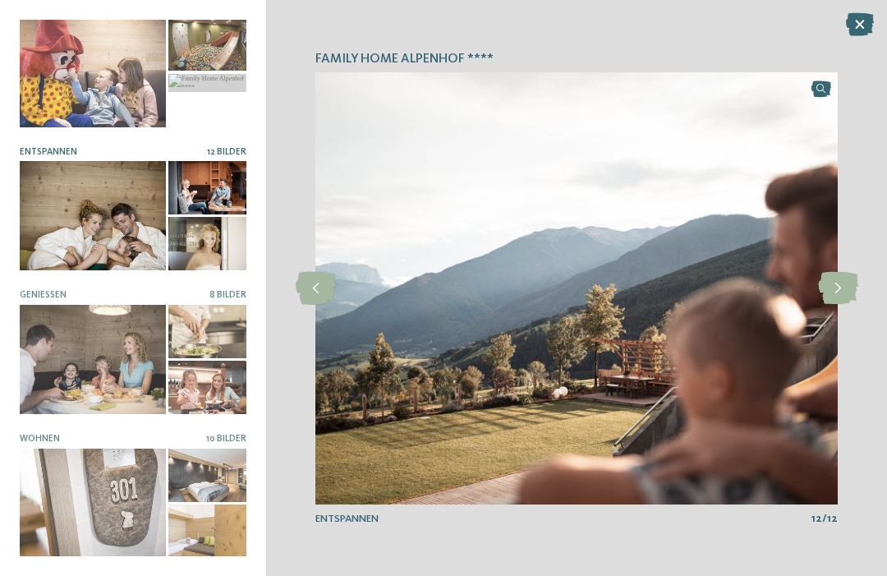
click at [853, 22] on icon at bounding box center [860, 24] width 28 height 23
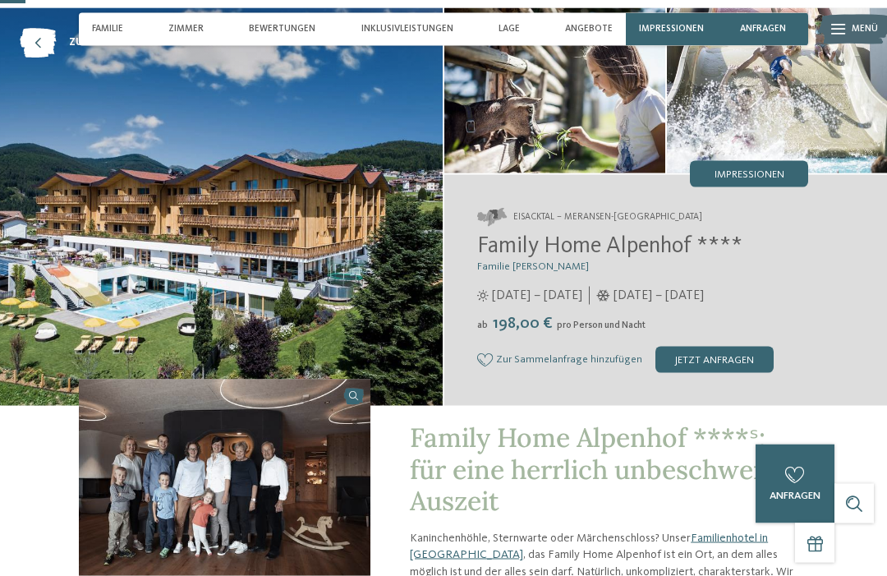
scroll to position [0, 0]
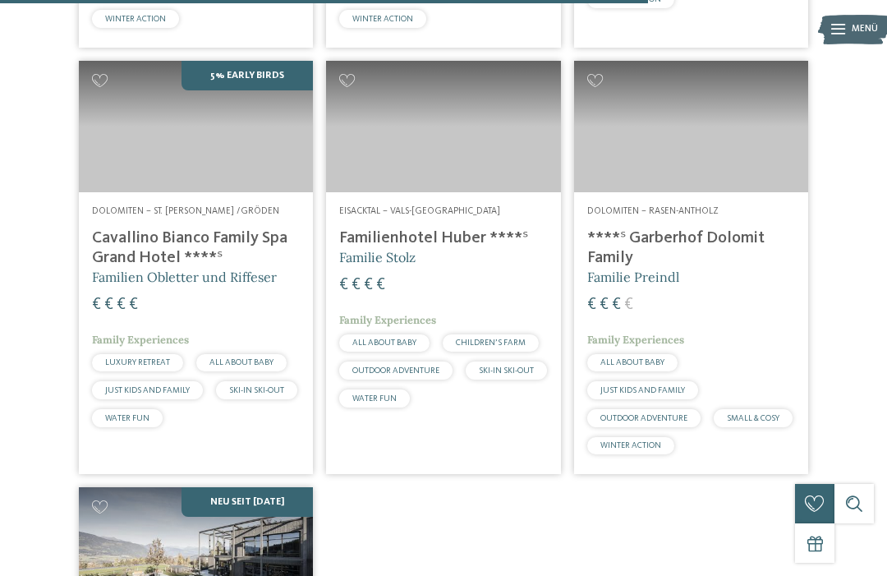
scroll to position [2862, 0]
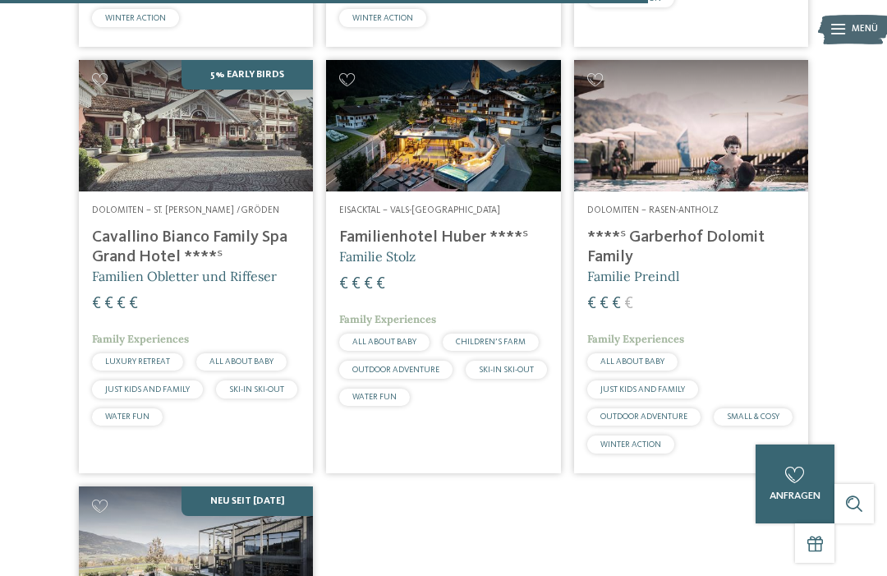
click at [633, 191] on img at bounding box center [691, 125] width 234 height 131
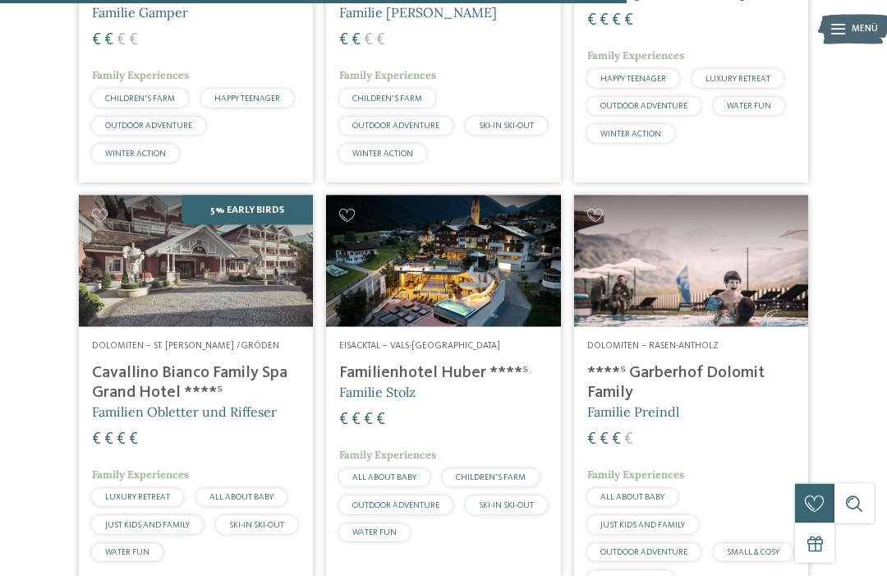
scroll to position [2727, 0]
click at [664, 310] on img at bounding box center [691, 260] width 234 height 131
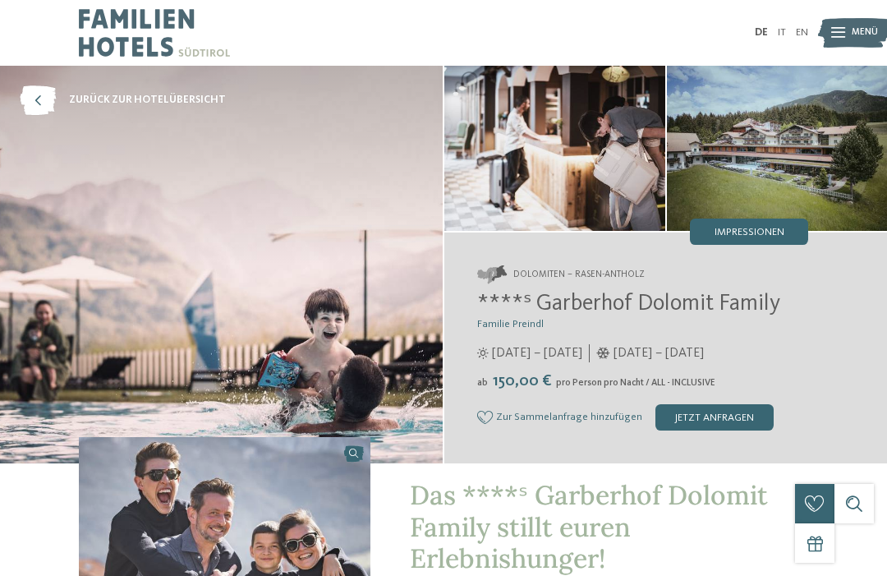
click at [718, 228] on span "Impressionen" at bounding box center [750, 233] width 70 height 11
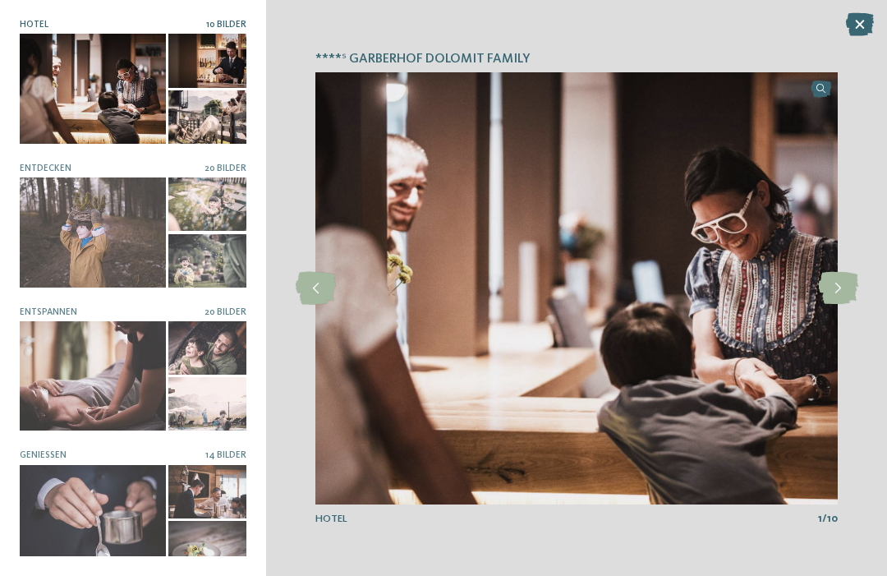
click at [314, 287] on icon at bounding box center [316, 288] width 40 height 33
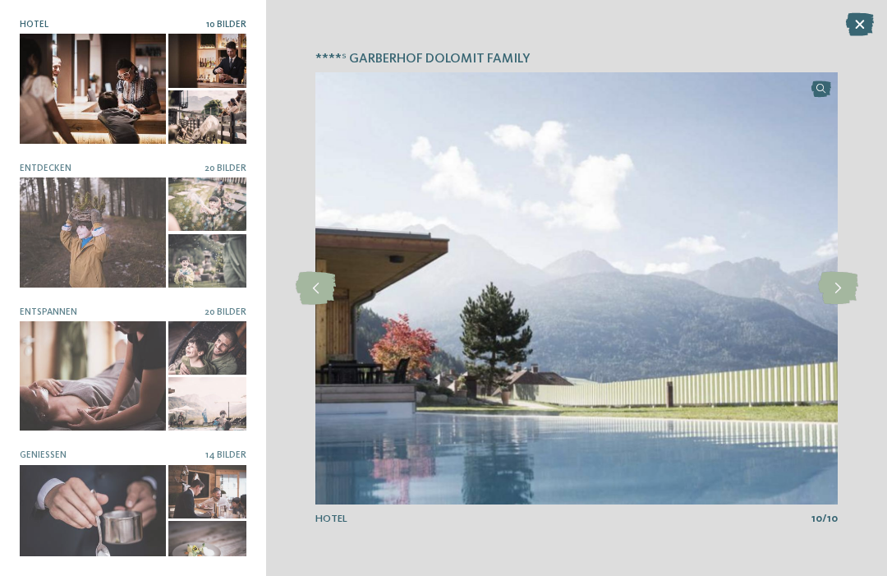
click at [307, 290] on icon at bounding box center [316, 288] width 40 height 33
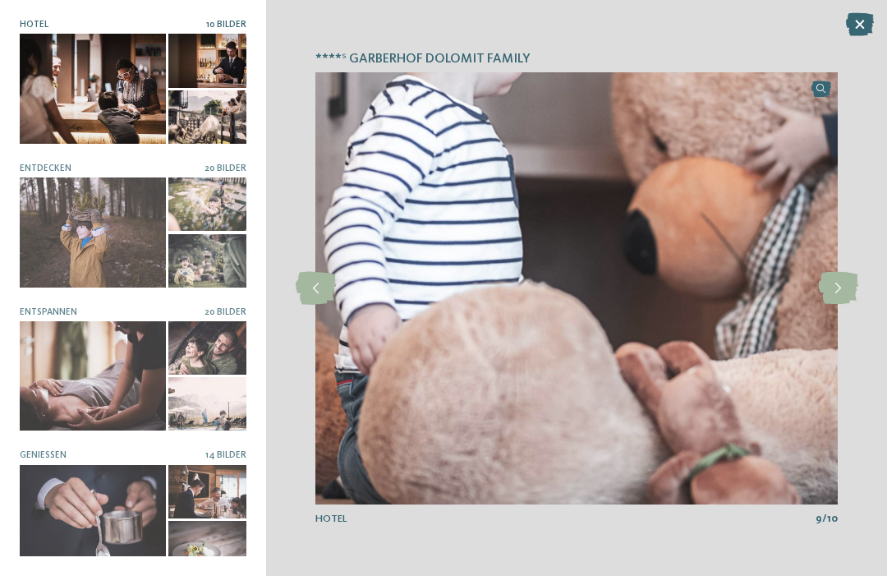
click at [309, 299] on icon at bounding box center [316, 288] width 40 height 33
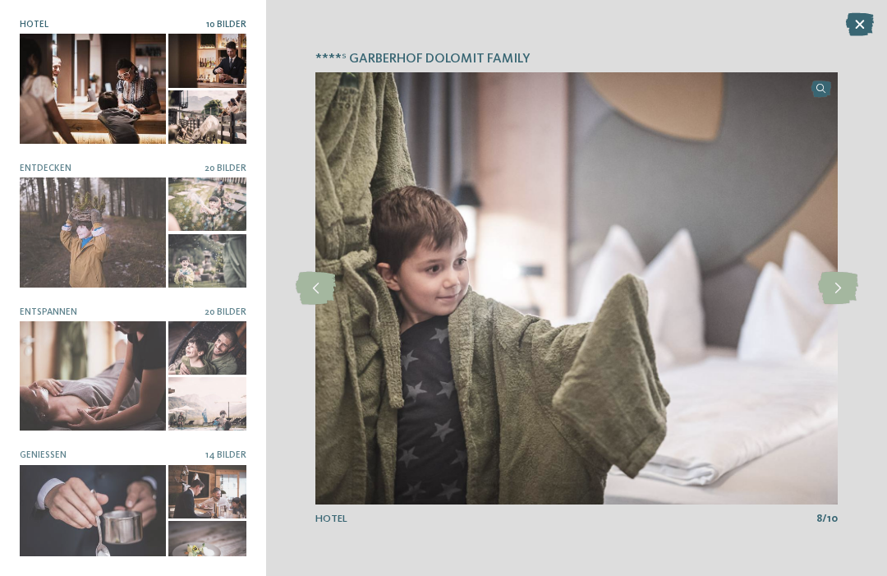
click at [313, 296] on icon at bounding box center [316, 288] width 40 height 33
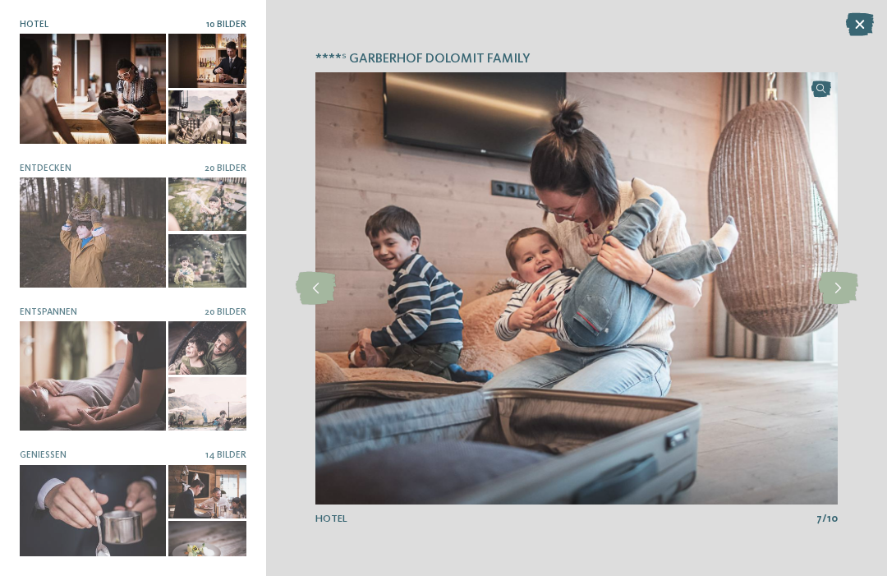
click at [313, 294] on icon at bounding box center [316, 288] width 40 height 33
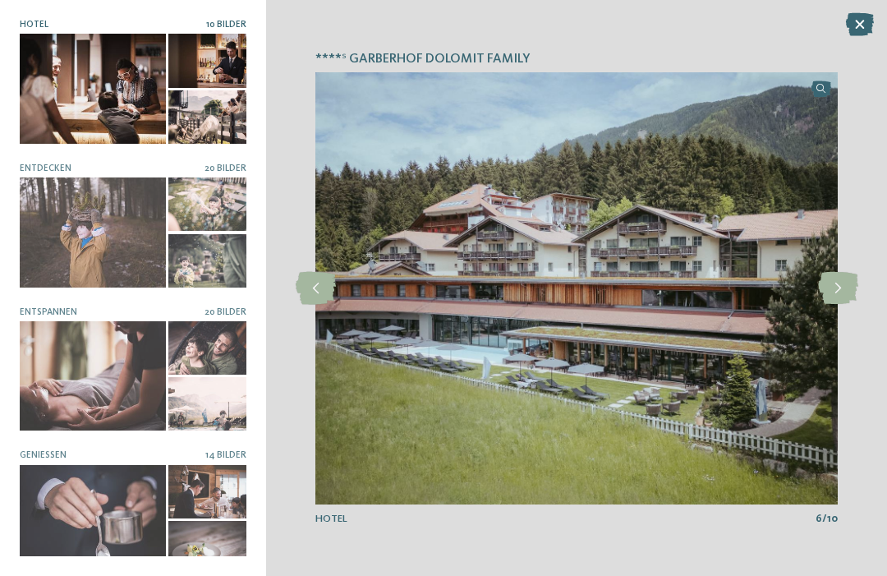
click at [316, 316] on img at bounding box center [576, 288] width 522 height 432
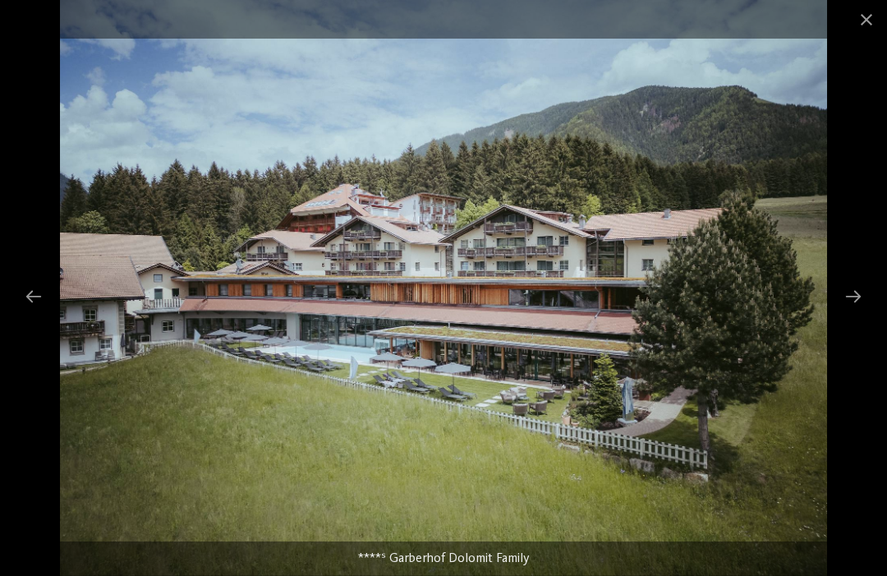
click at [38, 291] on div at bounding box center [33, 296] width 34 height 32
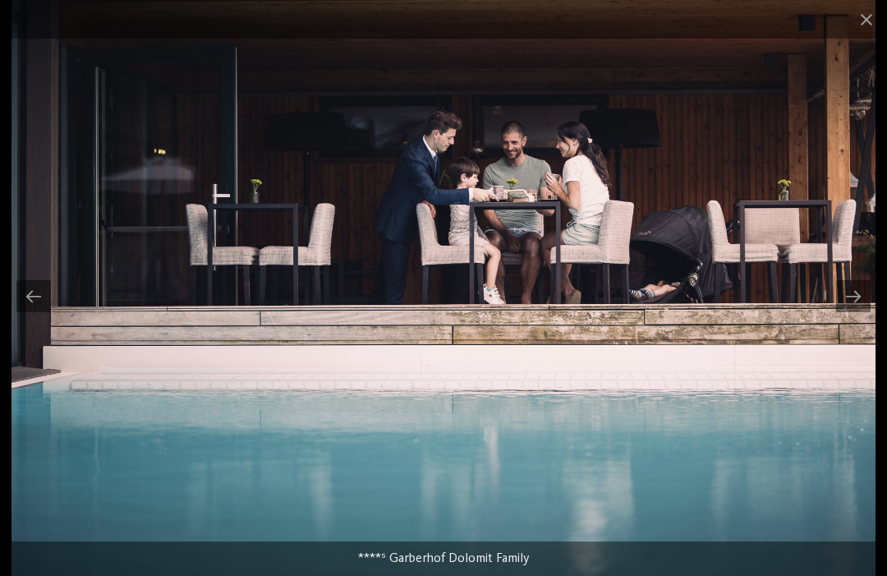
click at [24, 295] on div at bounding box center [33, 296] width 34 height 32
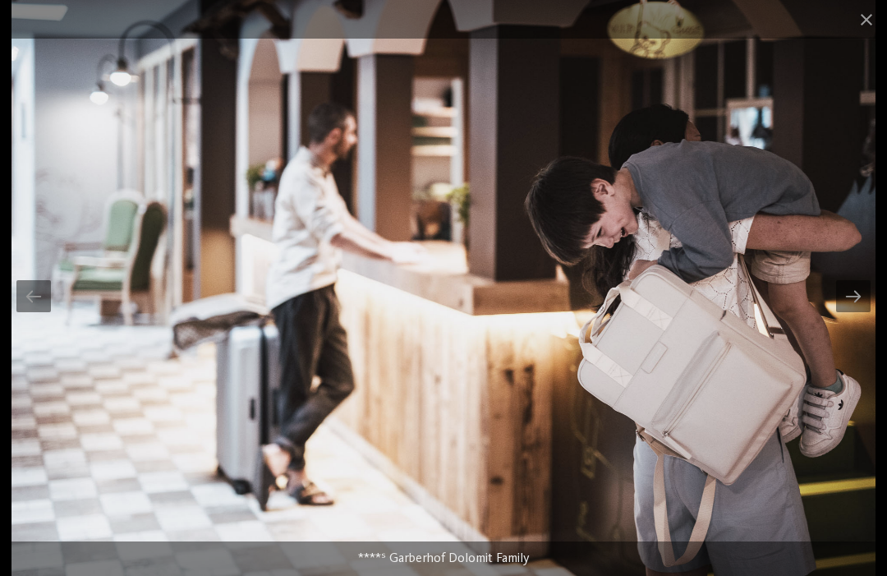
click at [36, 293] on div at bounding box center [33, 296] width 34 height 32
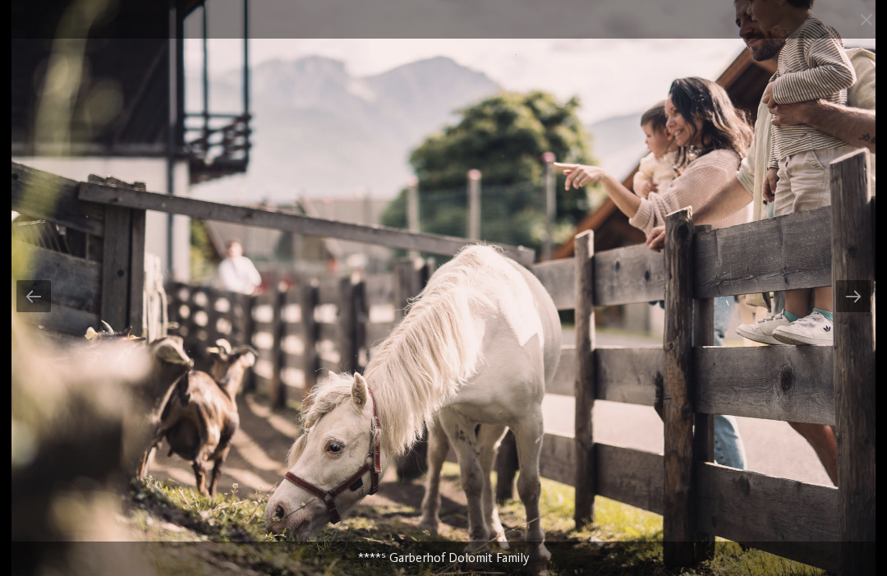
click at [43, 292] on div at bounding box center [33, 296] width 34 height 32
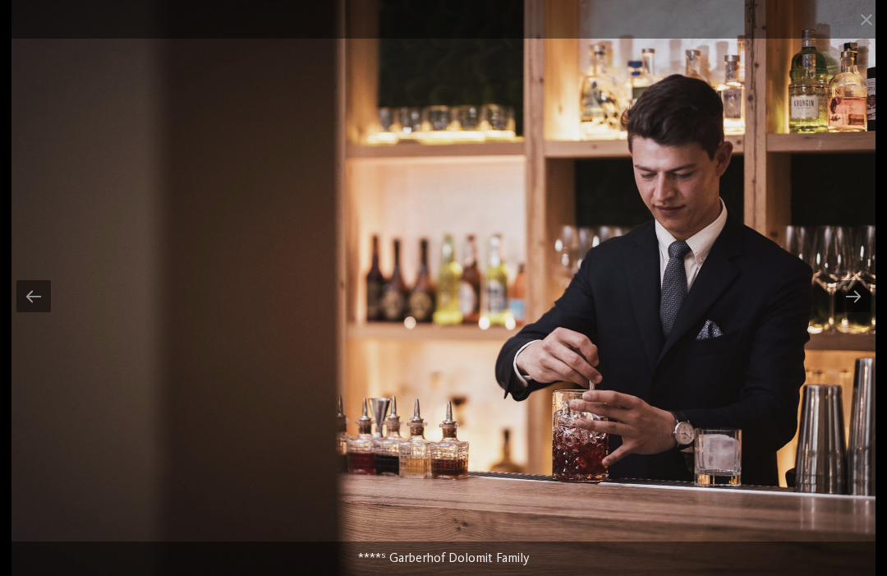
click at [49, 295] on div at bounding box center [33, 296] width 34 height 32
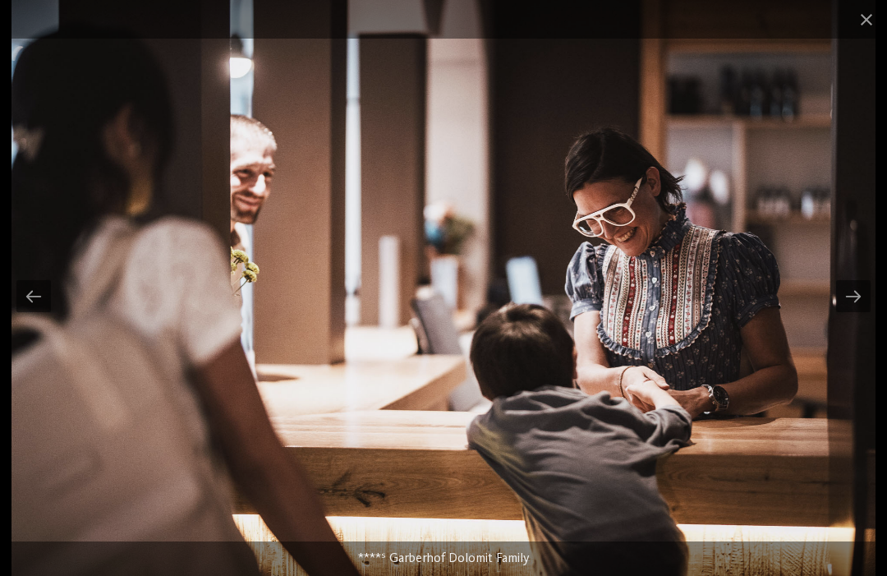
click at [36, 293] on div at bounding box center [33, 296] width 34 height 32
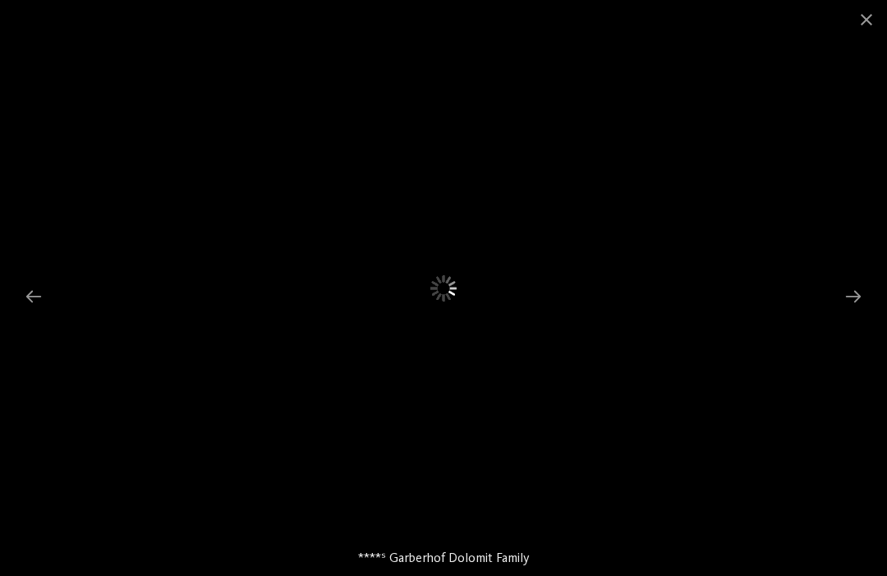
click at [24, 299] on div at bounding box center [33, 296] width 34 height 32
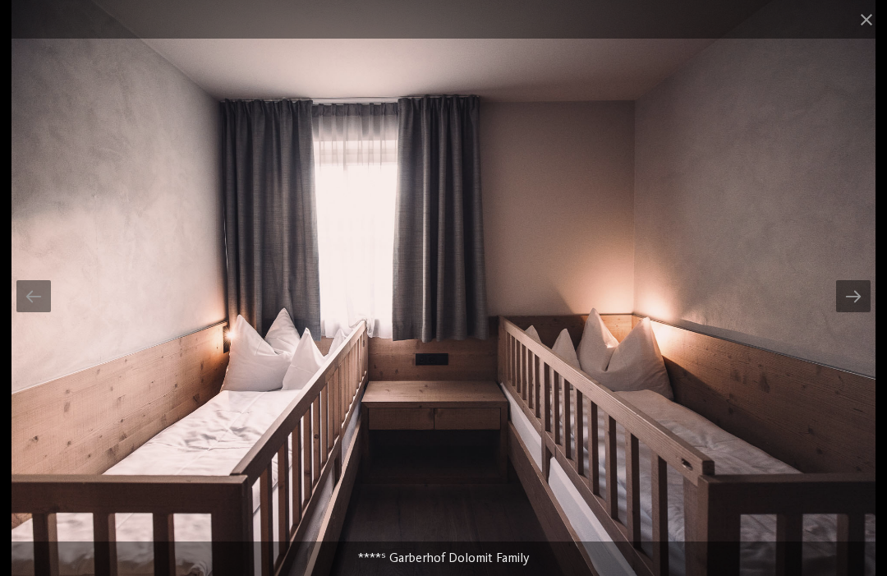
click at [27, 296] on div at bounding box center [33, 296] width 34 height 32
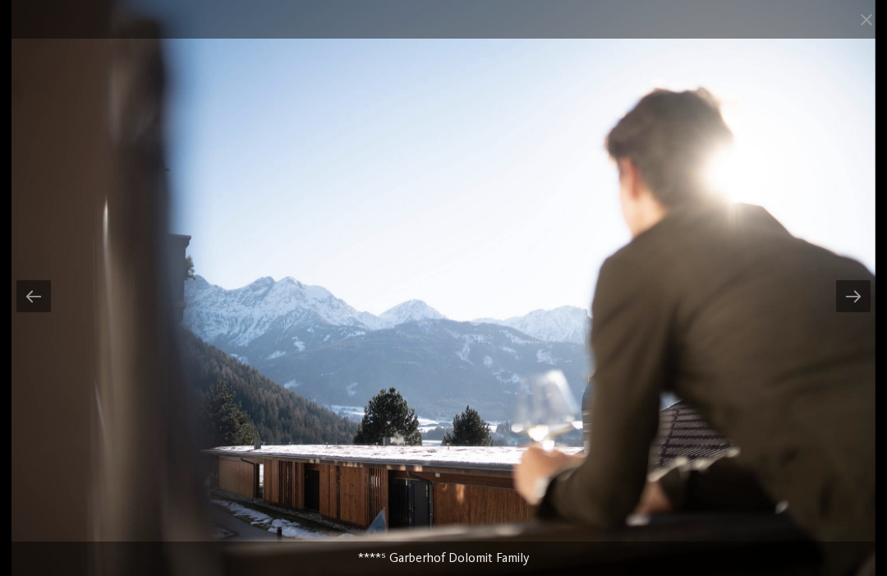
click at [29, 296] on div at bounding box center [33, 296] width 34 height 32
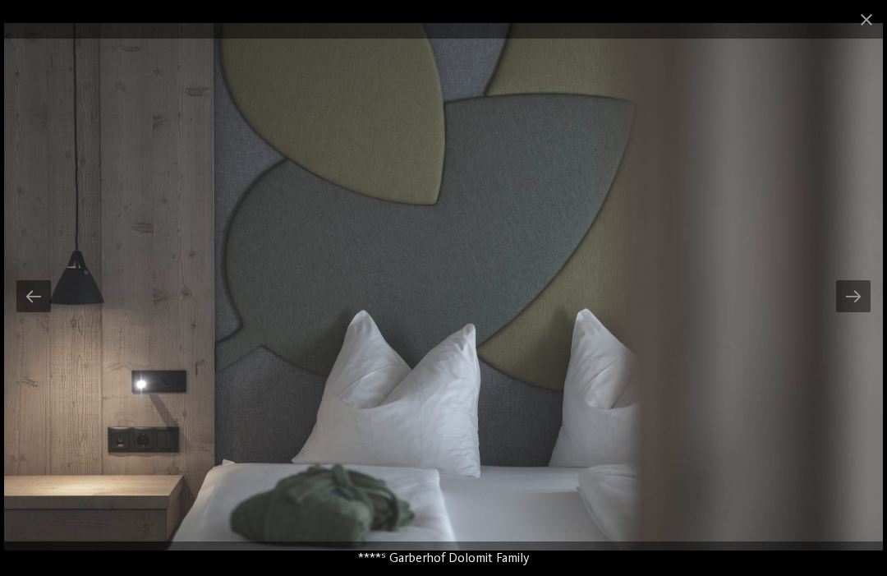
click at [35, 297] on div at bounding box center [33, 296] width 34 height 32
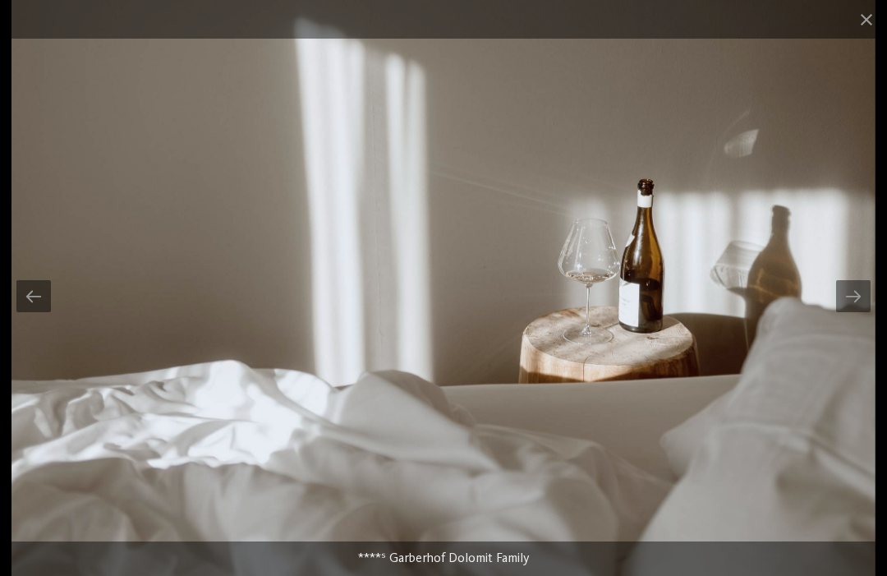
click at [39, 292] on div at bounding box center [33, 296] width 34 height 32
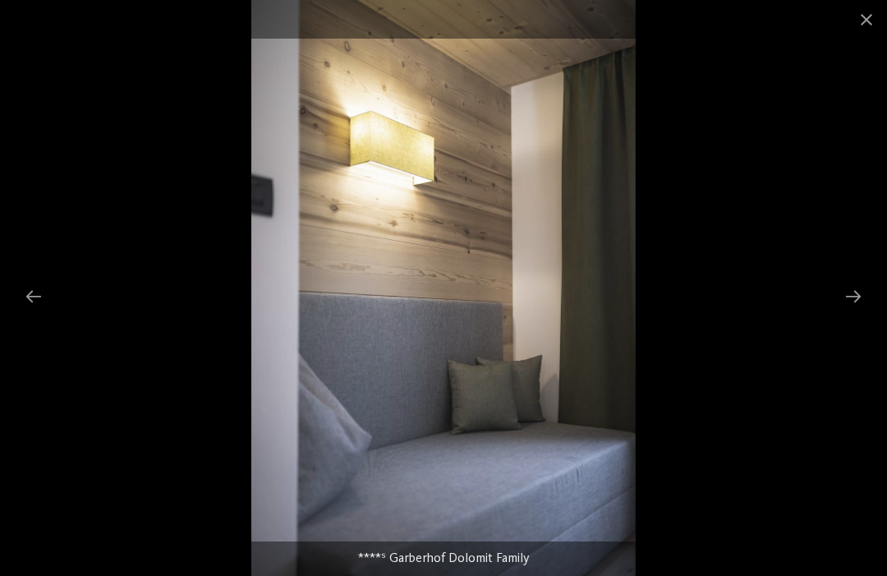
click at [34, 289] on div at bounding box center [33, 296] width 34 height 32
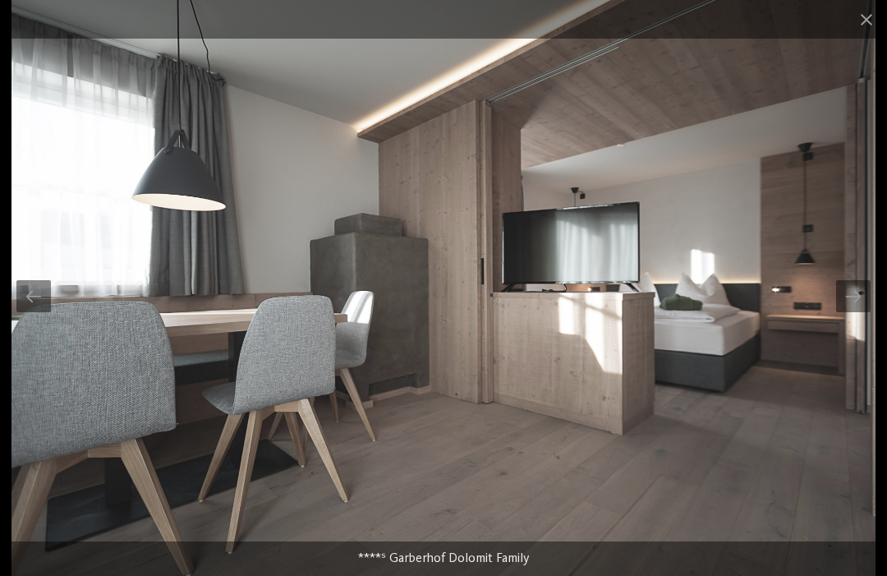
click at [24, 292] on div at bounding box center [33, 296] width 34 height 32
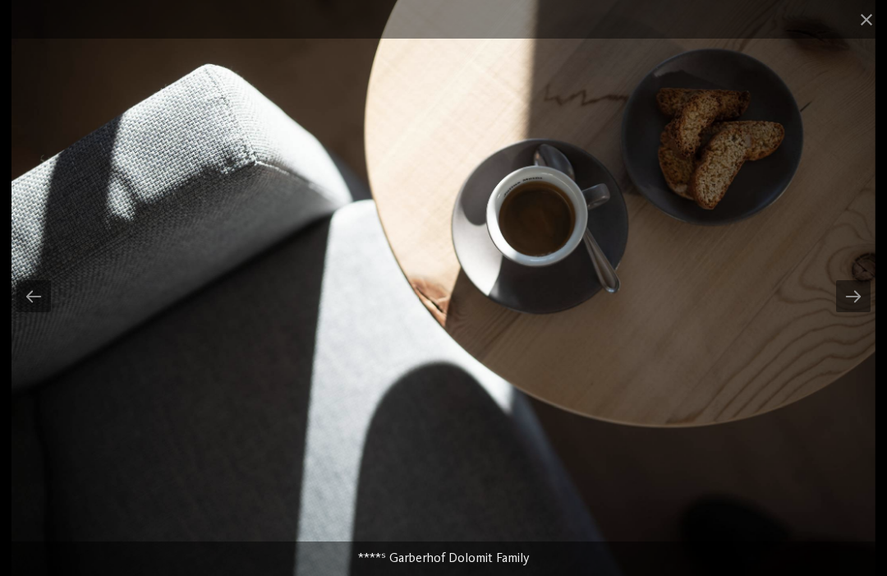
click at [23, 289] on div at bounding box center [33, 296] width 34 height 32
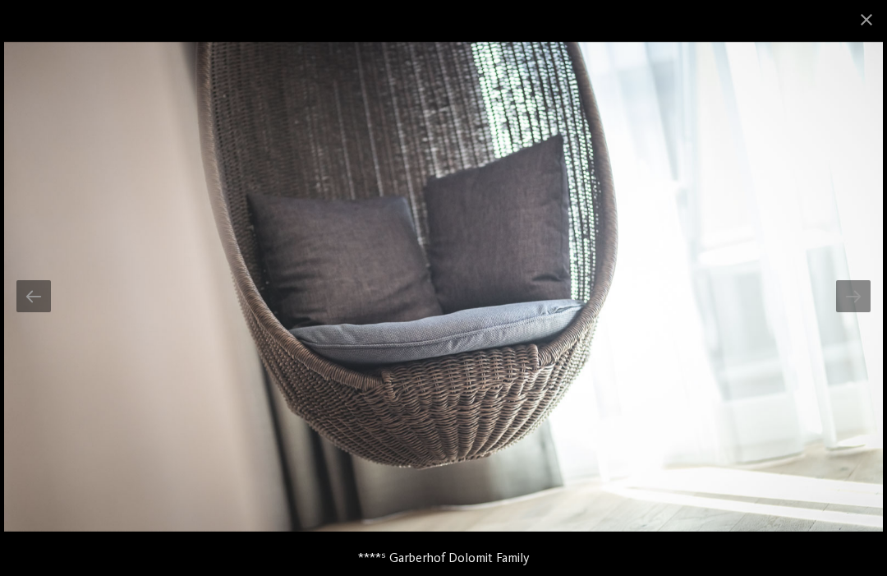
click at [25, 293] on div at bounding box center [33, 296] width 34 height 32
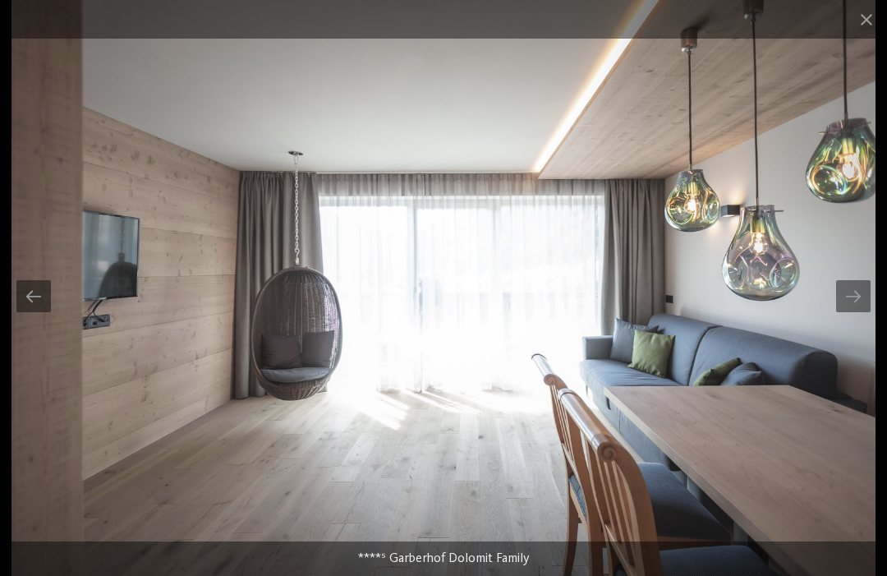
click at [28, 297] on div at bounding box center [33, 296] width 34 height 32
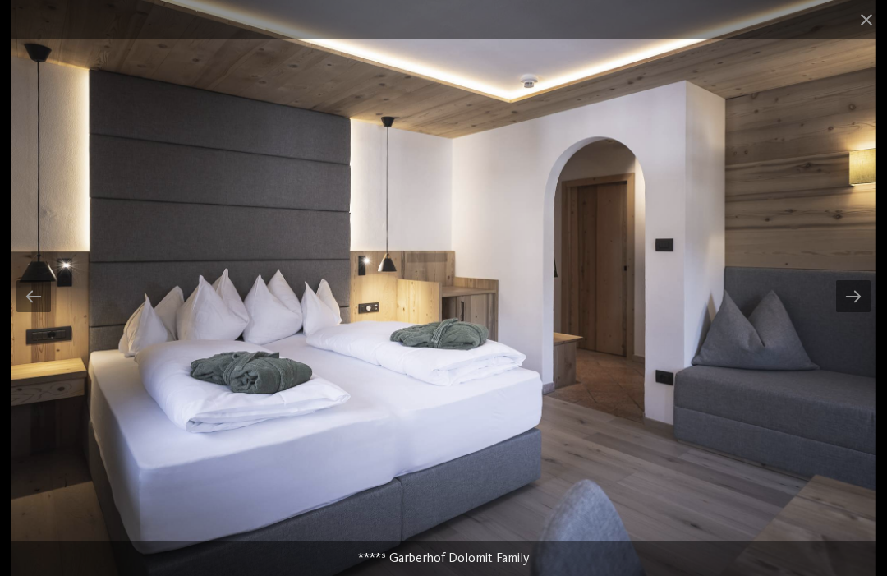
click at [25, 295] on div at bounding box center [33, 296] width 34 height 32
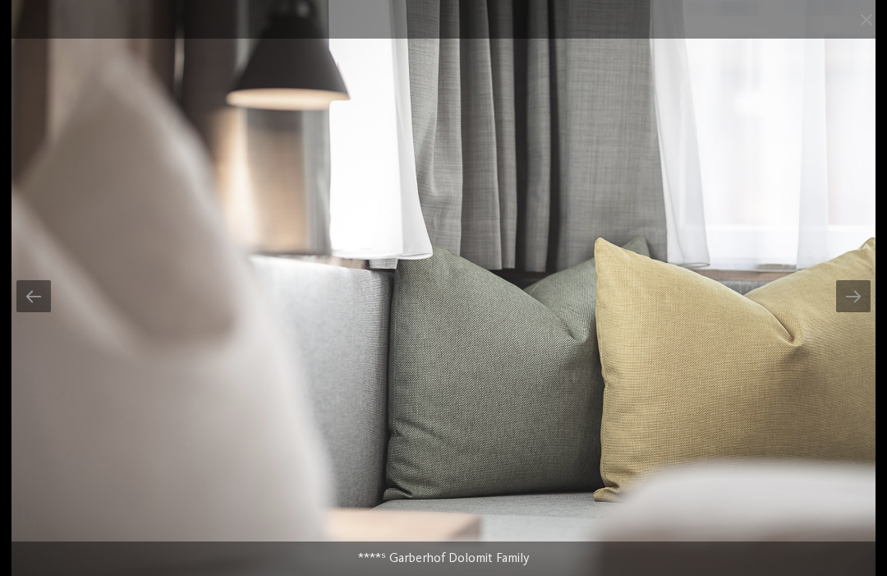
click at [21, 297] on div at bounding box center [33, 296] width 34 height 32
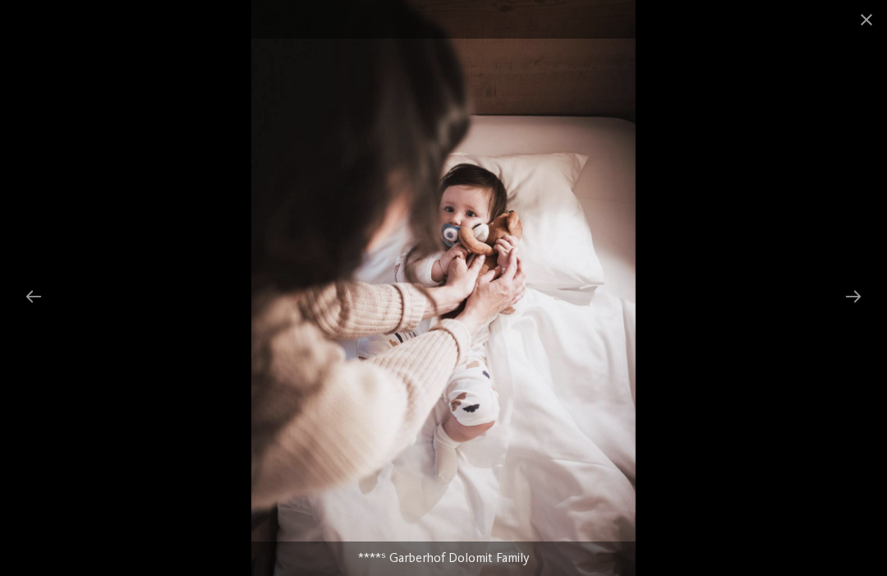
click at [852, 20] on span at bounding box center [866, 19] width 41 height 39
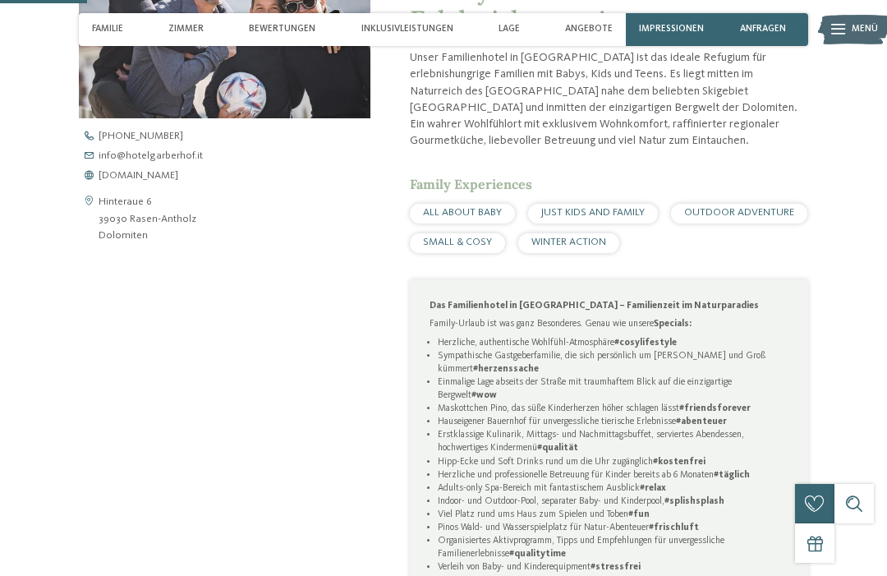
scroll to position [537, 0]
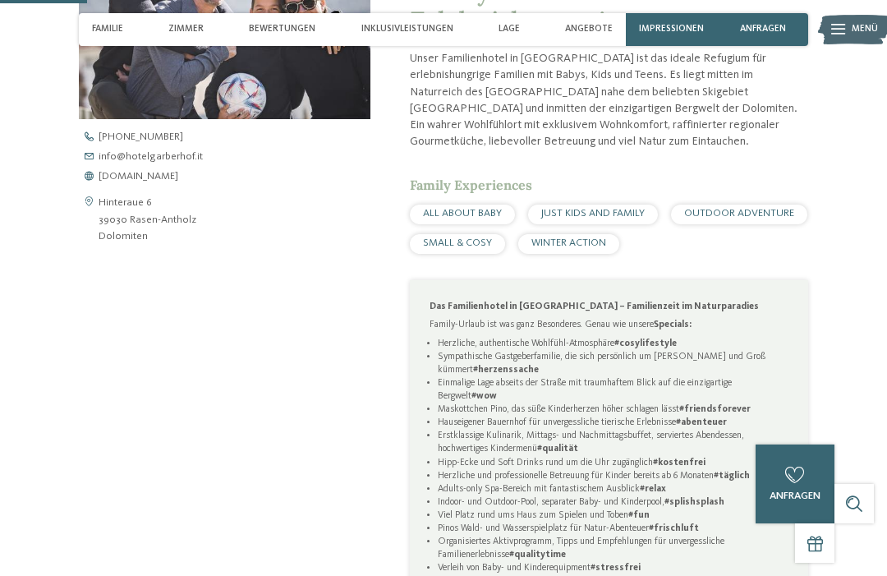
click at [116, 182] on span "[DOMAIN_NAME]" at bounding box center [139, 177] width 80 height 11
